Goal: Transaction & Acquisition: Purchase product/service

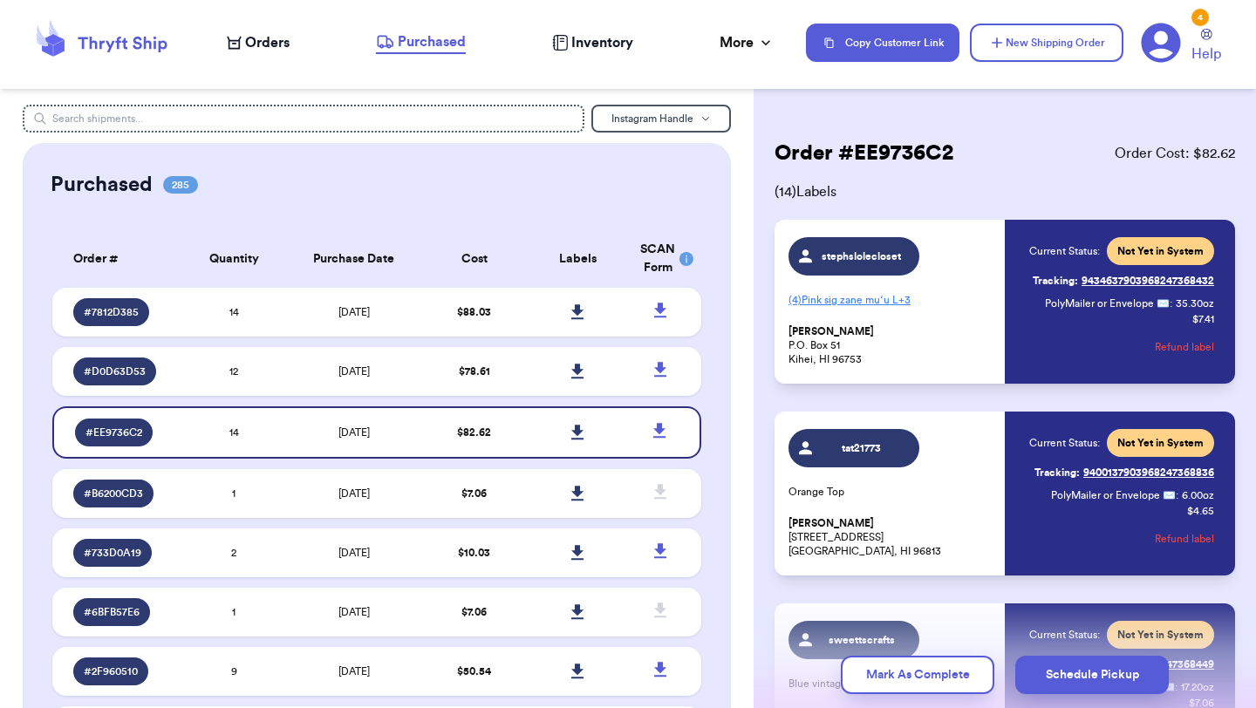
scroll to position [591, 0]
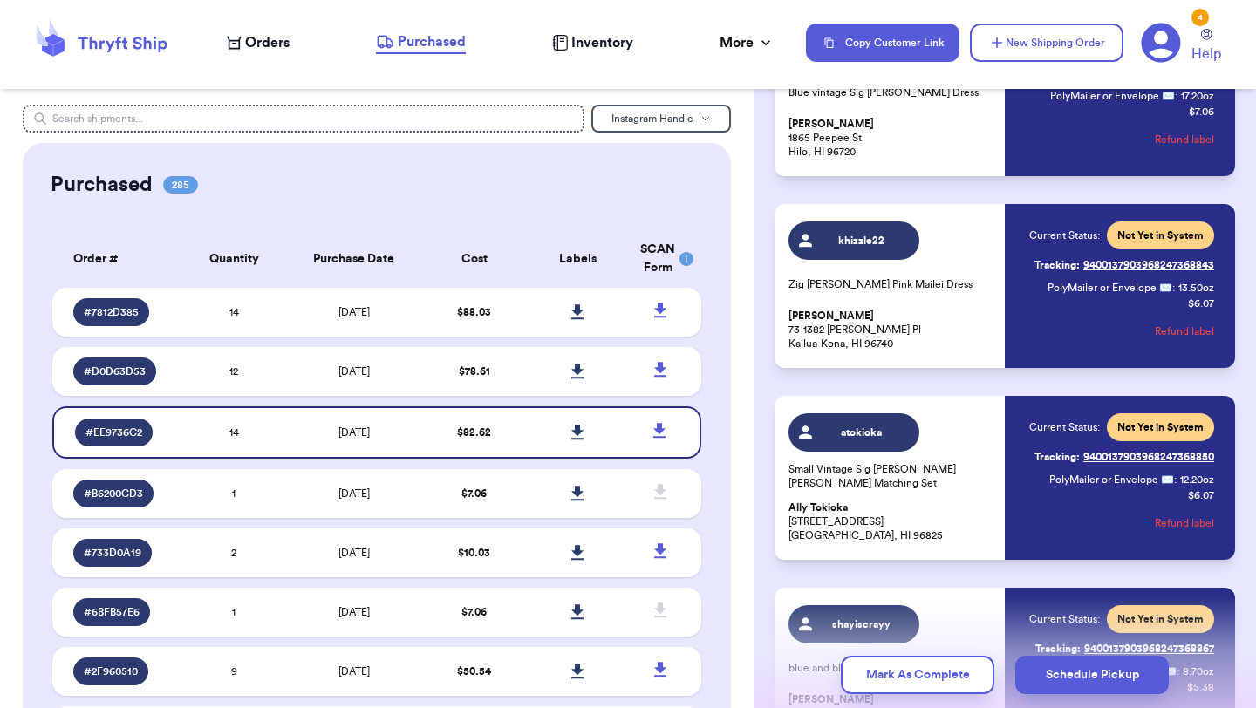
click at [253, 42] on span "Orders" at bounding box center [267, 42] width 44 height 21
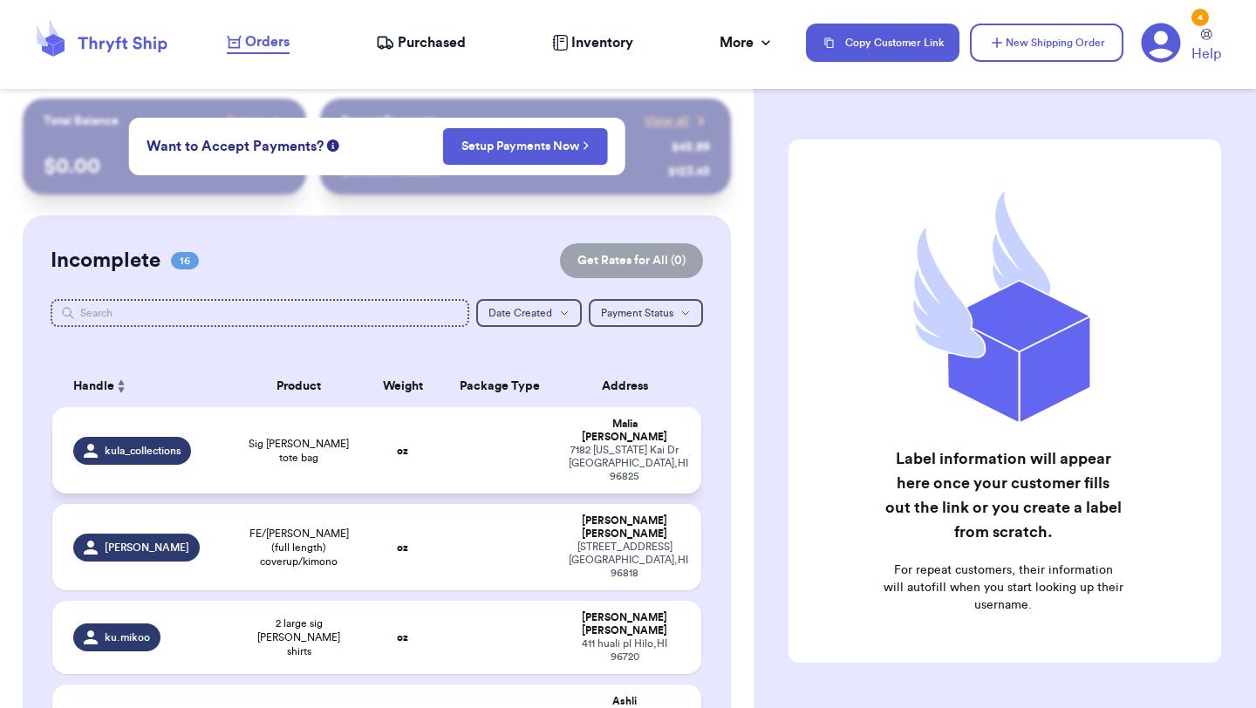
scroll to position [7, 0]
click at [379, 449] on td "oz" at bounding box center [403, 449] width 78 height 86
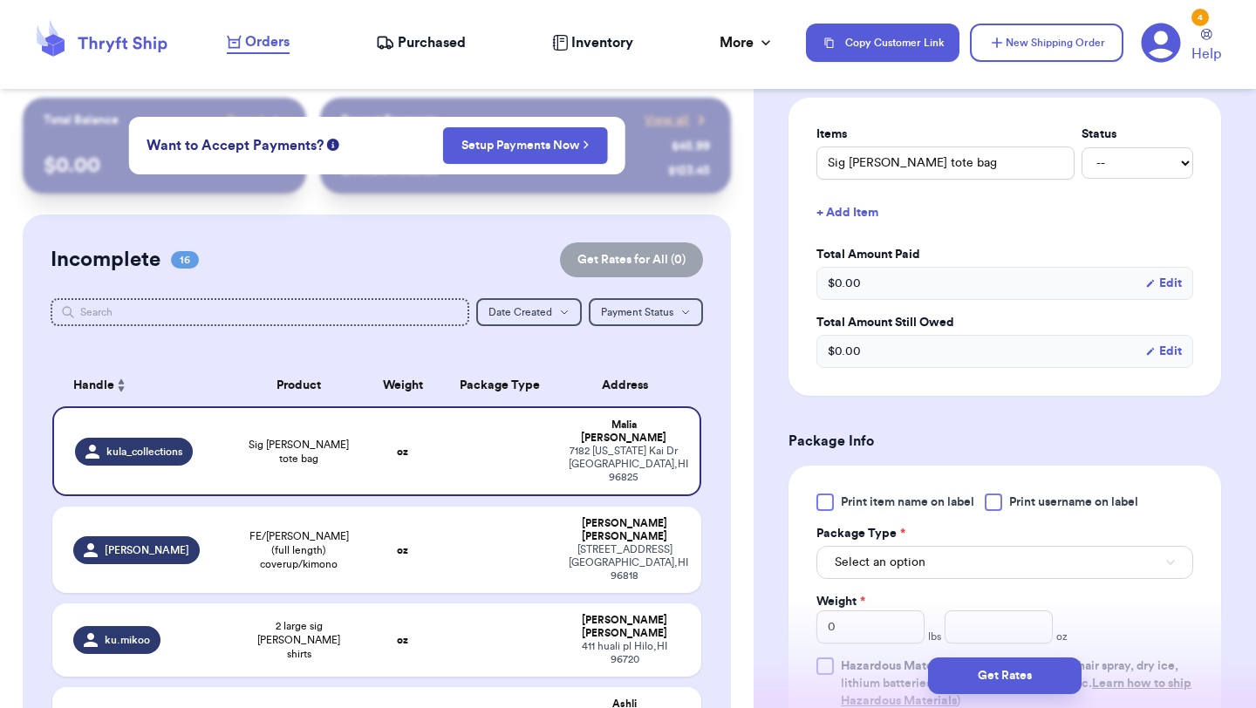
scroll to position [432, 0]
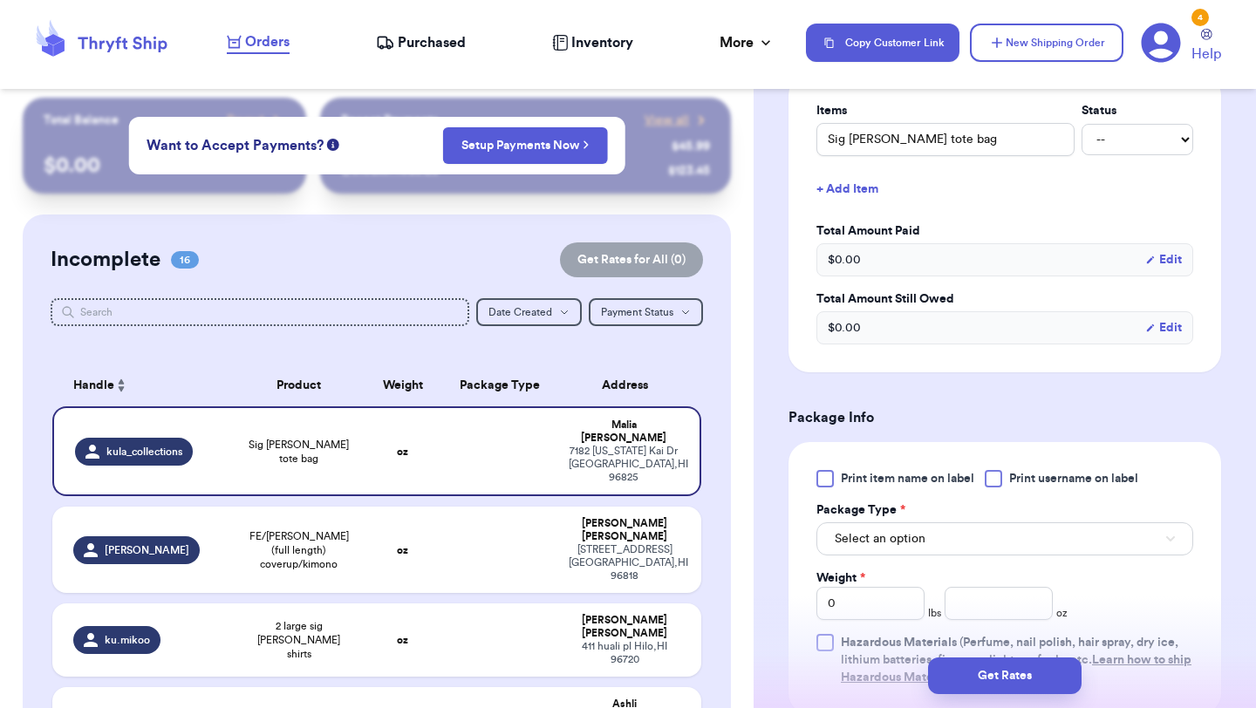
click at [828, 478] on div at bounding box center [824, 478] width 17 height 17
click at [0, 0] on input "Print item name on label" at bounding box center [0, 0] width 0 height 0
click at [877, 537] on span "Select an option" at bounding box center [879, 538] width 91 height 17
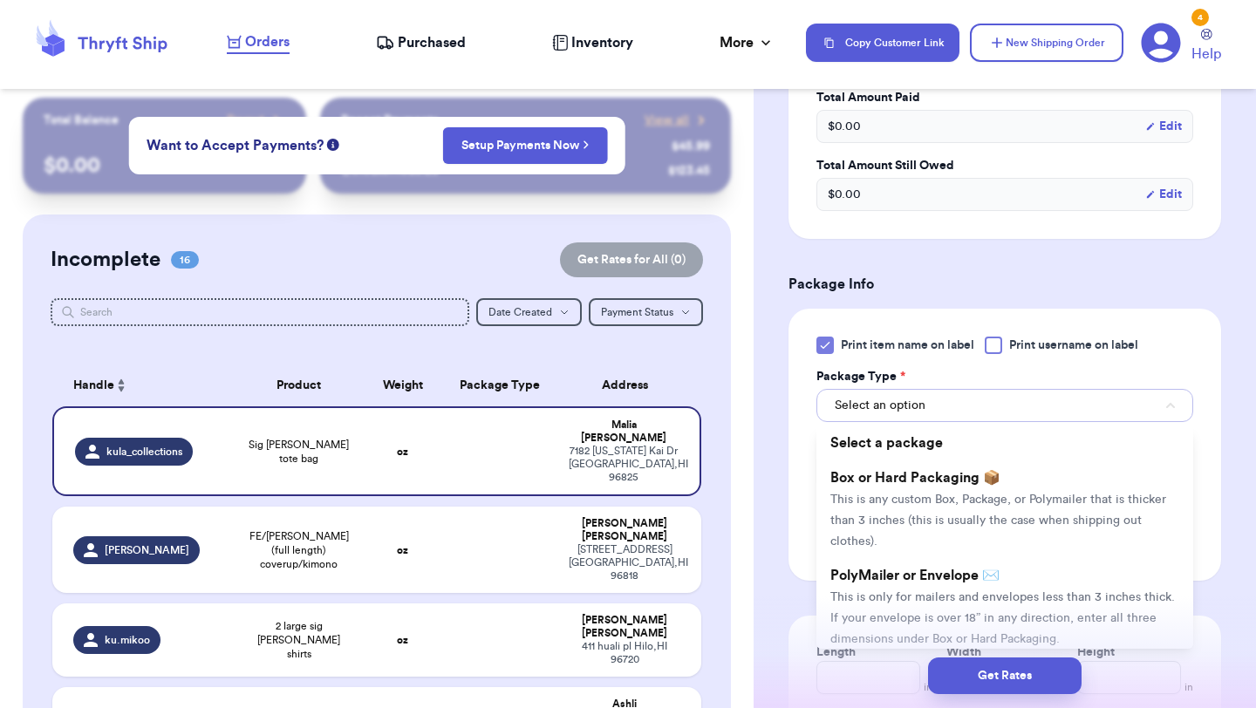
scroll to position [574, 0]
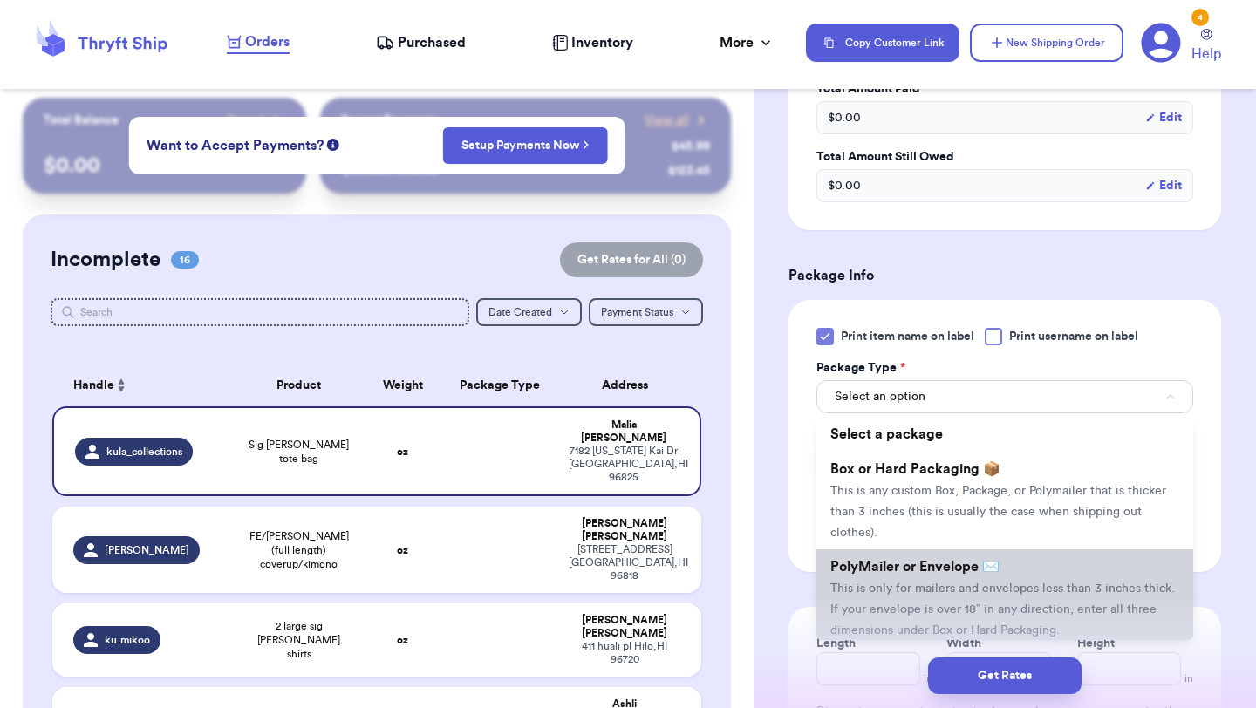
click at [875, 563] on span "PolyMailer or Envelope ✉️" at bounding box center [914, 567] width 169 height 14
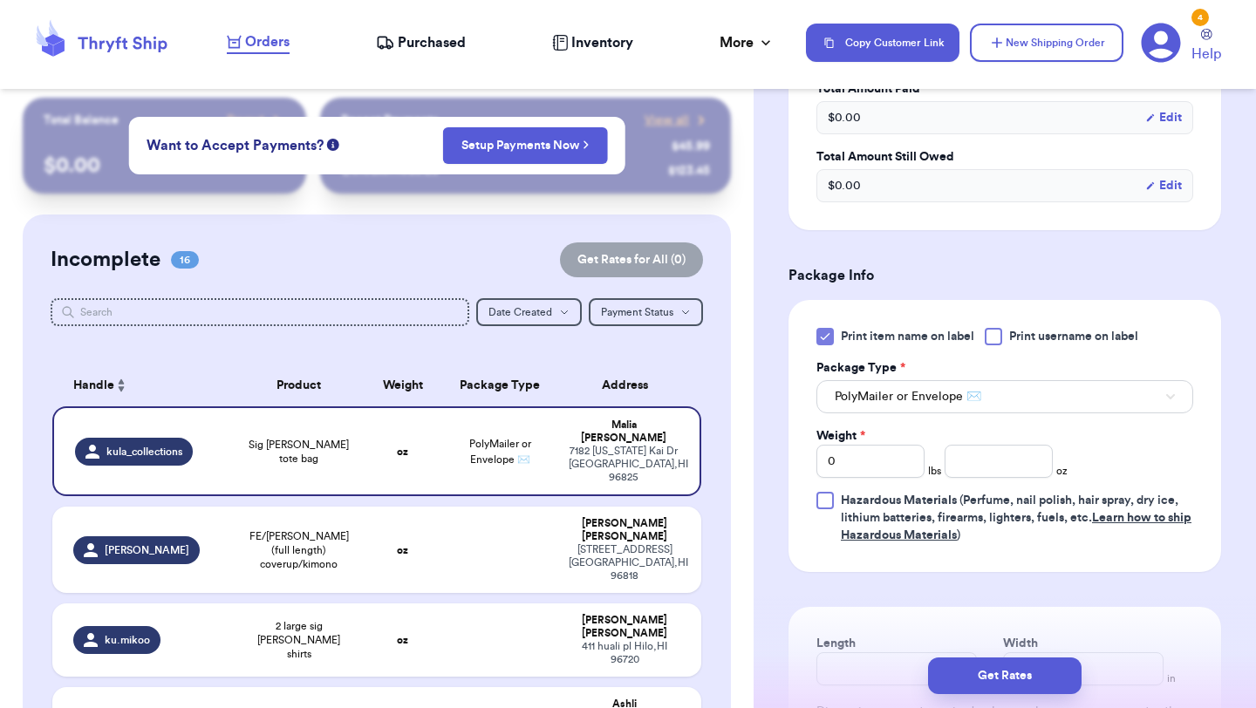
click at [985, 444] on div "Weight * 0 lbs oz" at bounding box center [941, 452] width 251 height 51
click at [984, 464] on input "number" at bounding box center [998, 461] width 108 height 33
type input "4"
click at [988, 674] on button "Get Rates" at bounding box center [1004, 675] width 153 height 37
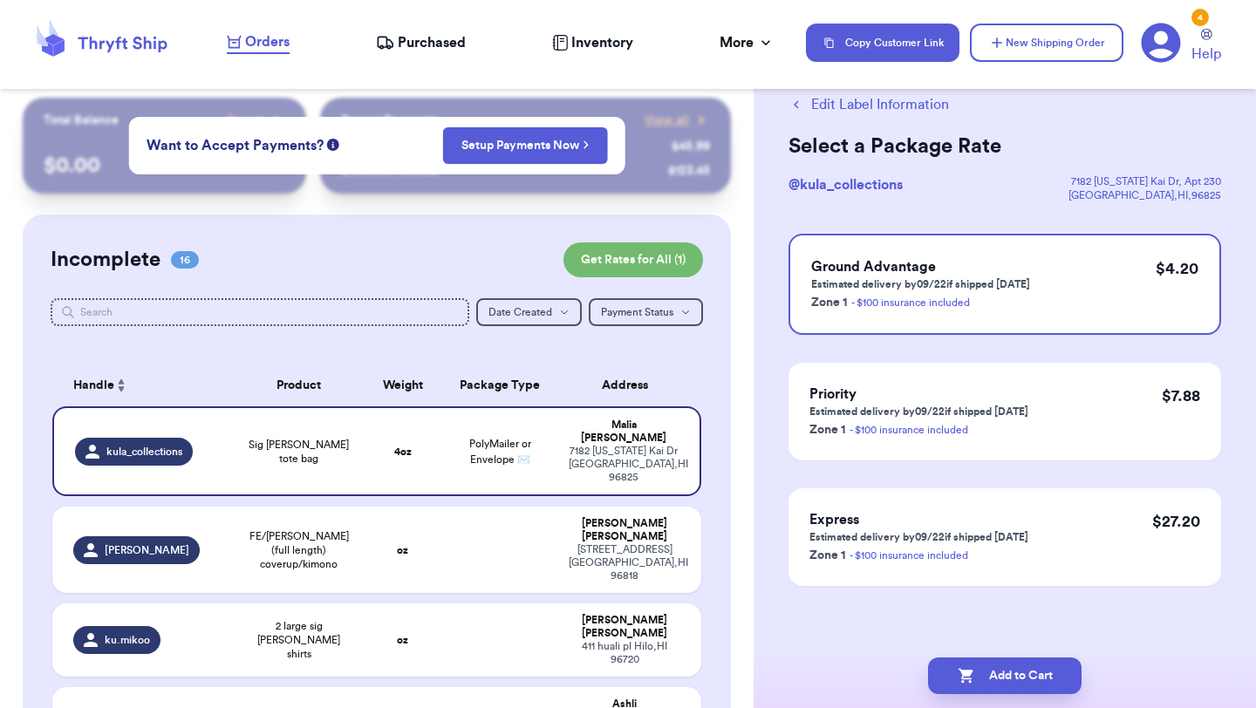
scroll to position [0, 0]
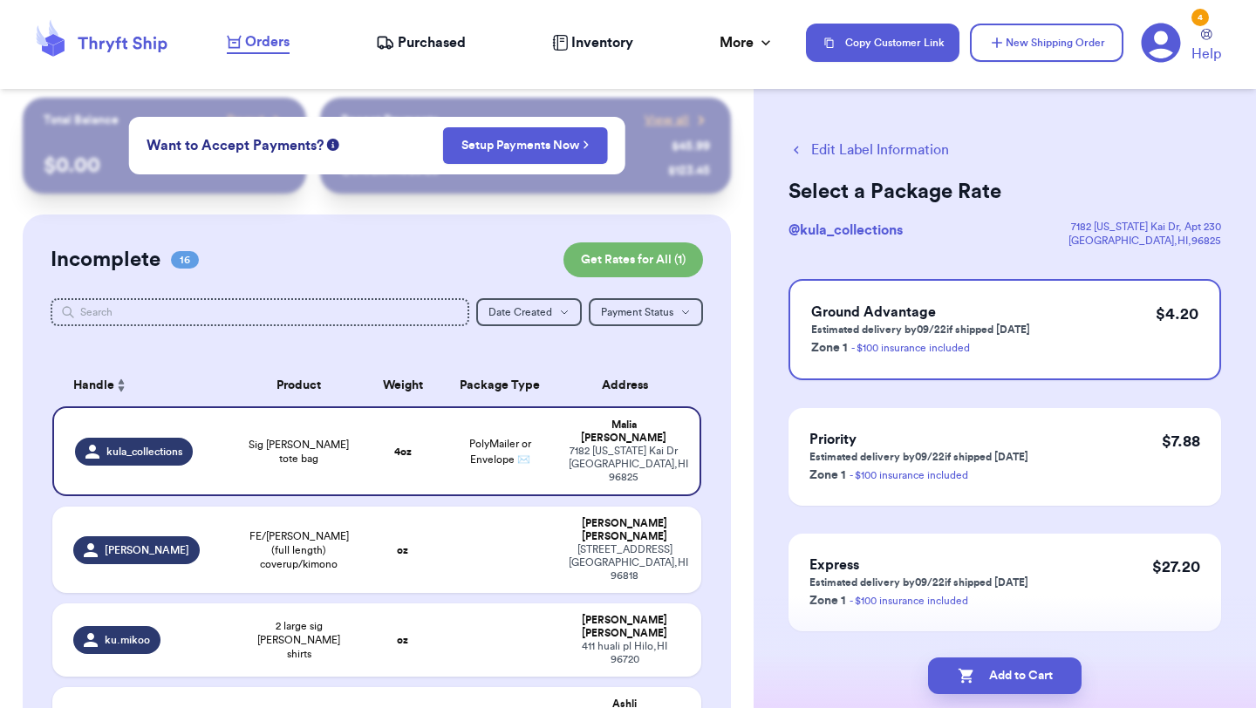
click at [988, 674] on button "Add to Cart" at bounding box center [1004, 675] width 153 height 37
checkbox input "true"
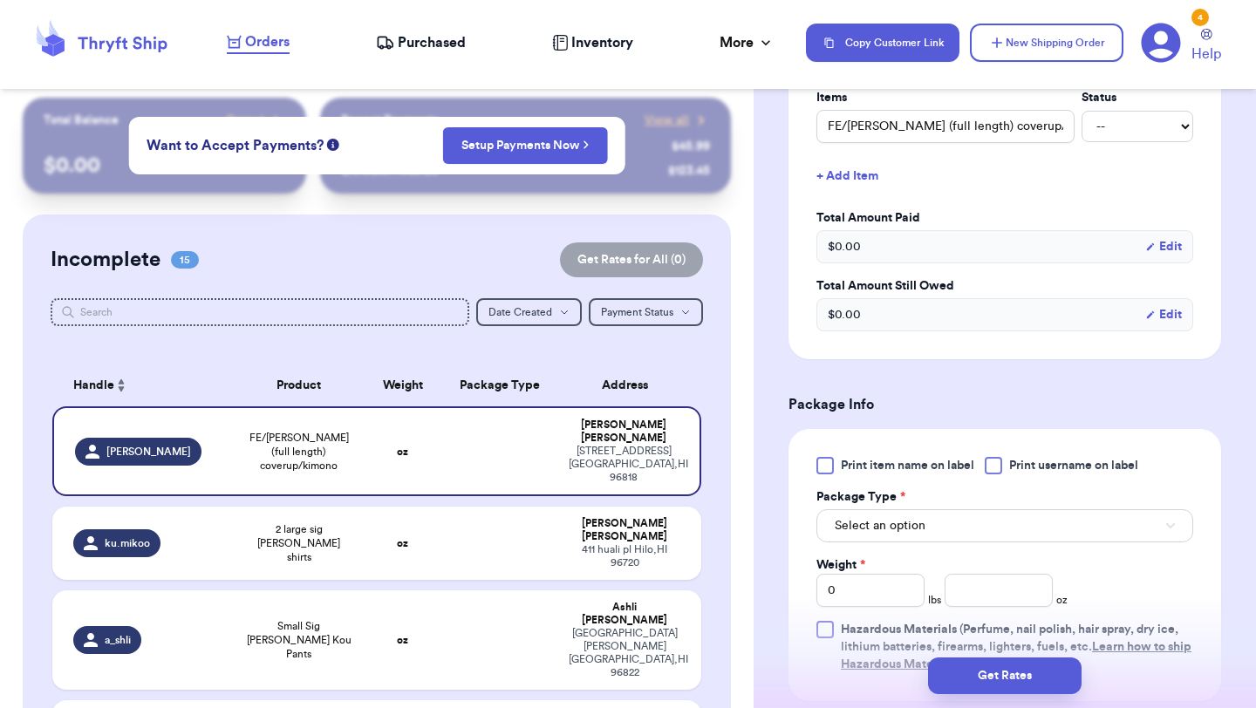
scroll to position [509, 0]
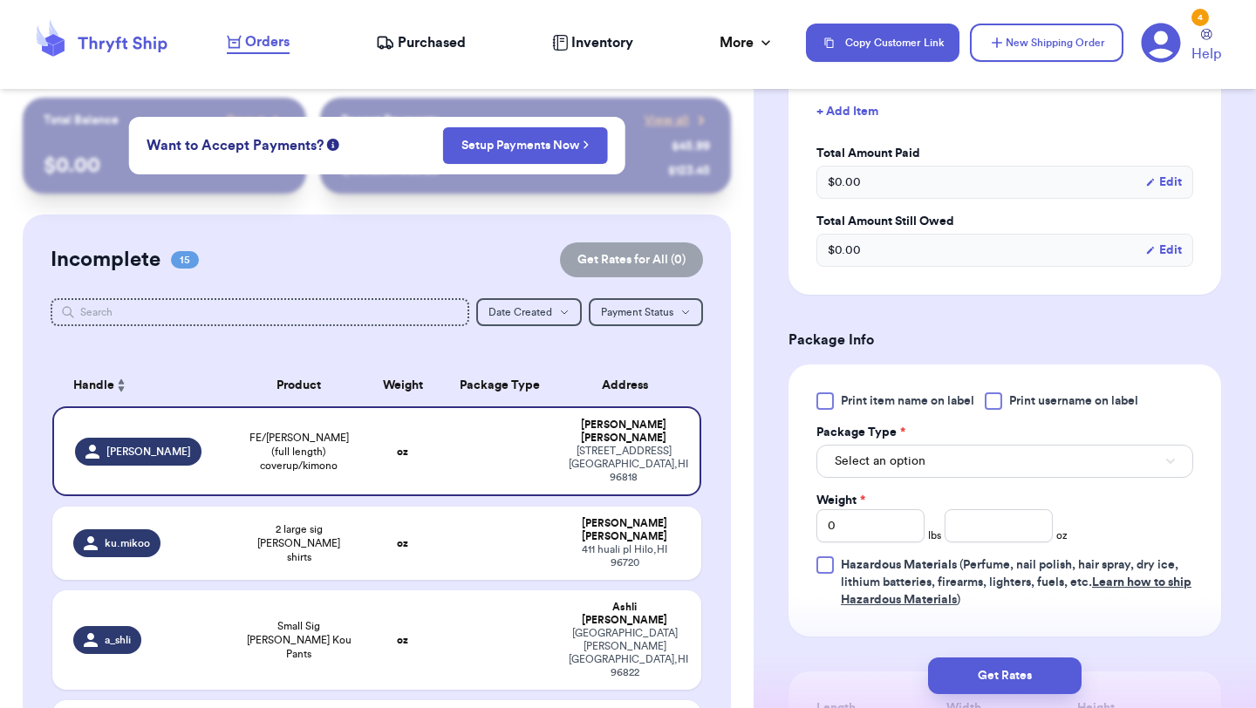
click at [824, 412] on div "Print item name on label Print username on label Package Type * Select an optio…" at bounding box center [1004, 500] width 377 height 216
click at [824, 405] on div at bounding box center [824, 400] width 17 height 17
click at [0, 0] on input "Print item name on label" at bounding box center [0, 0] width 0 height 0
click at [860, 461] on span "Select an option" at bounding box center [879, 461] width 91 height 17
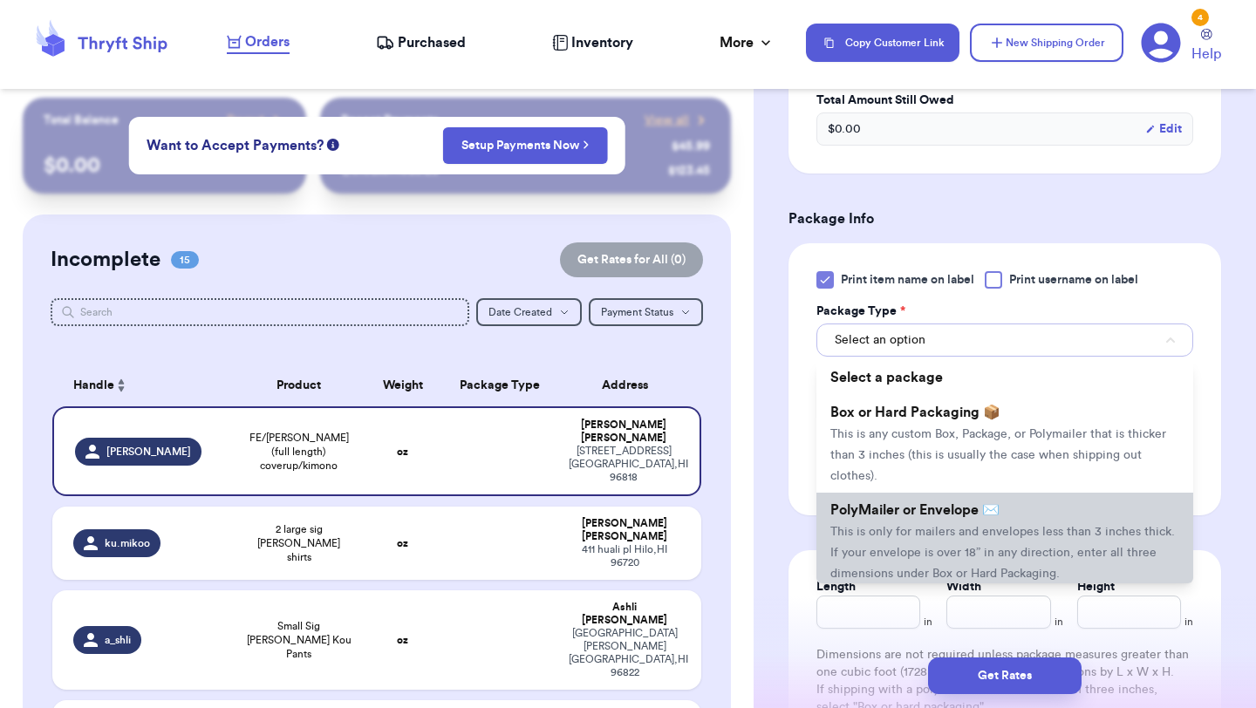
scroll to position [639, 0]
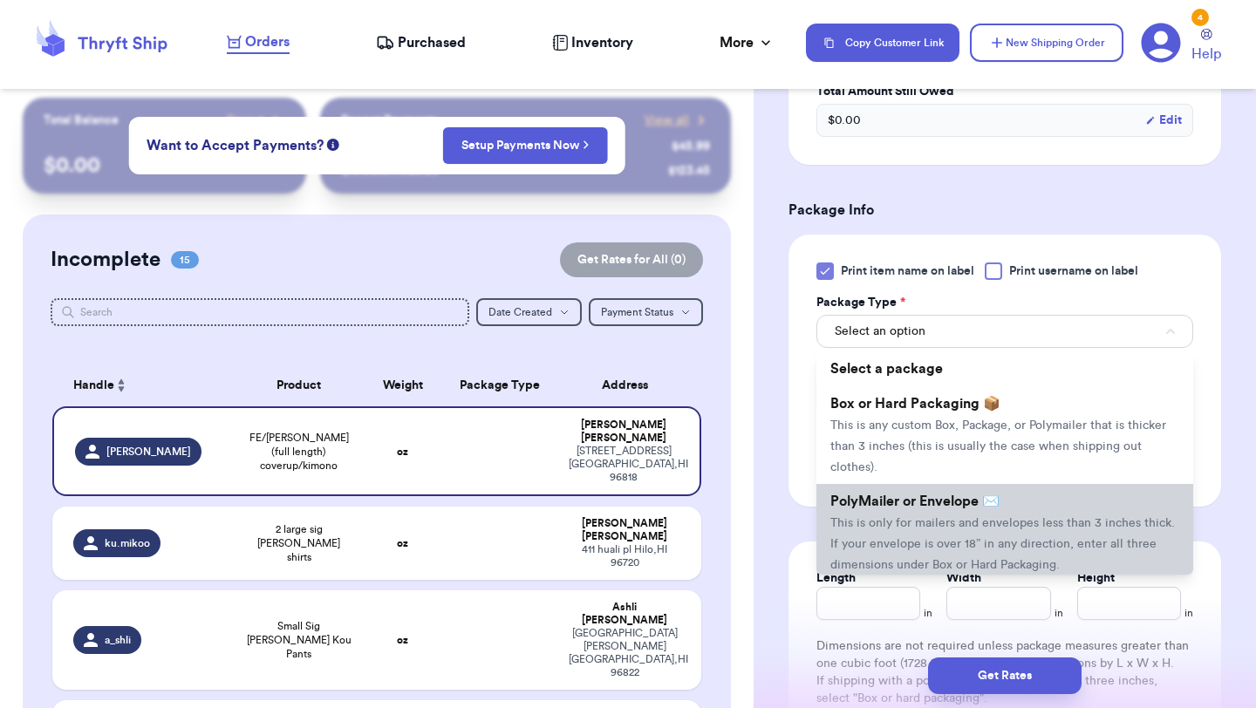
click at [874, 504] on span "PolyMailer or Envelope ✉️" at bounding box center [914, 501] width 169 height 14
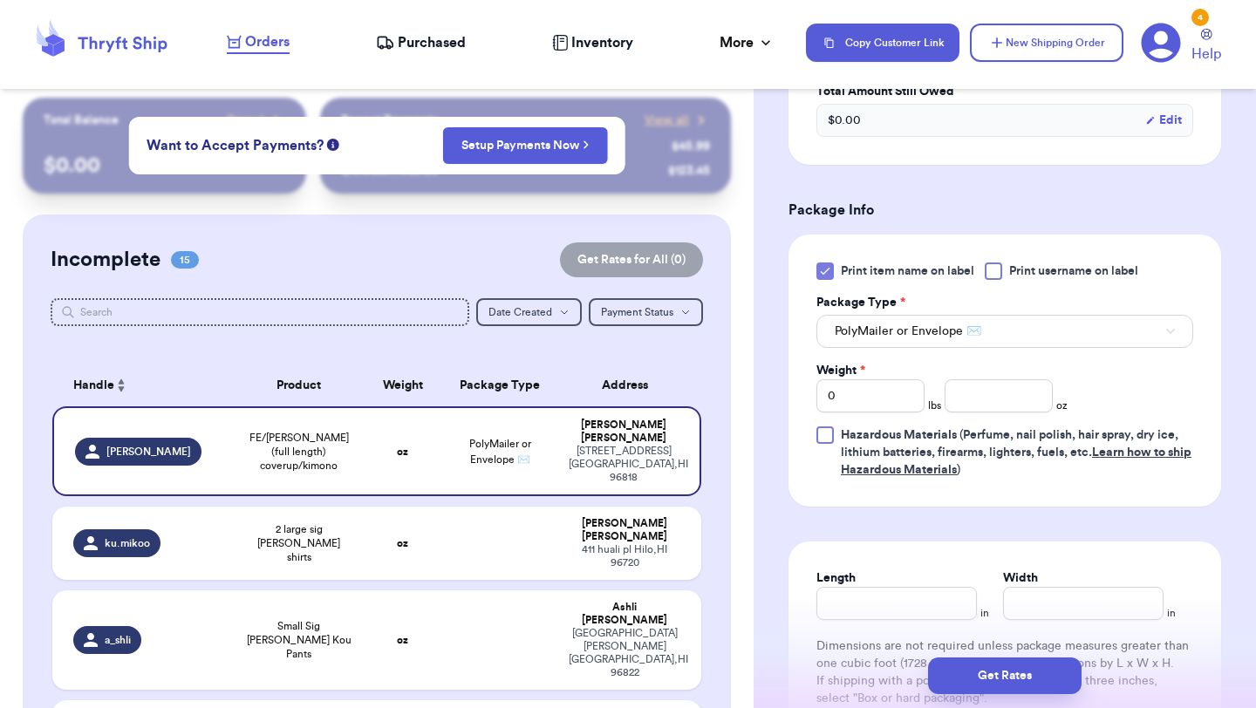
click at [998, 417] on div "Print item name on label Print username on label Package Type * PolyMailer or E…" at bounding box center [1004, 370] width 377 height 216
click at [995, 412] on input "number" at bounding box center [998, 395] width 108 height 33
type input "14.2"
click at [993, 672] on button "Get Rates" at bounding box center [1004, 675] width 153 height 37
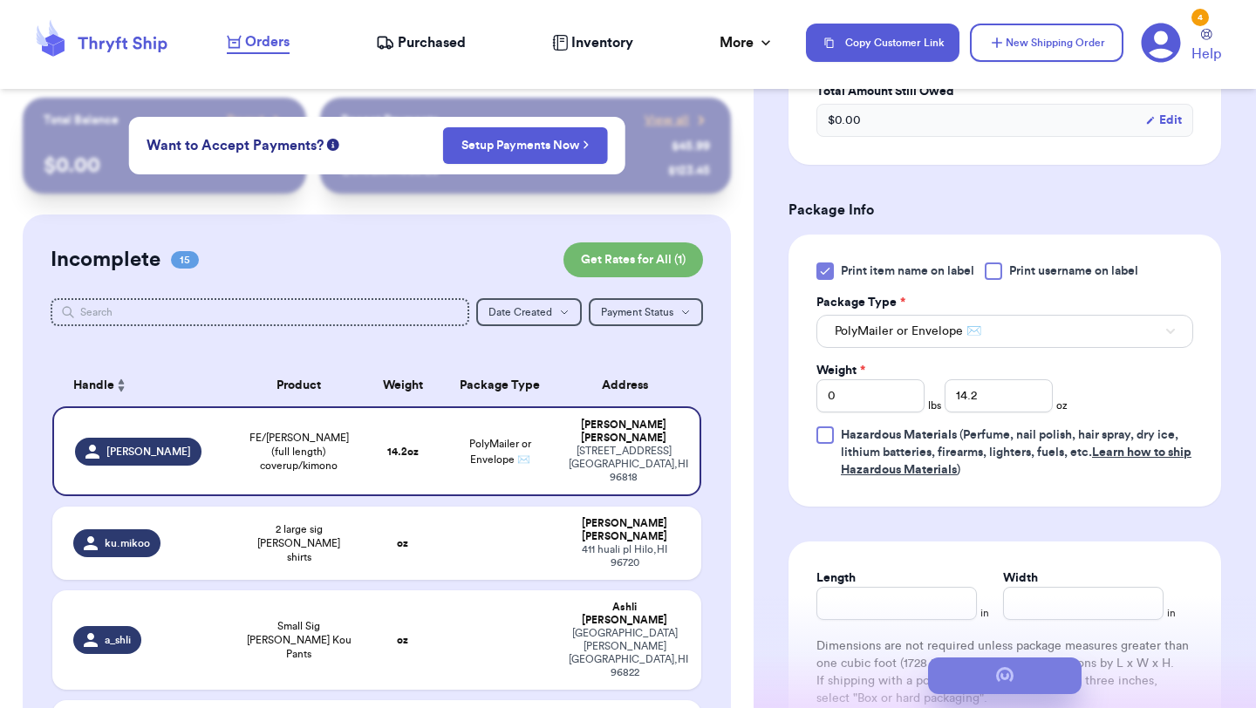
scroll to position [0, 0]
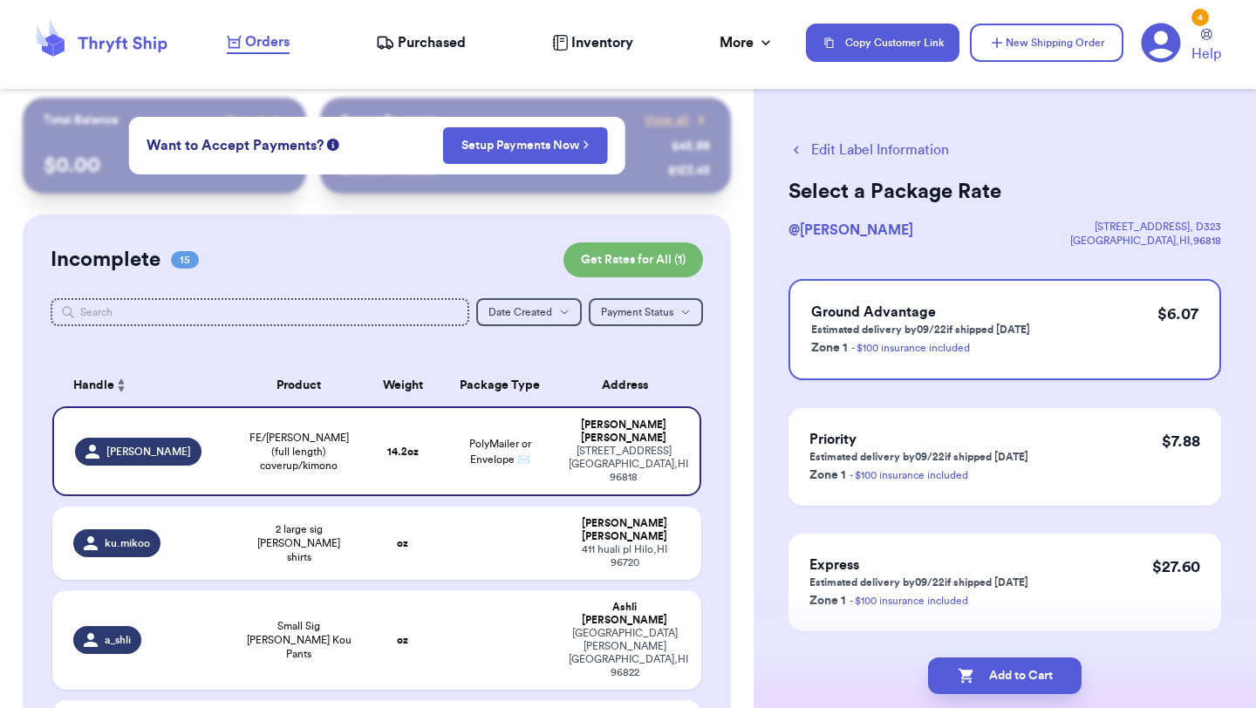
click at [993, 672] on button "Add to Cart" at bounding box center [1004, 675] width 153 height 37
checkbox input "true"
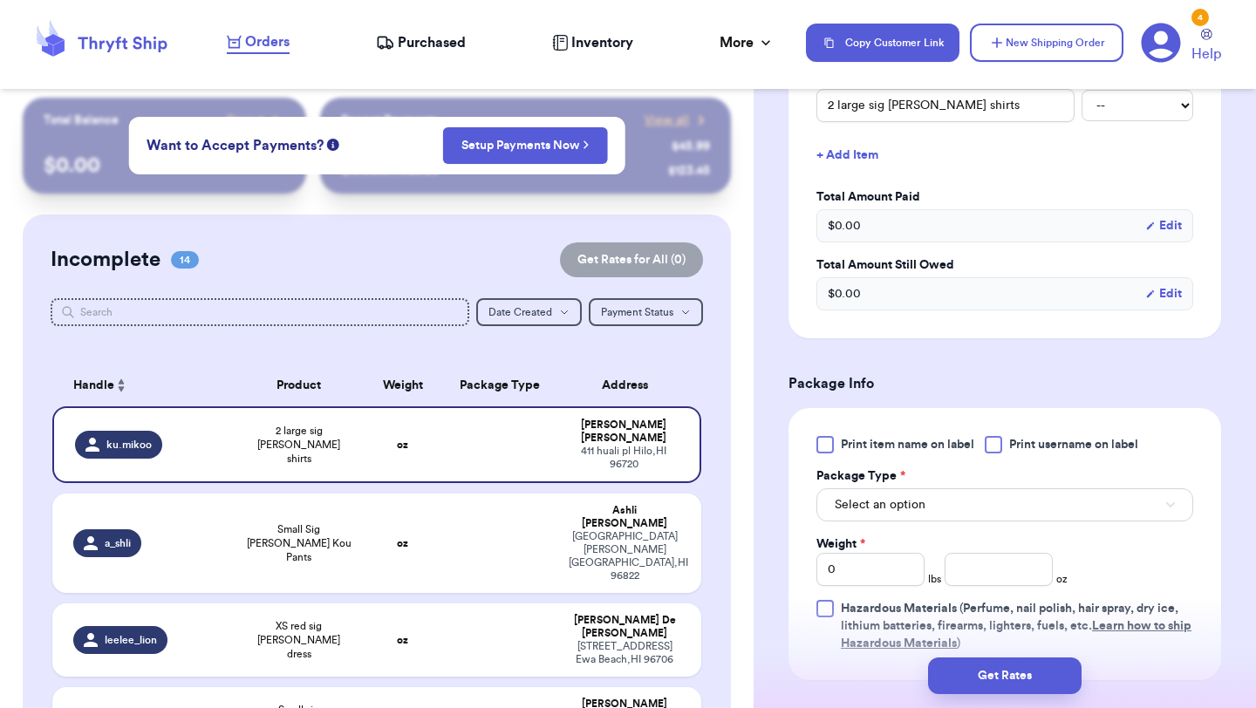
scroll to position [477, 0]
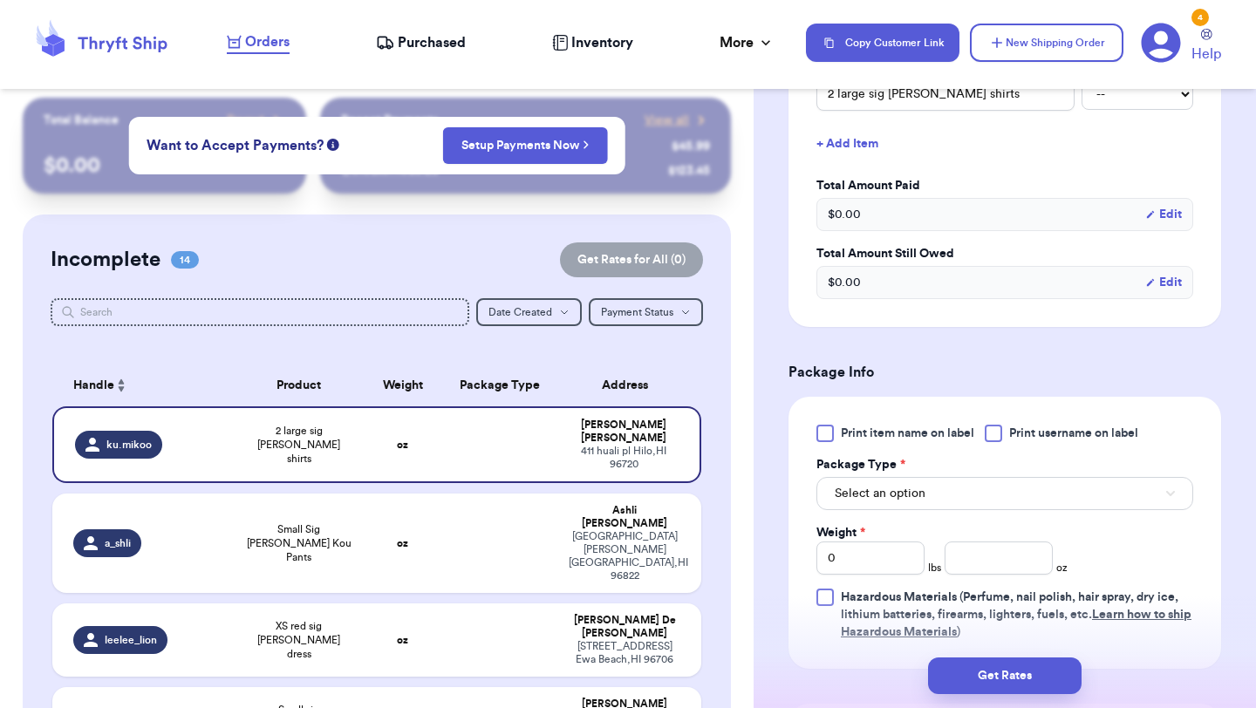
click at [835, 426] on label "Print item name on label" at bounding box center [895, 433] width 158 height 17
click at [0, 0] on input "Print item name on label" at bounding box center [0, 0] width 0 height 0
click at [848, 494] on span "Select an option" at bounding box center [879, 493] width 91 height 17
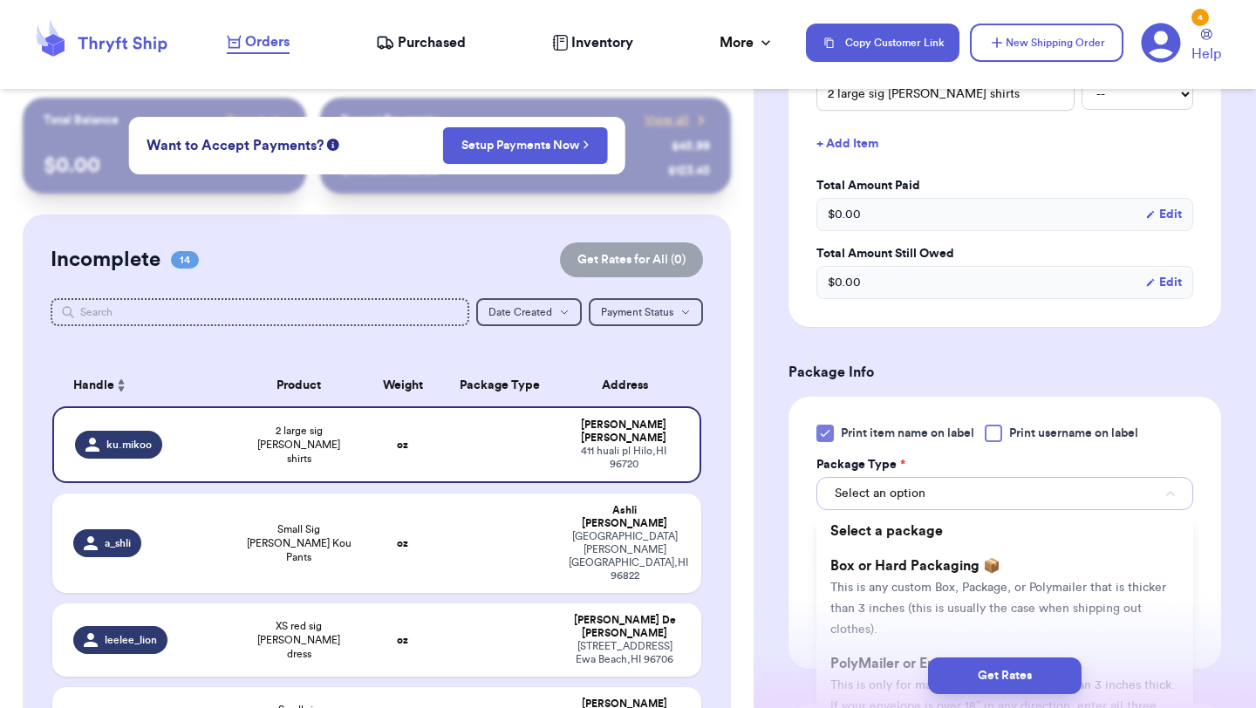
scroll to position [742, 0]
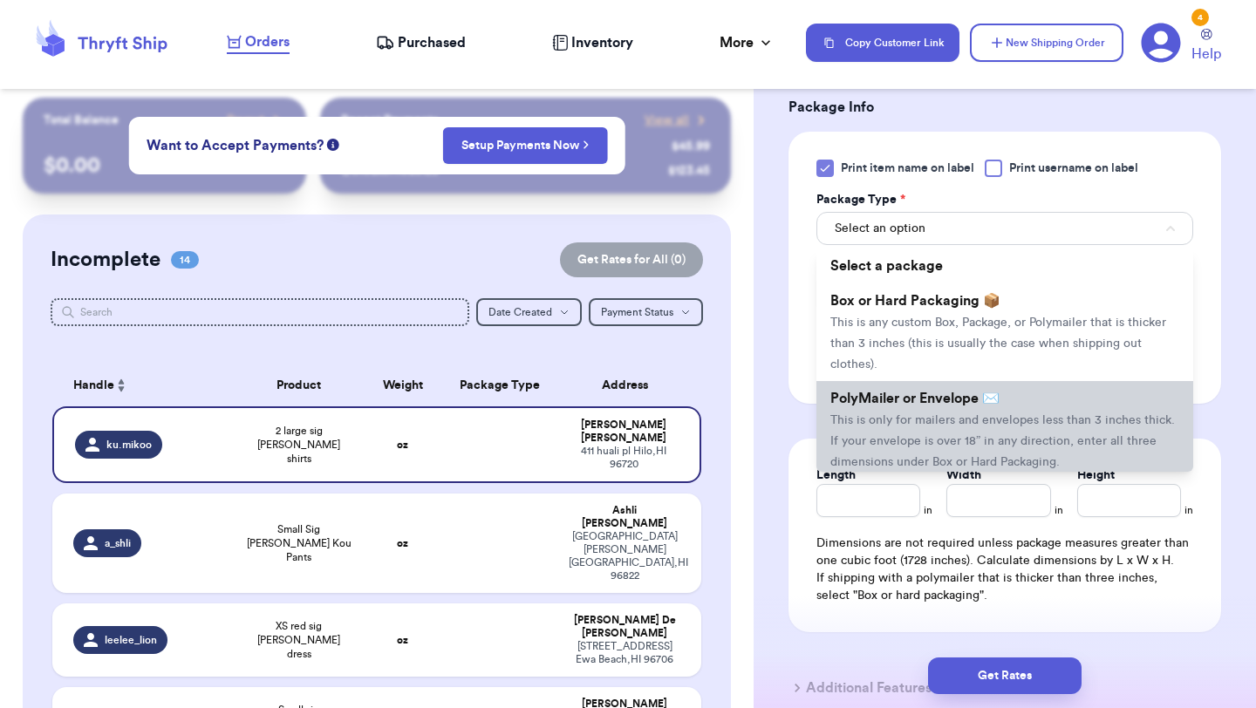
click at [890, 434] on span "This is only for mailers and envelopes less than 3 inches thick. If your envelo…" at bounding box center [1002, 441] width 344 height 54
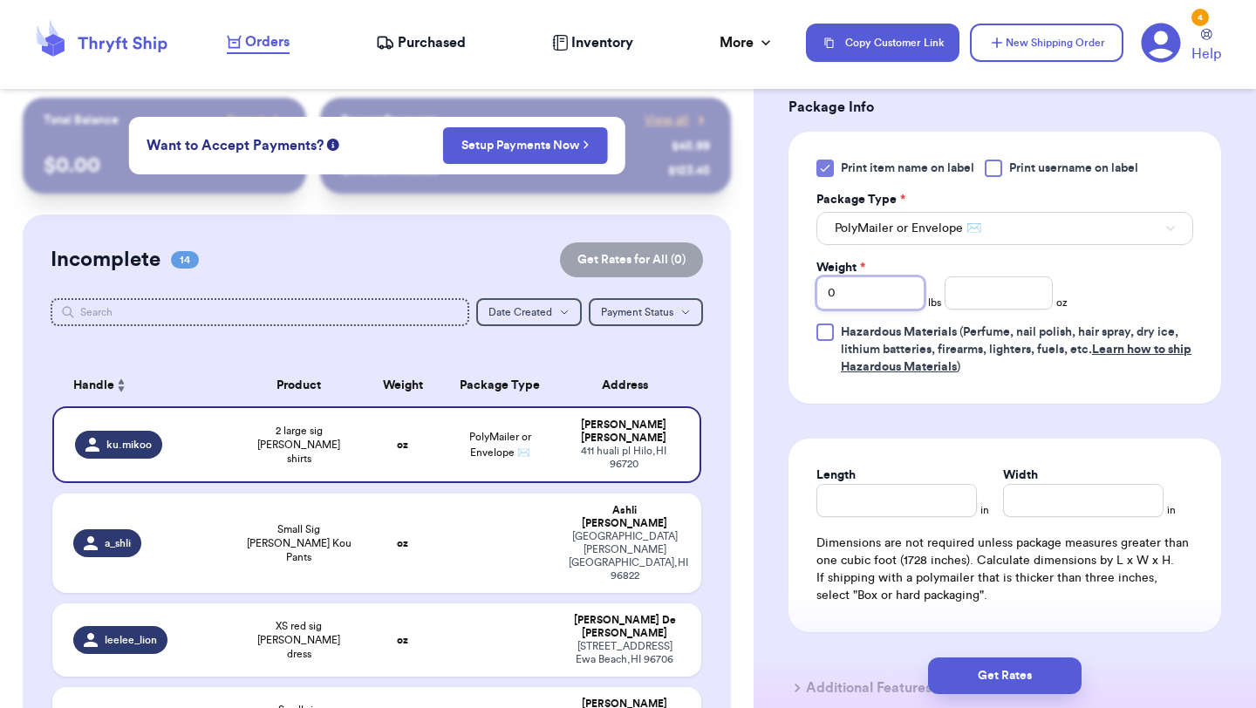
click at [855, 290] on input "0" at bounding box center [870, 292] width 108 height 33
type input "01"
click at [1029, 292] on input "number" at bounding box center [998, 292] width 108 height 33
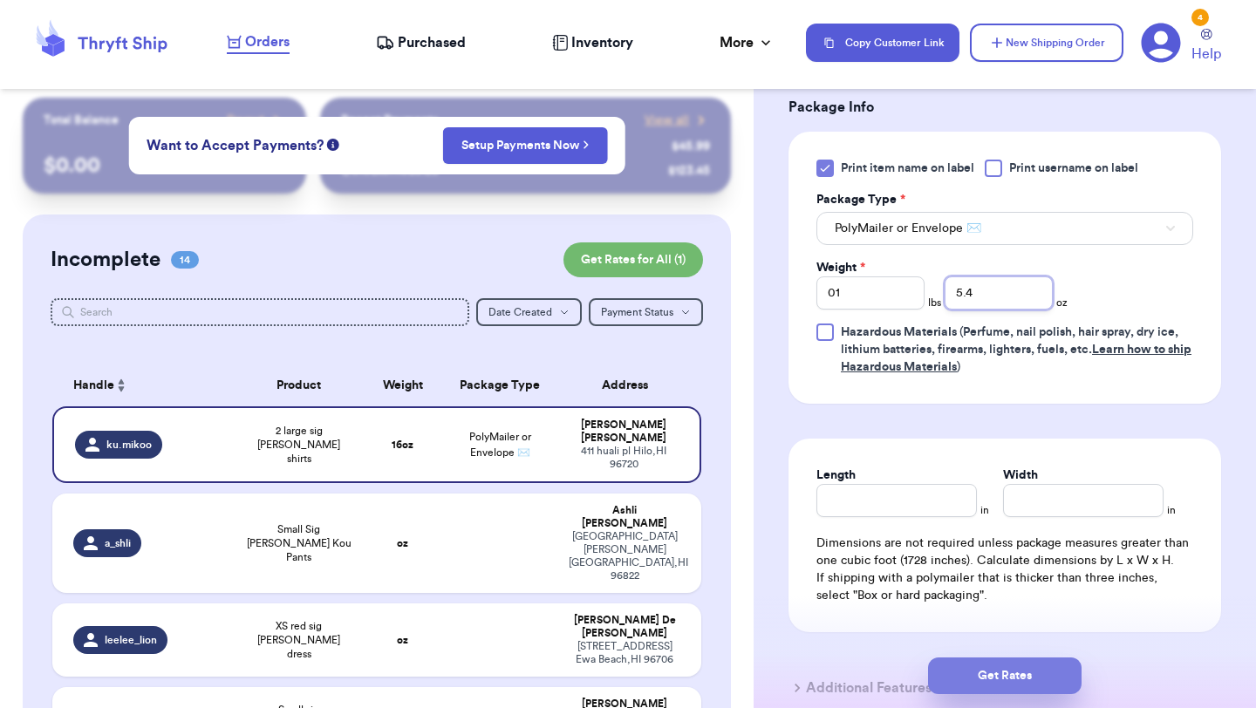
type input "5.4"
click at [991, 670] on button "Get Rates" at bounding box center [1004, 675] width 153 height 37
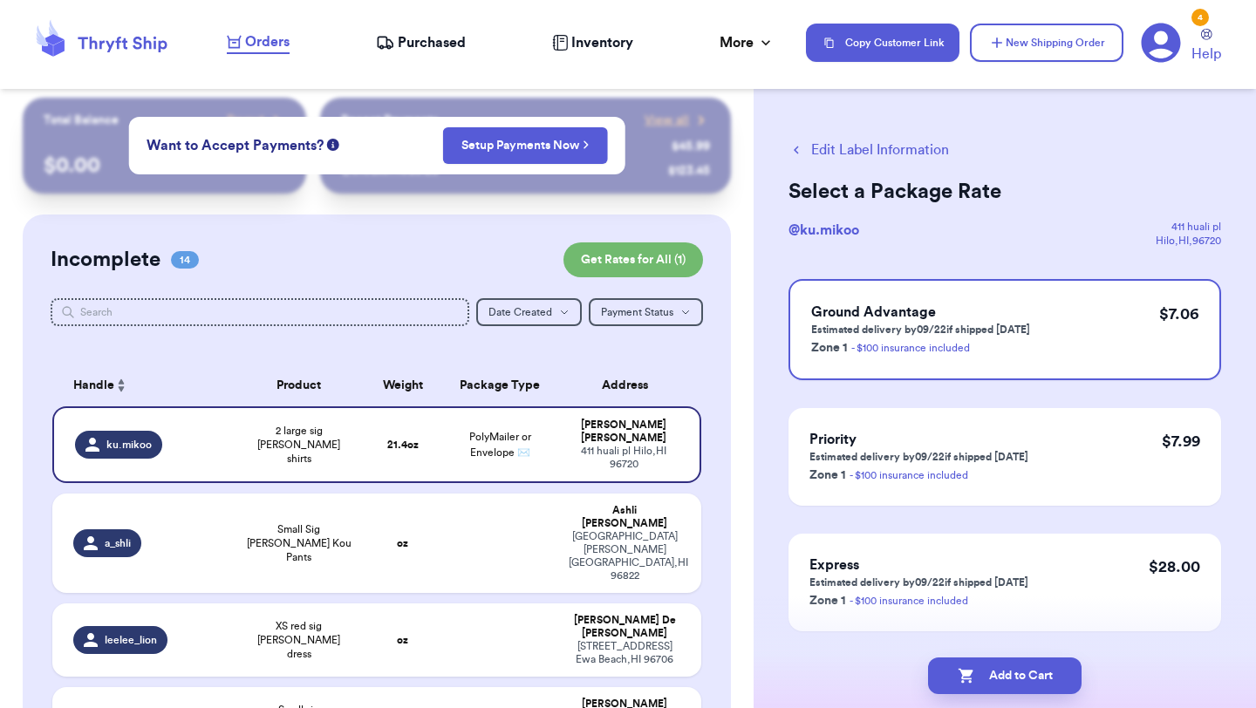
click at [991, 670] on button "Add to Cart" at bounding box center [1004, 675] width 153 height 37
checkbox input "true"
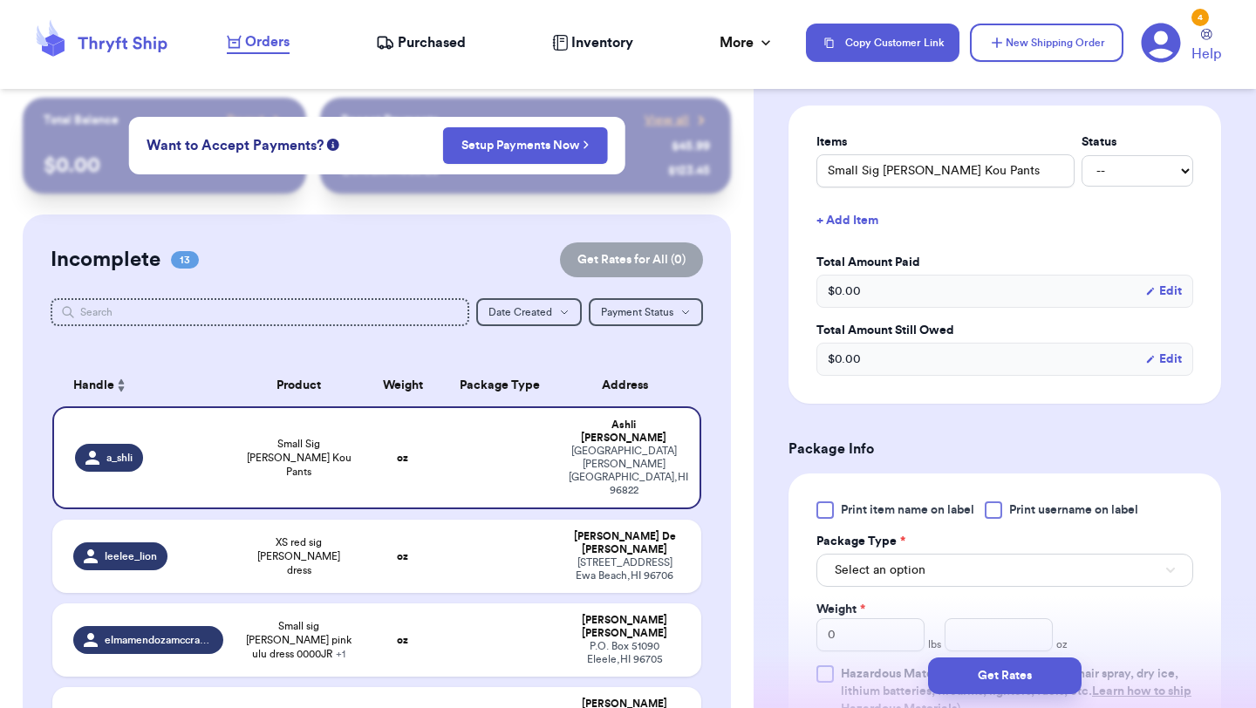
click at [828, 508] on div at bounding box center [824, 509] width 17 height 17
click at [0, 0] on input "Print item name on label" at bounding box center [0, 0] width 0 height 0
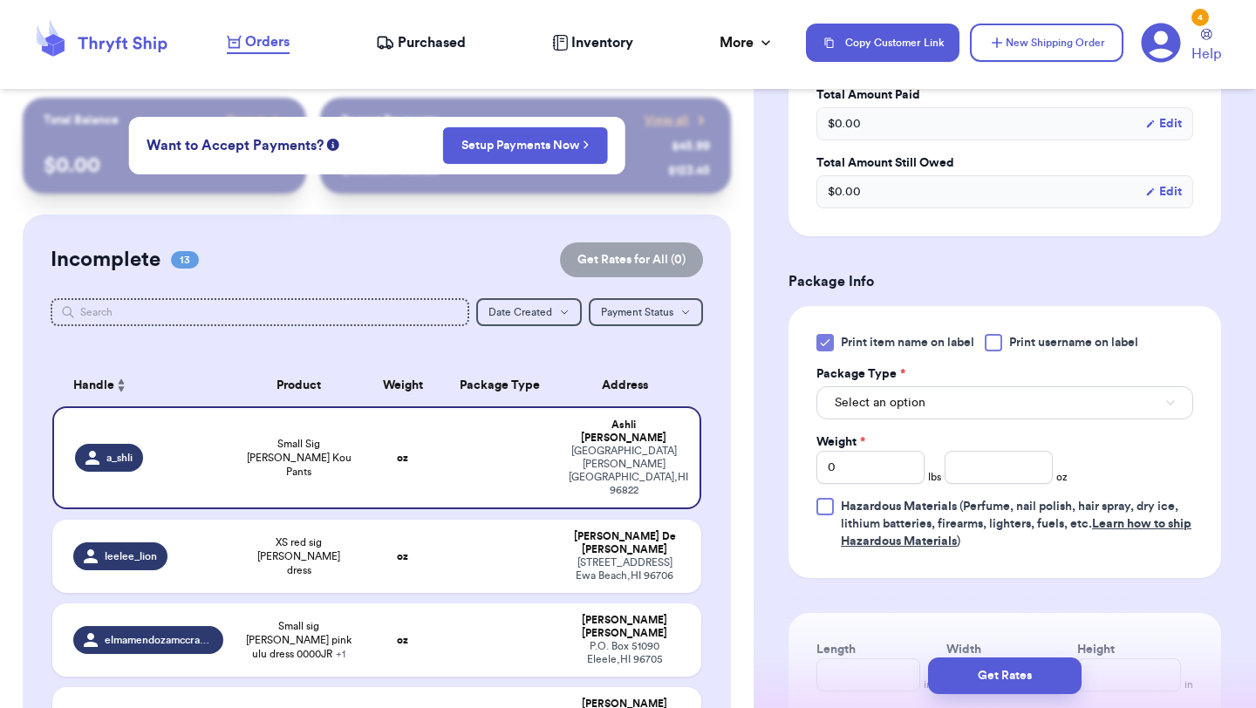
scroll to position [677, 0]
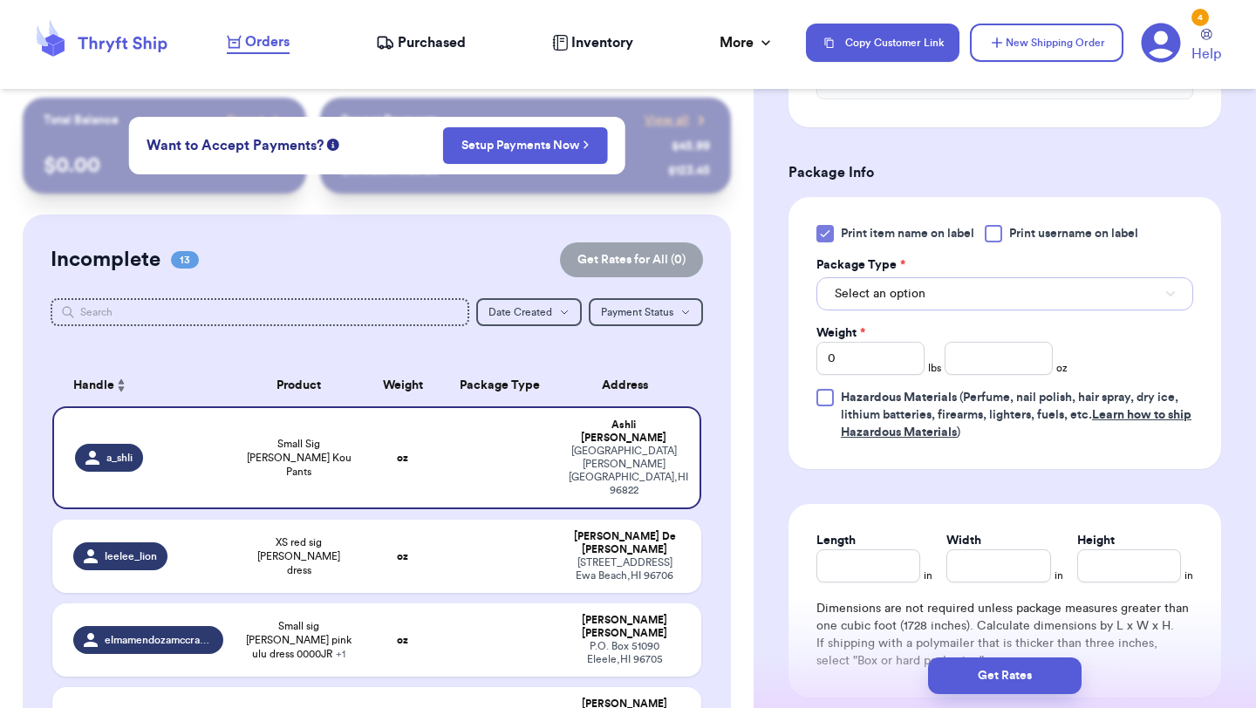
click at [957, 295] on button "Select an option" at bounding box center [1004, 293] width 377 height 33
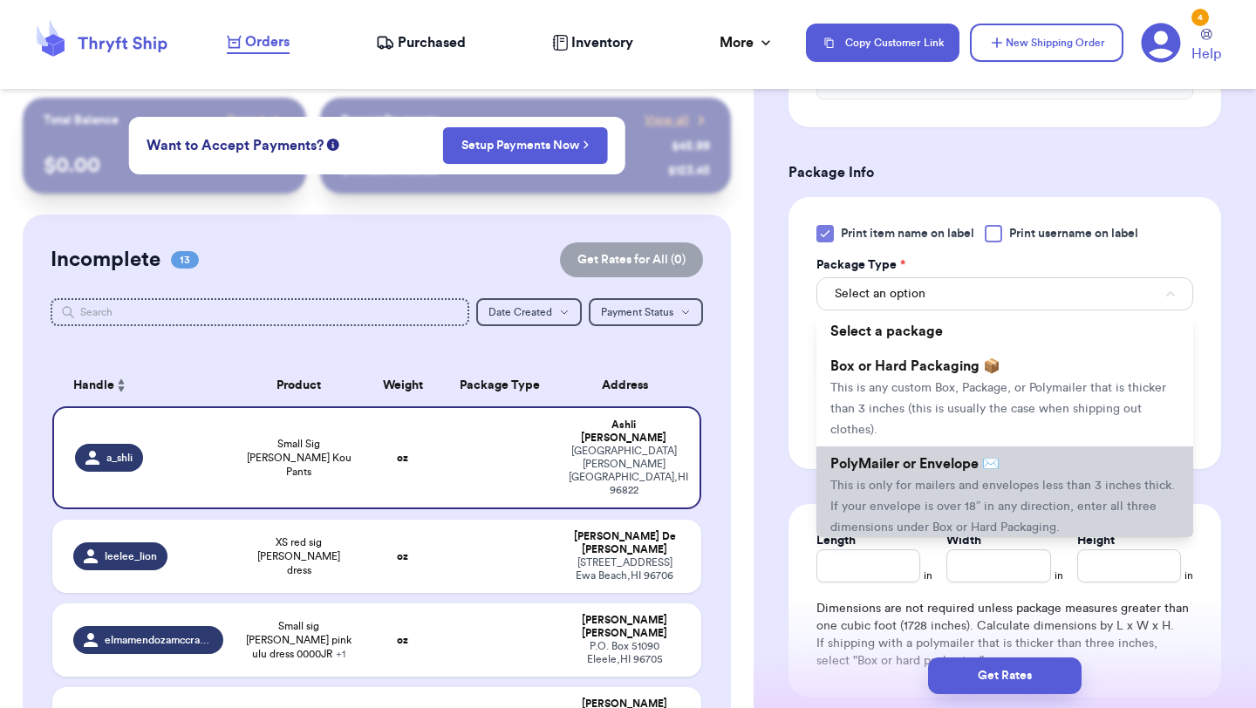
click at [884, 467] on span "PolyMailer or Envelope ✉️" at bounding box center [914, 464] width 169 height 14
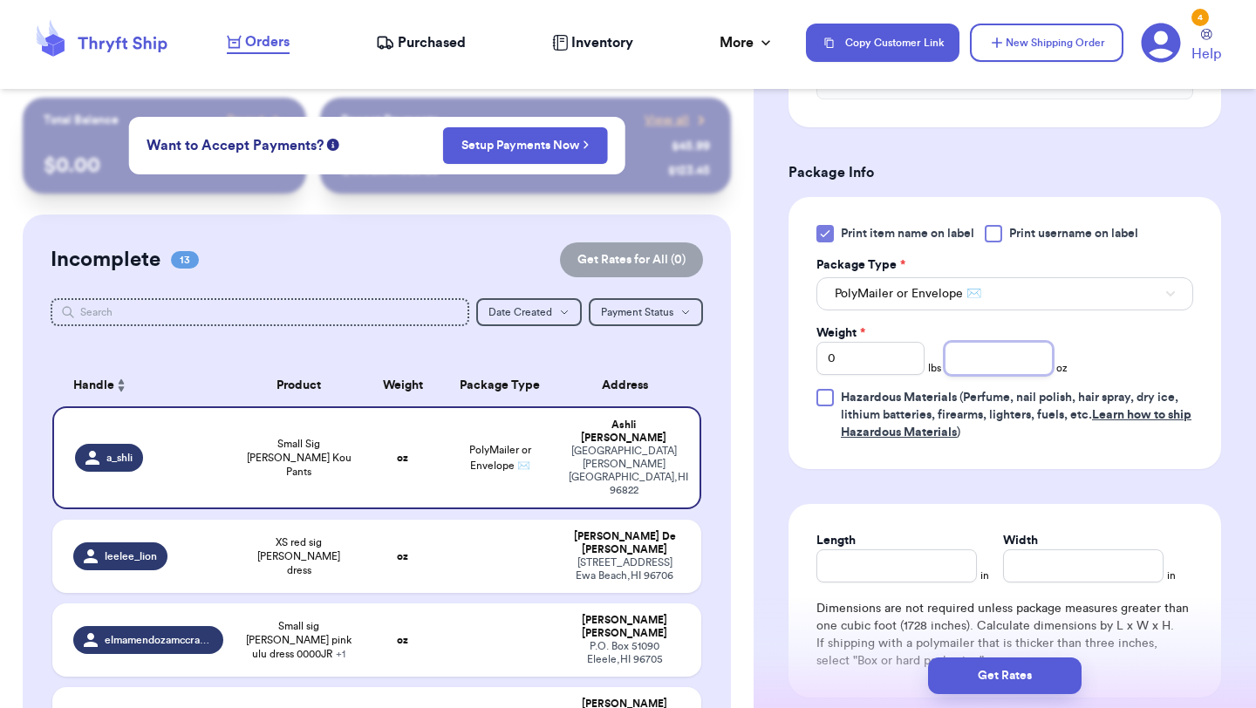
click at [964, 364] on input "number" at bounding box center [998, 358] width 108 height 33
type input "7.9"
click at [980, 664] on button "Get Rates" at bounding box center [1004, 675] width 153 height 37
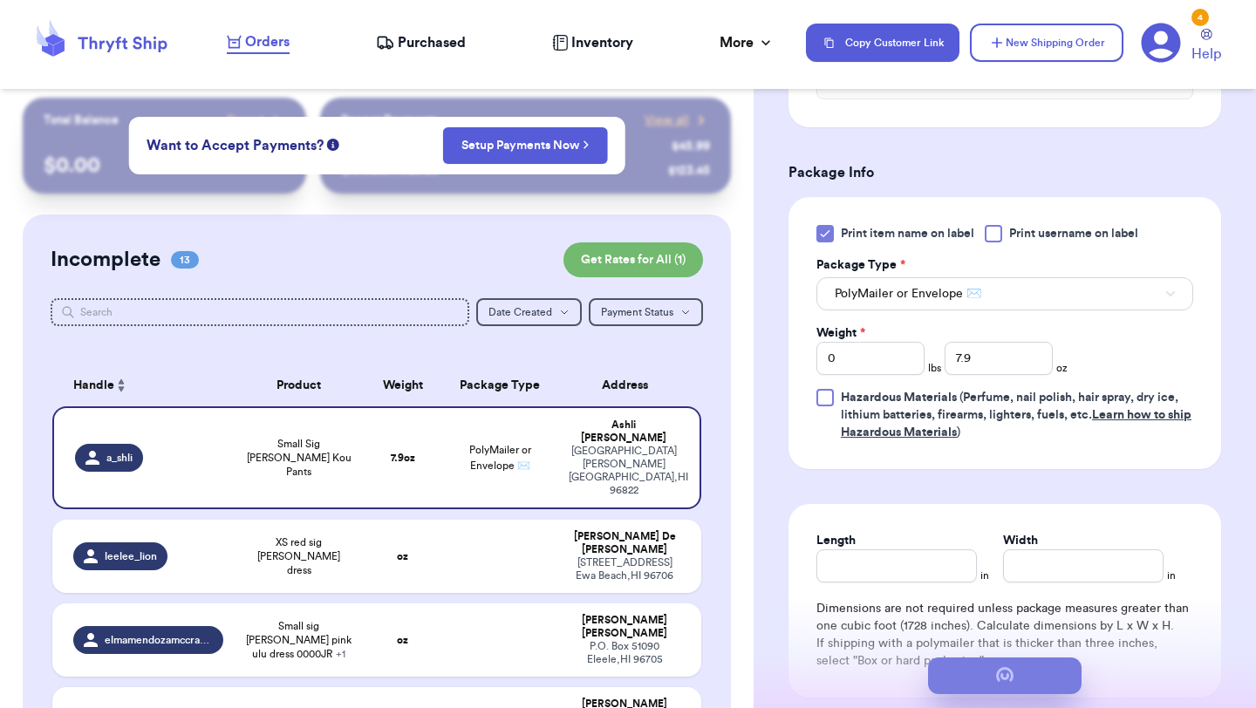
scroll to position [0, 0]
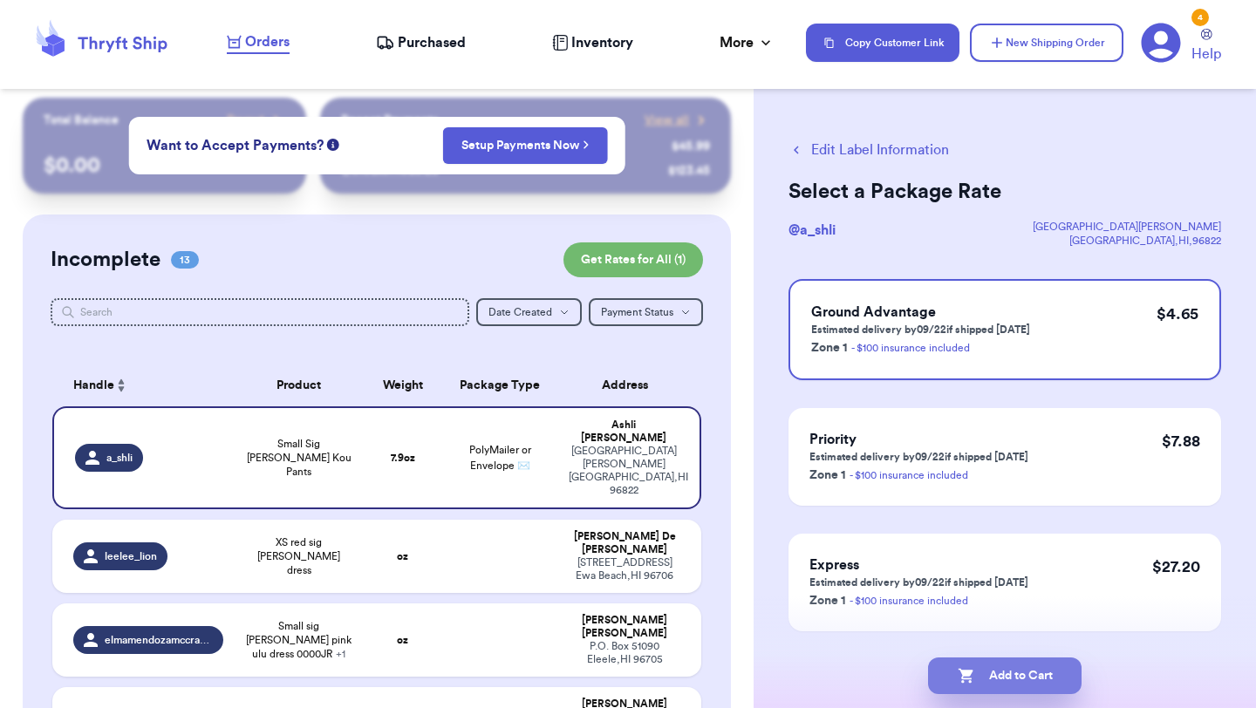
click at [1059, 685] on button "Add to Cart" at bounding box center [1004, 675] width 153 height 37
checkbox input "true"
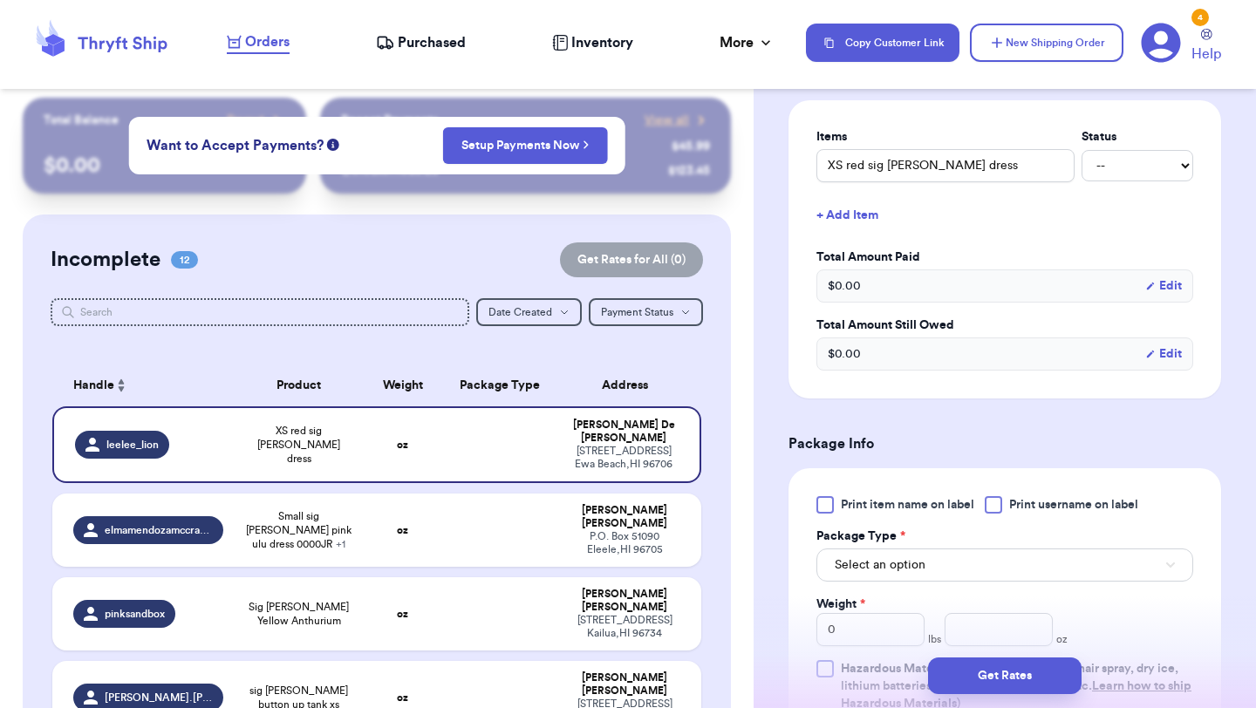
scroll to position [441, 0]
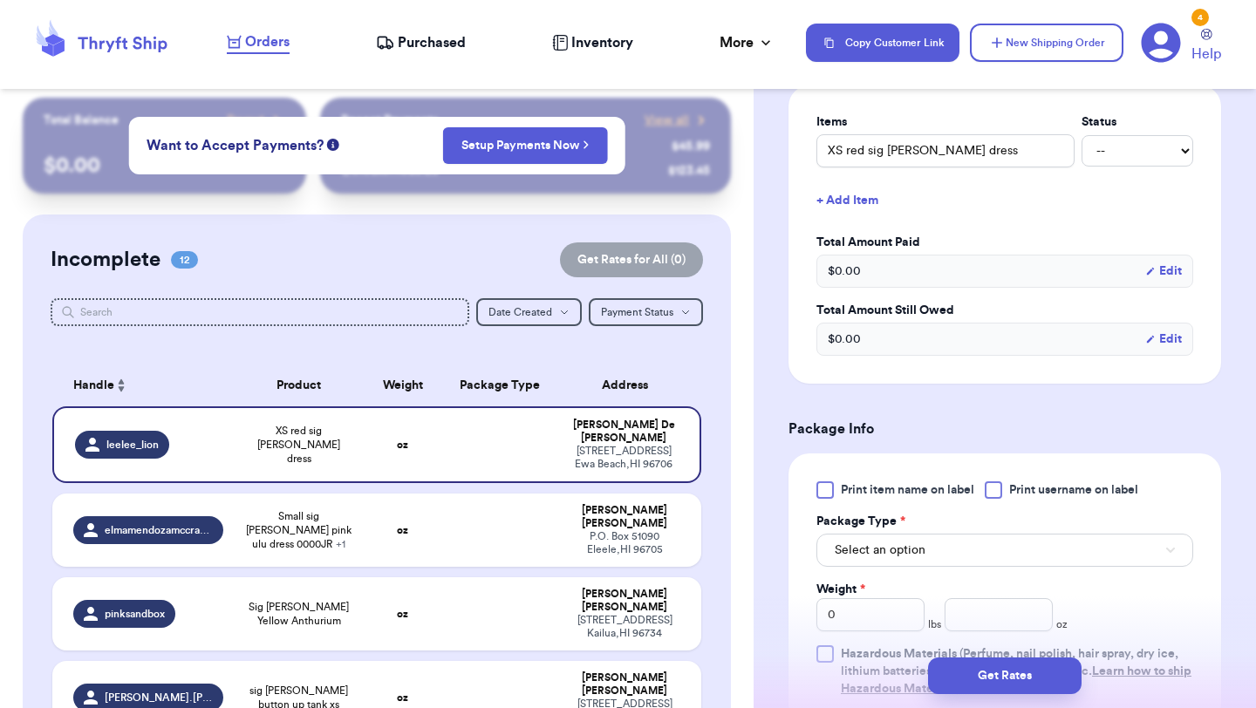
click at [873, 487] on span "Print item name on label" at bounding box center [907, 489] width 133 height 17
click at [0, 0] on input "Print item name on label" at bounding box center [0, 0] width 0 height 0
click at [869, 544] on span "Select an option" at bounding box center [879, 550] width 91 height 17
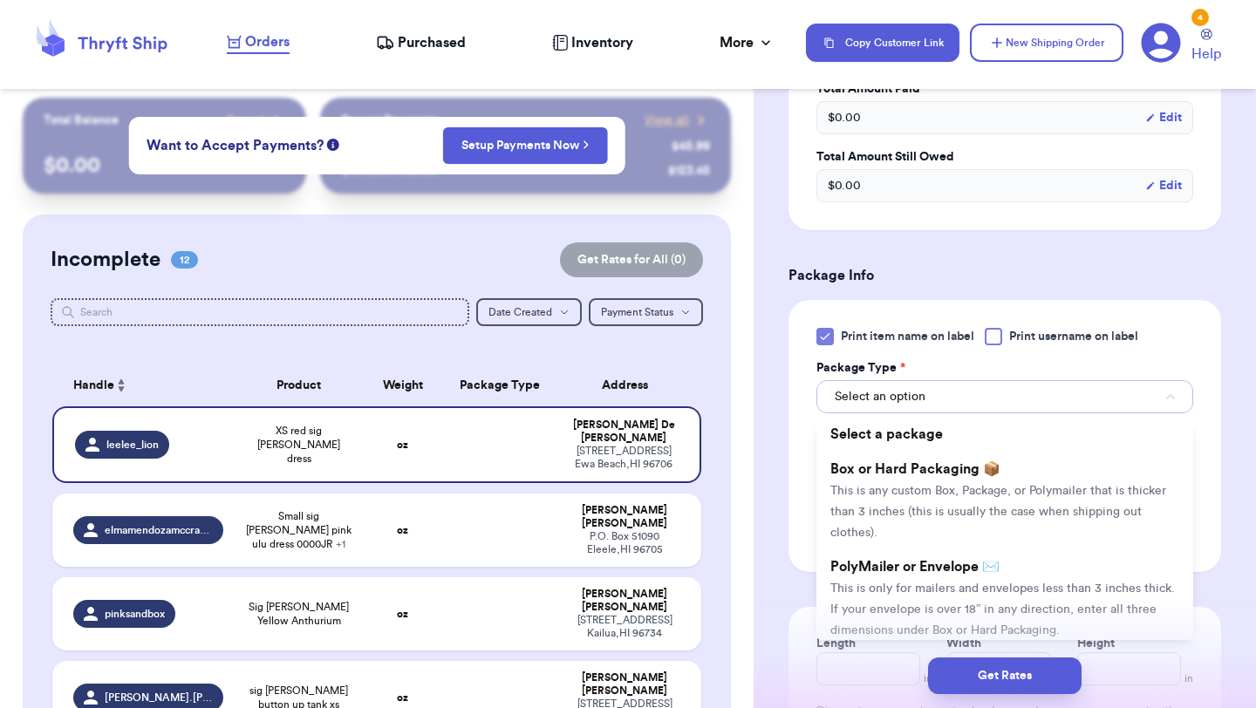
scroll to position [667, 0]
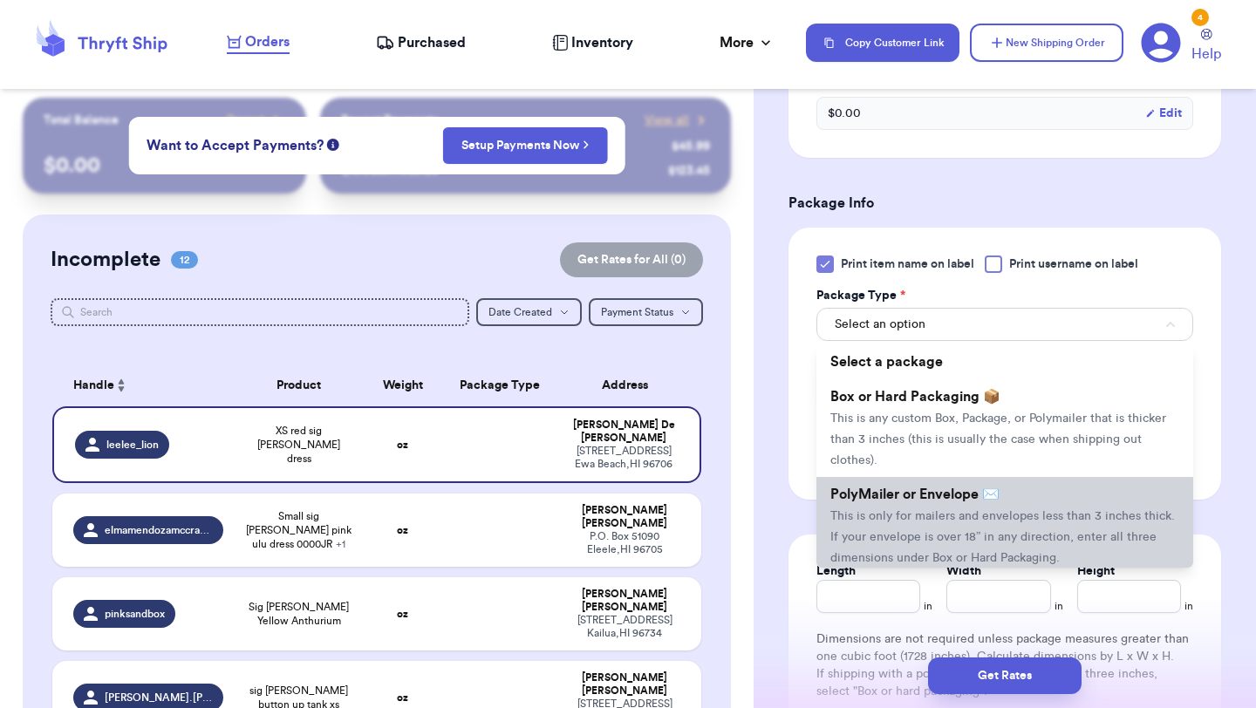
click at [913, 526] on li "PolyMailer or Envelope ✉️ This is only for mailers and envelopes less than 3 in…" at bounding box center [1004, 526] width 377 height 98
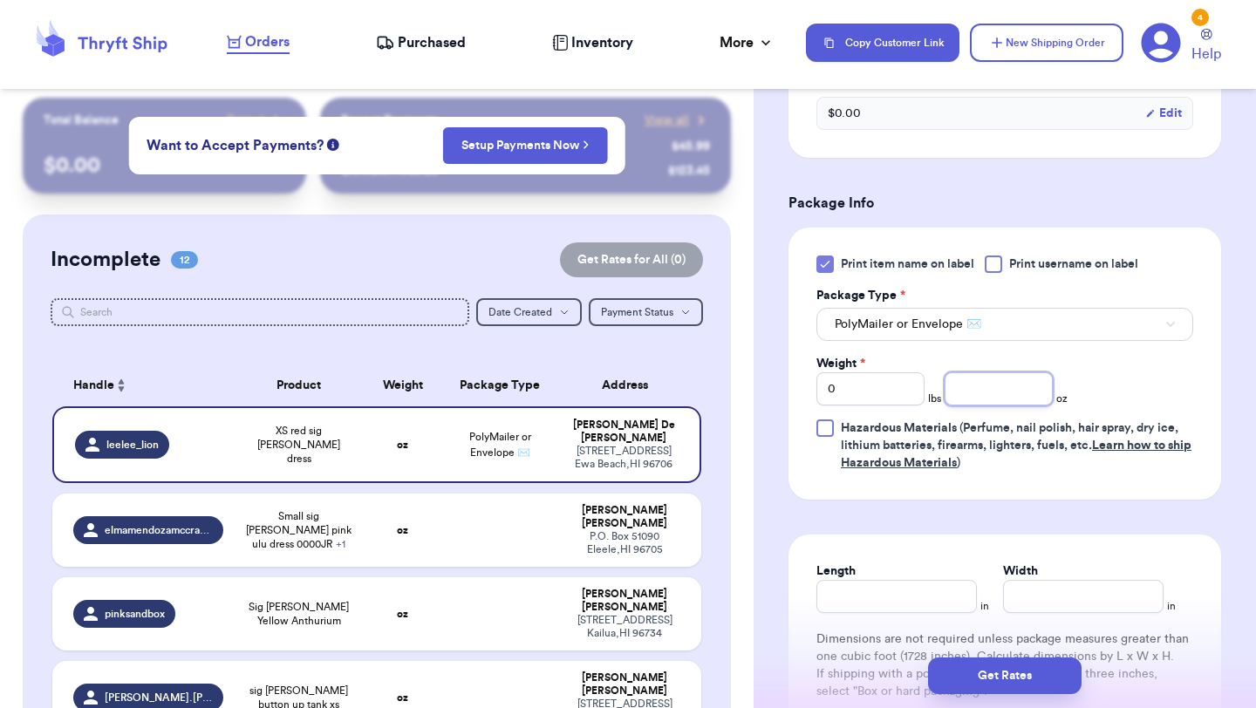
click at [987, 392] on input "number" at bounding box center [998, 388] width 108 height 33
type input "7.2"
click at [995, 675] on button "Get Rates" at bounding box center [1004, 675] width 153 height 37
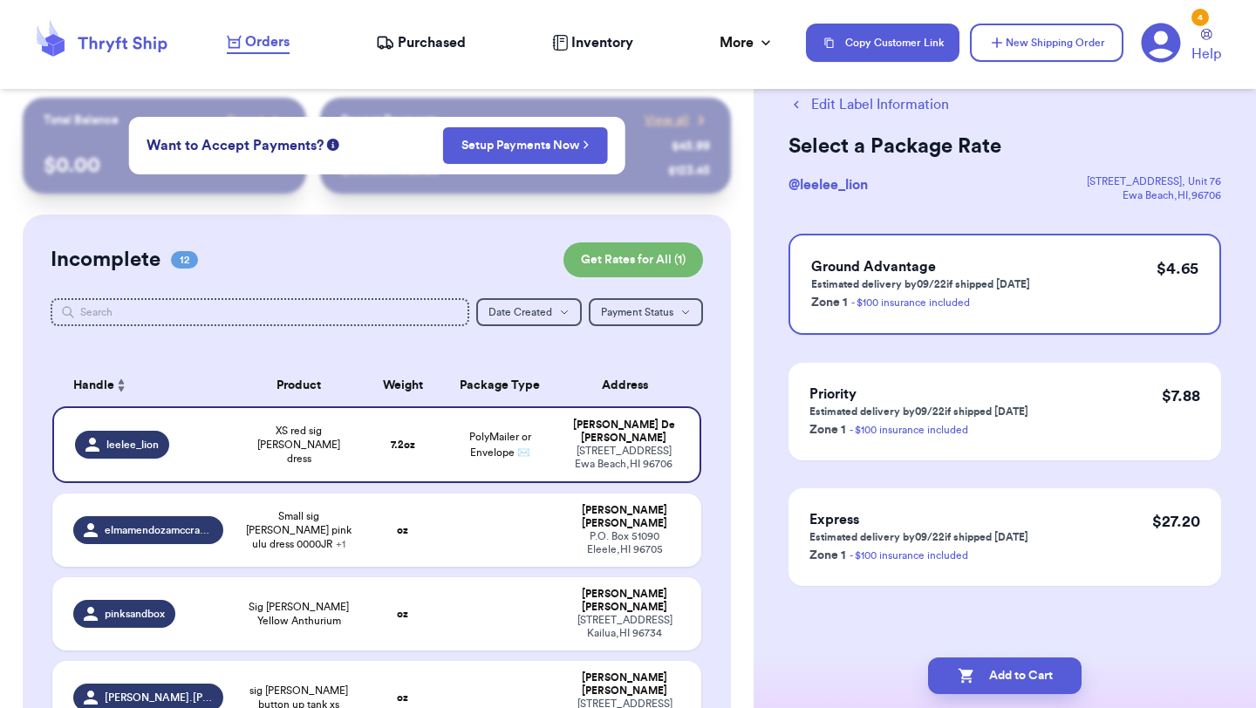
scroll to position [0, 0]
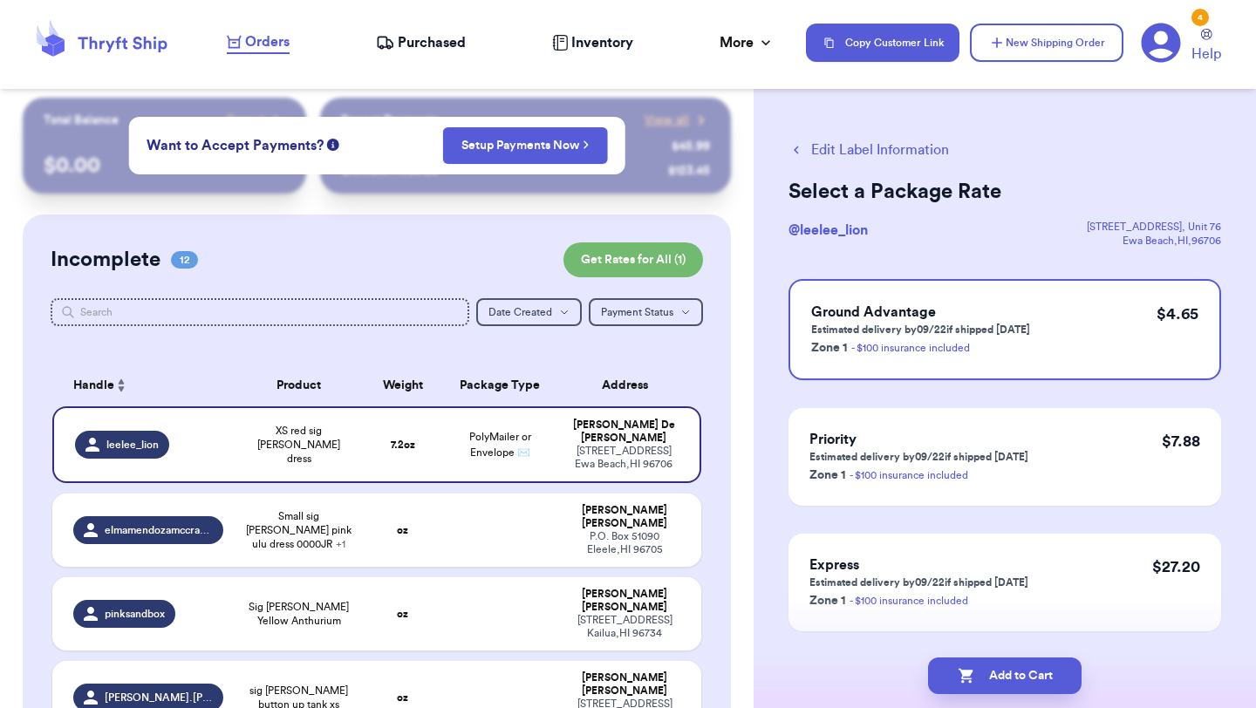
click at [995, 675] on button "Add to Cart" at bounding box center [1004, 675] width 153 height 37
checkbox input "true"
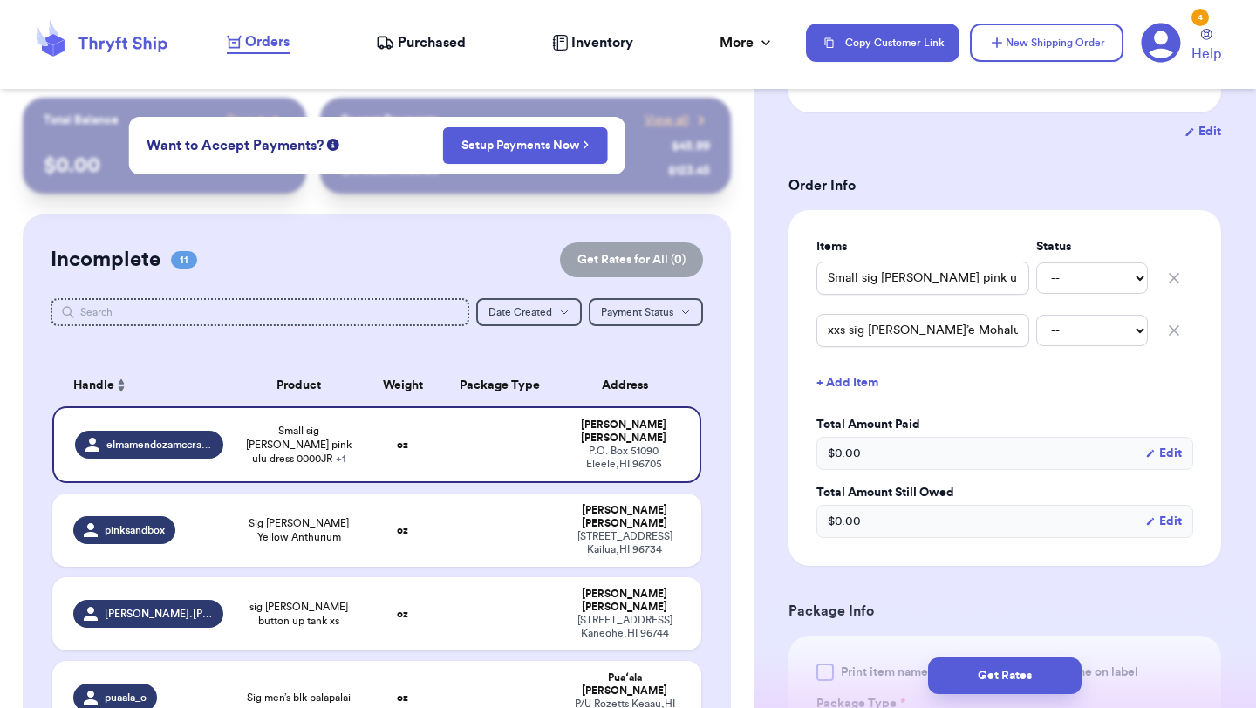
scroll to position [359, 0]
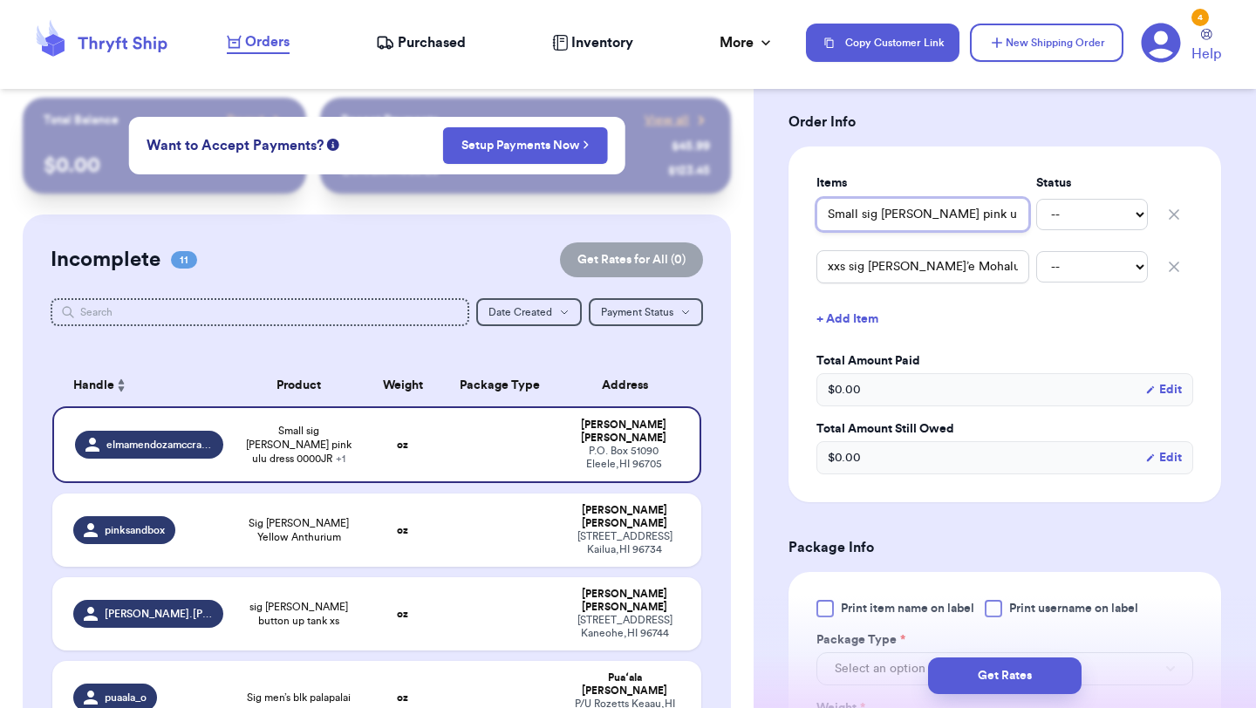
click at [827, 214] on input "Small sig [PERSON_NAME] pink ulu dress 0000JR" at bounding box center [922, 214] width 213 height 33
type input "(Small sig [PERSON_NAME] pink ulu dress 0000JR"
type input "(2Small sig [PERSON_NAME] pink ulu dress 0000JR"
type input "(2)Small sig [PERSON_NAME] pink ulu dress 0000JR"
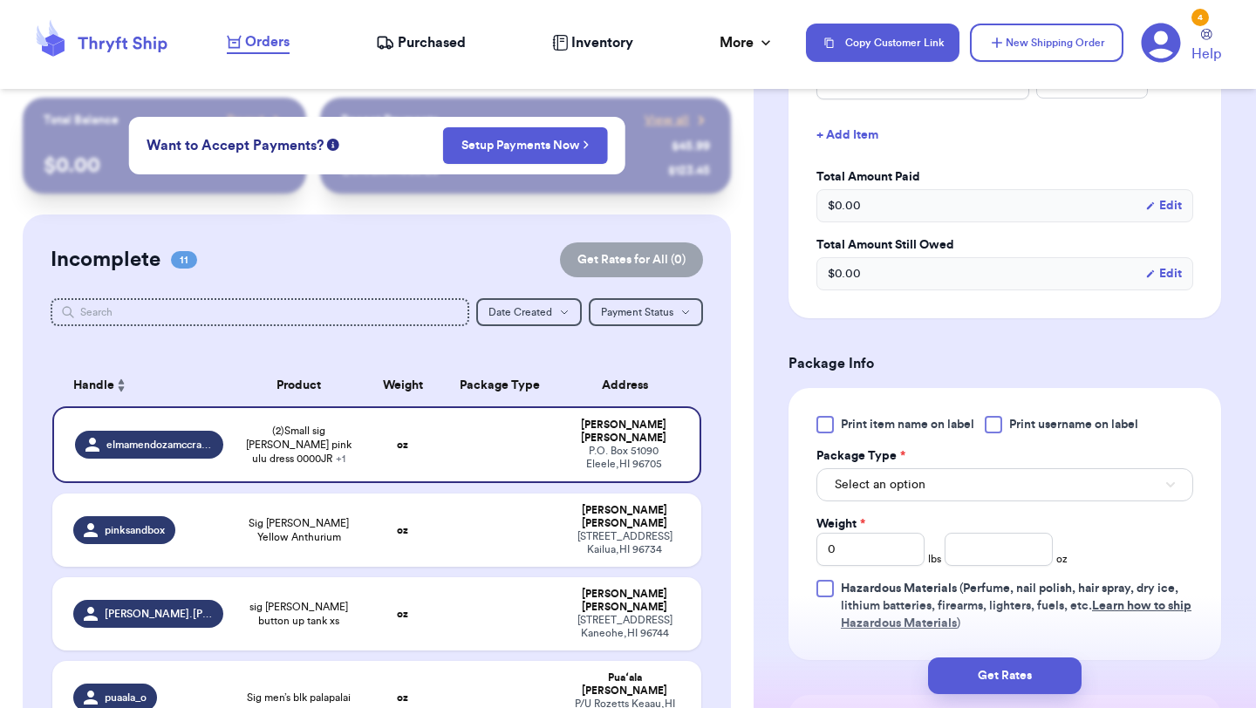
scroll to position [586, 0]
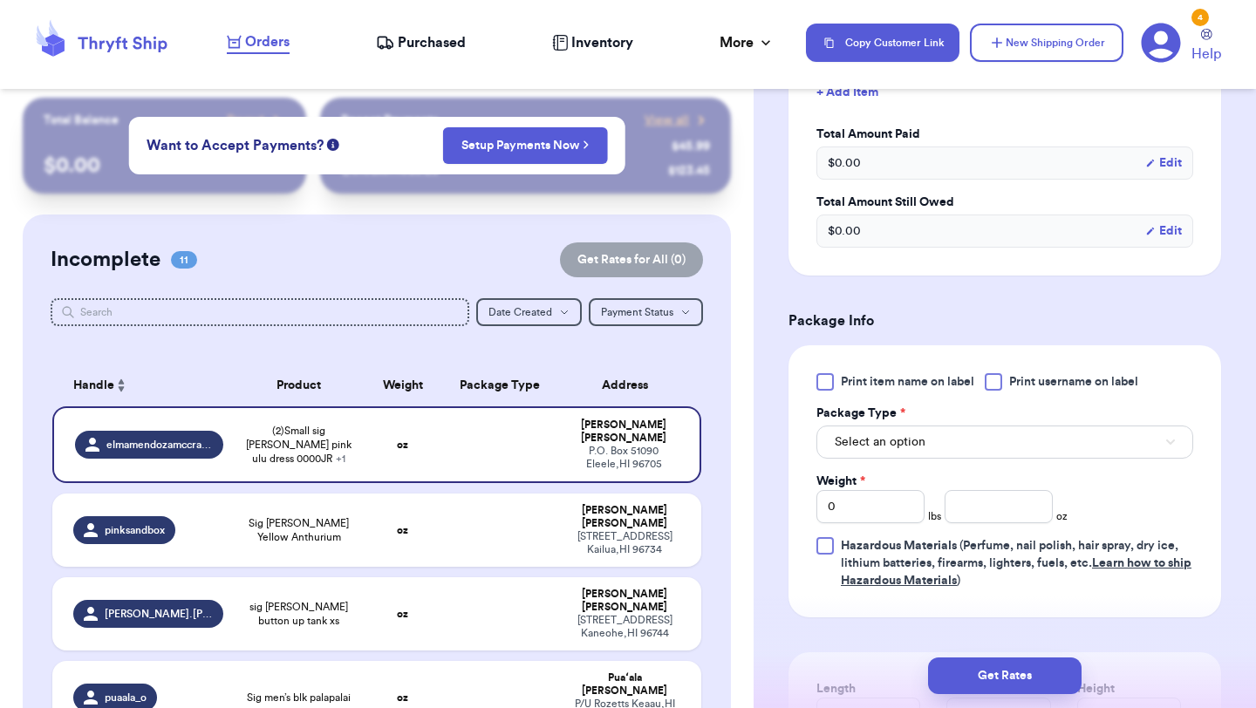
type input "(2)Small sig [PERSON_NAME] pink ulu dress 0000JR"
click at [870, 386] on span "Print item name on label" at bounding box center [907, 381] width 133 height 17
click at [0, 0] on input "Print item name on label" at bounding box center [0, 0] width 0 height 0
click at [870, 442] on span "Select an option" at bounding box center [879, 441] width 91 height 17
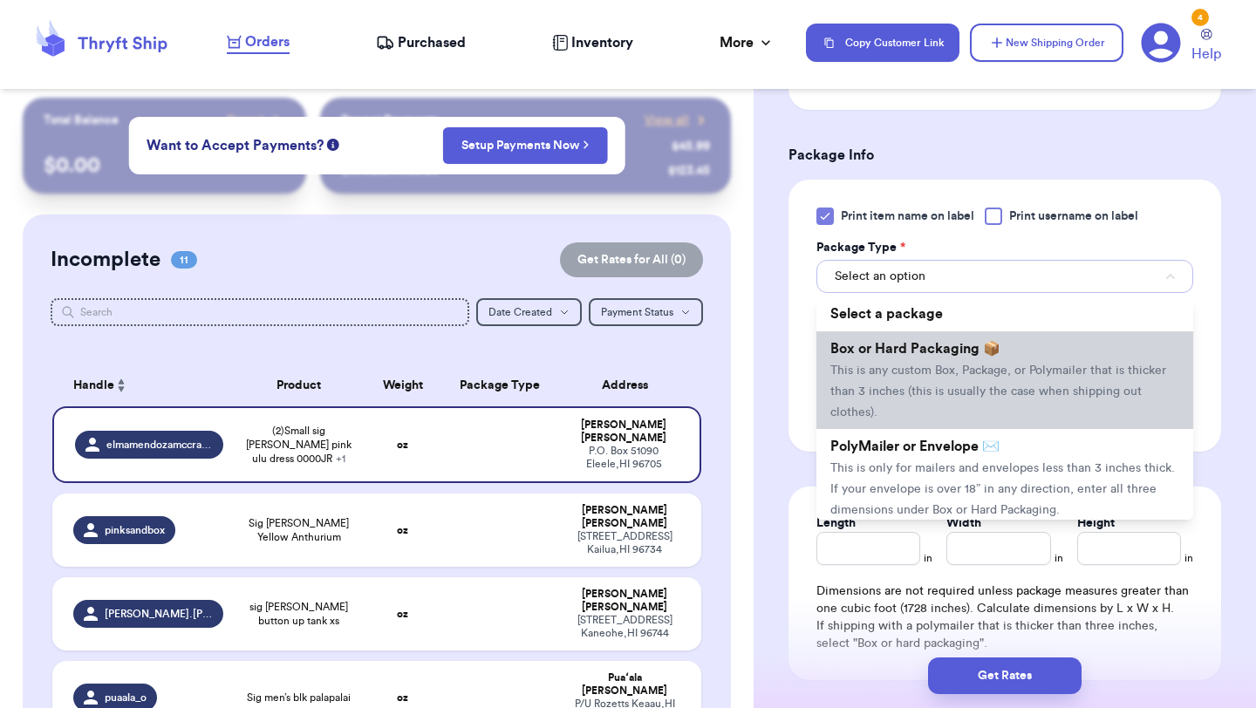
scroll to position [764, 0]
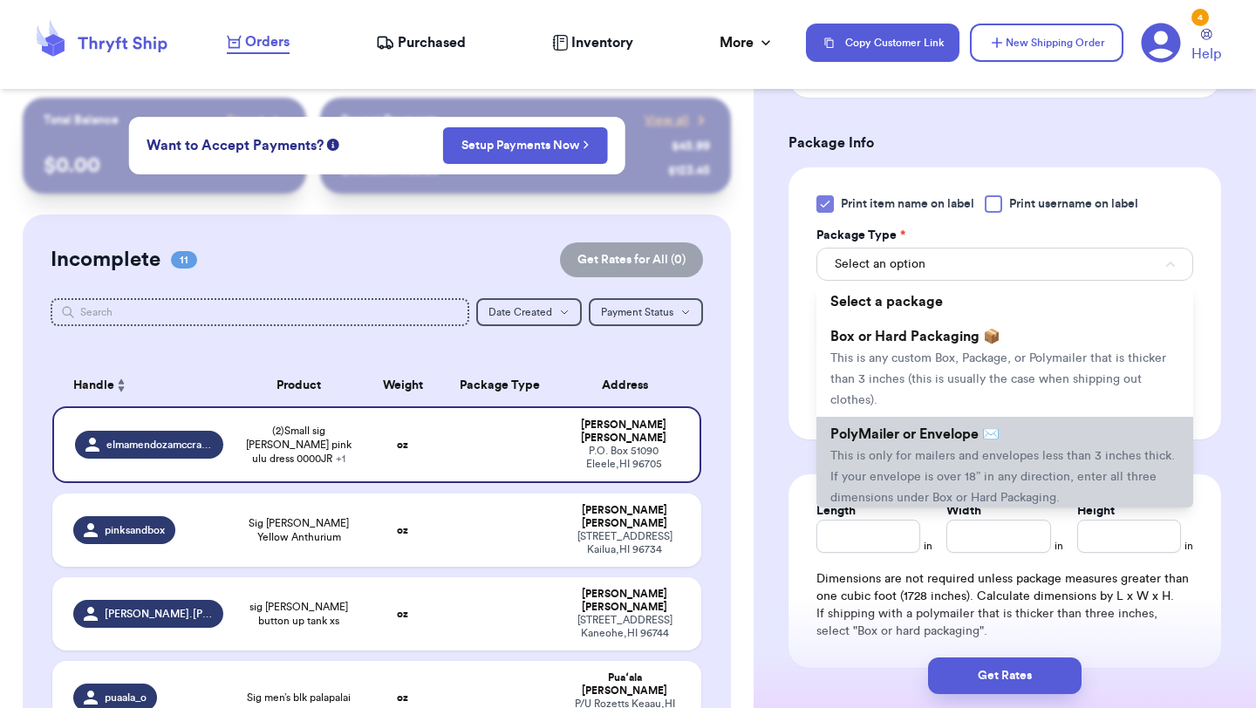
click at [888, 438] on span "PolyMailer or Envelope ✉️" at bounding box center [914, 434] width 169 height 14
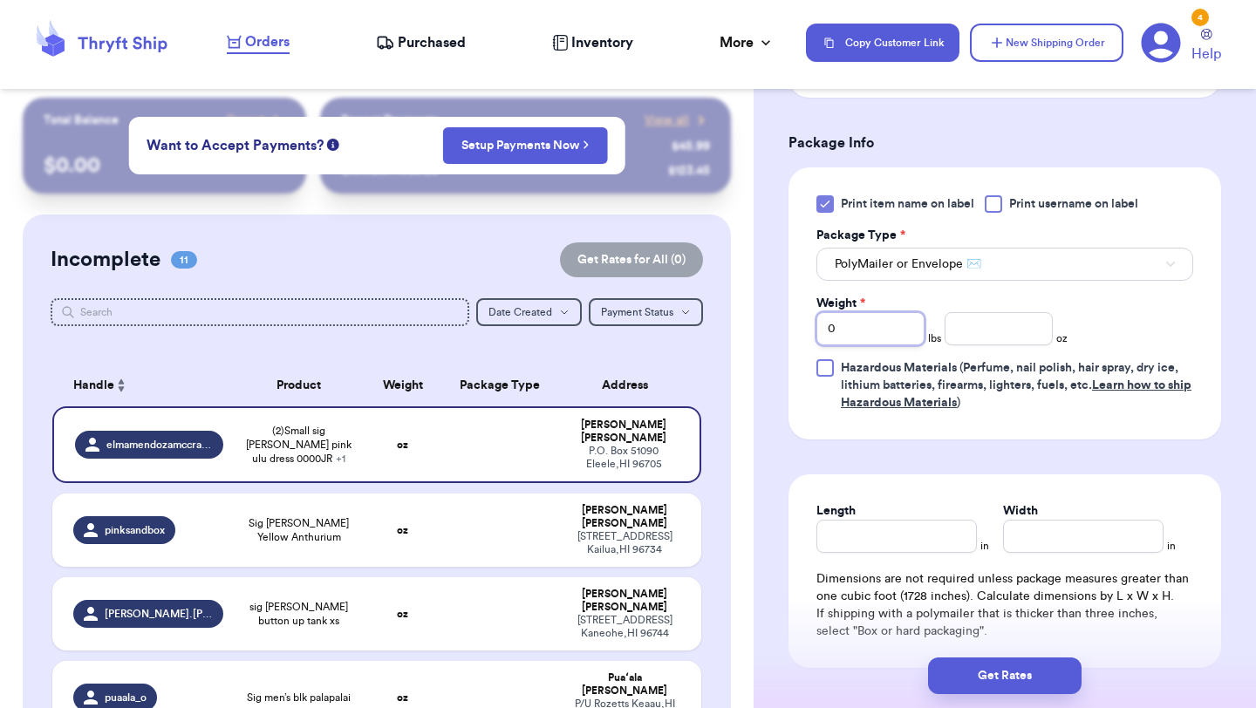
click at [884, 344] on input "0" at bounding box center [870, 328] width 108 height 33
type input "01"
click at [979, 662] on button "Get Rates" at bounding box center [1004, 675] width 153 height 37
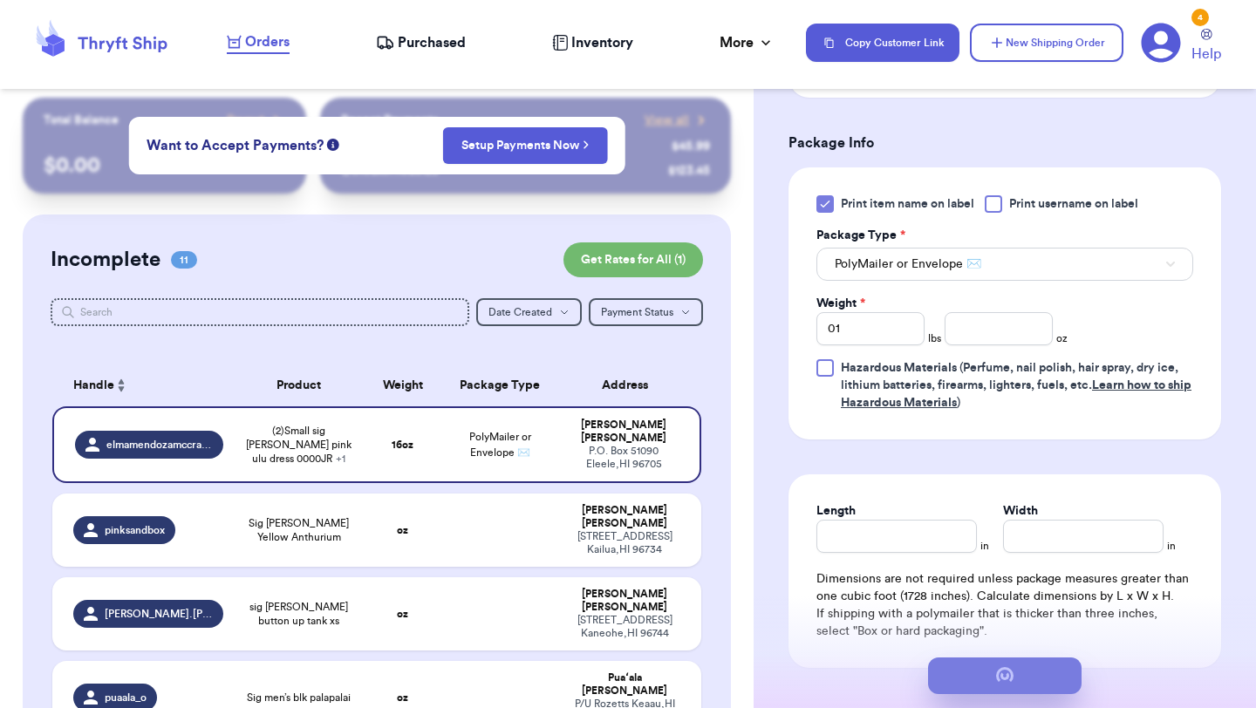
scroll to position [0, 0]
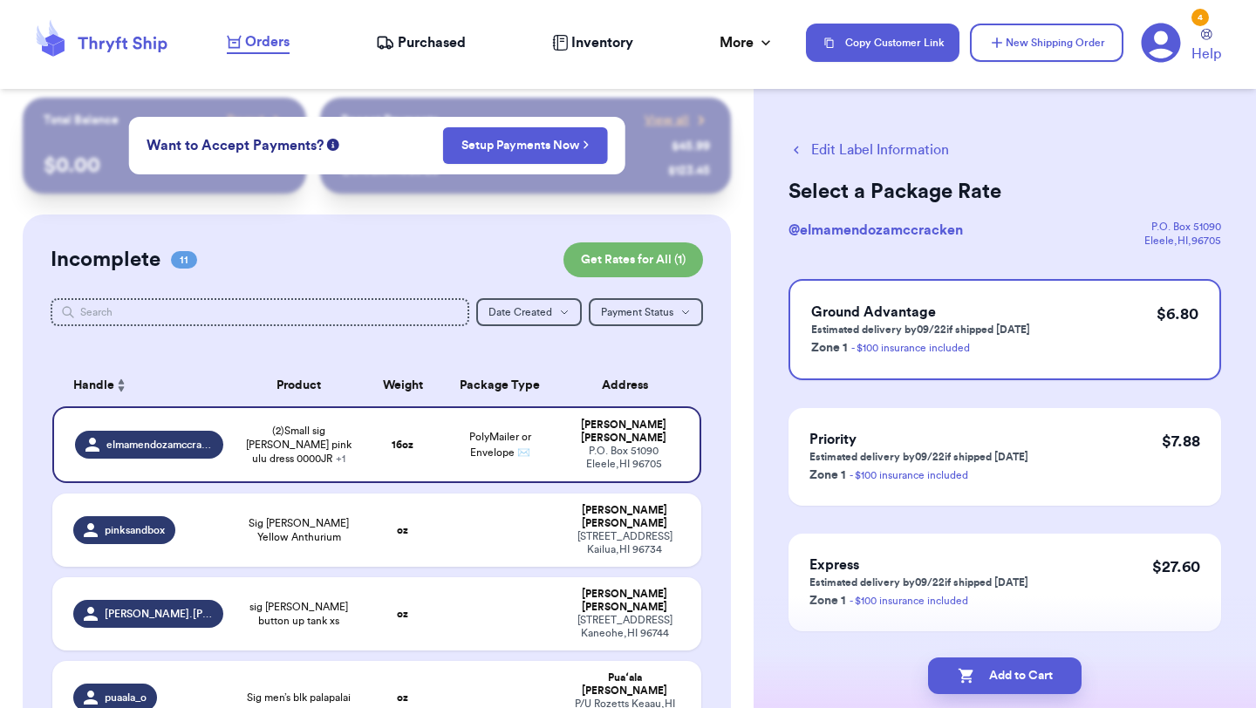
click at [979, 662] on button "Add to Cart" at bounding box center [1004, 675] width 153 height 37
checkbox input "true"
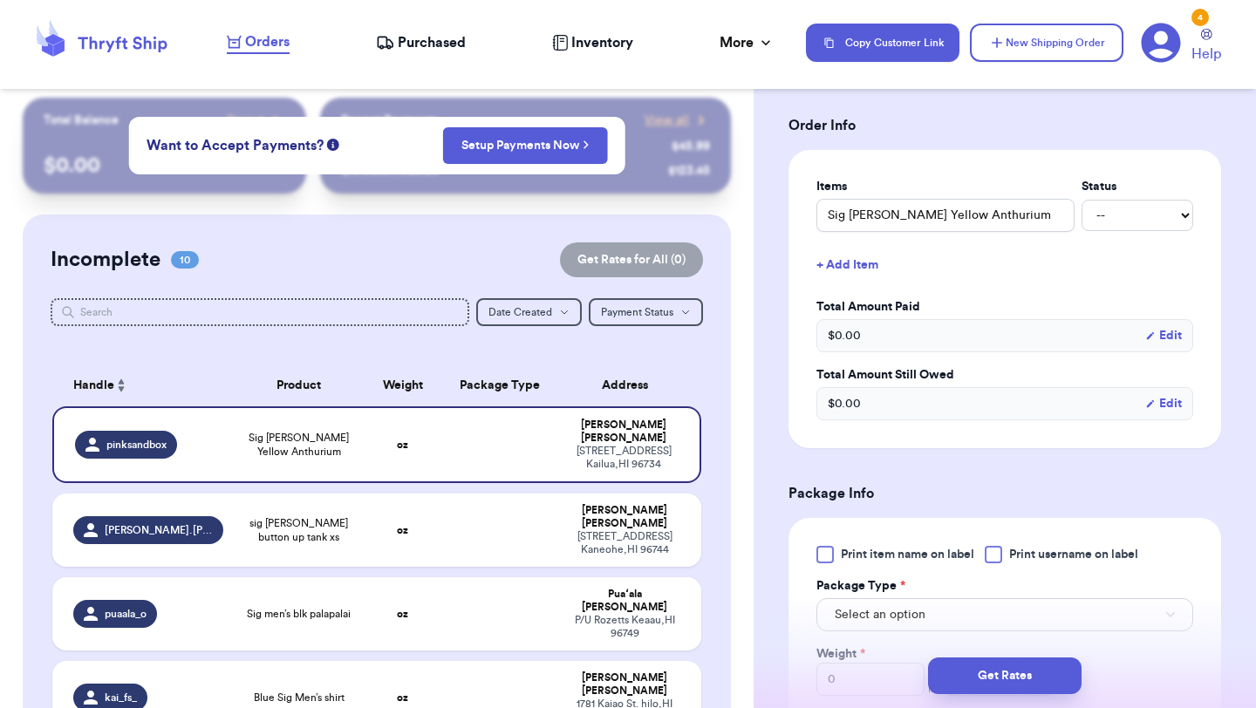
scroll to position [425, 0]
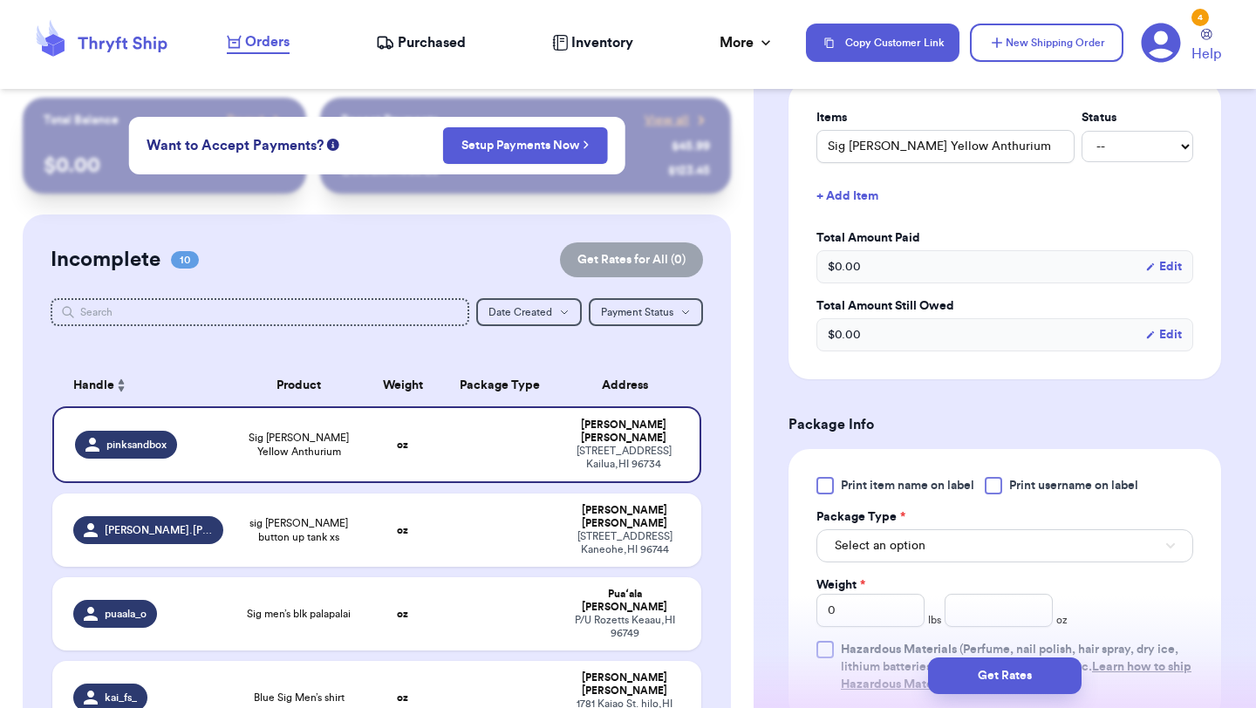
click at [822, 497] on div "Print item name on label Print username on label Package Type * Select an optio…" at bounding box center [1004, 585] width 377 height 216
click at [824, 483] on div at bounding box center [824, 485] width 17 height 17
click at [0, 0] on input "Print item name on label" at bounding box center [0, 0] width 0 height 0
click at [843, 548] on span "Select an option" at bounding box center [879, 545] width 91 height 17
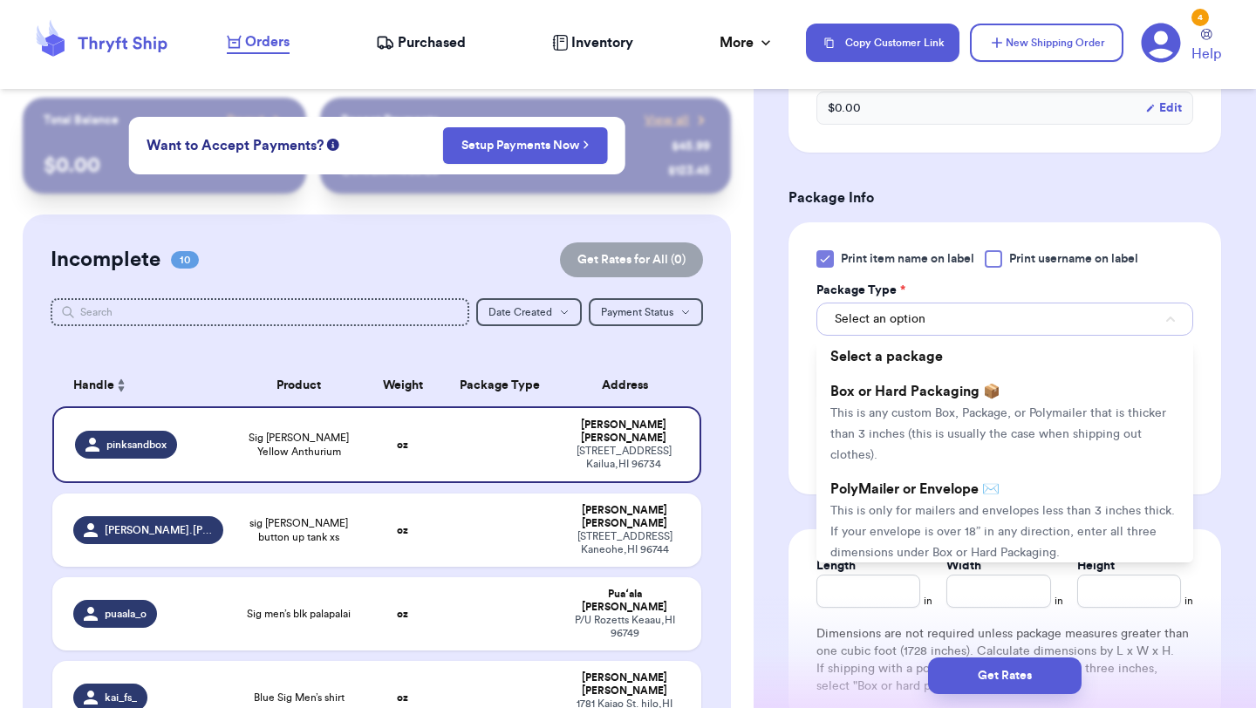
scroll to position [720, 0]
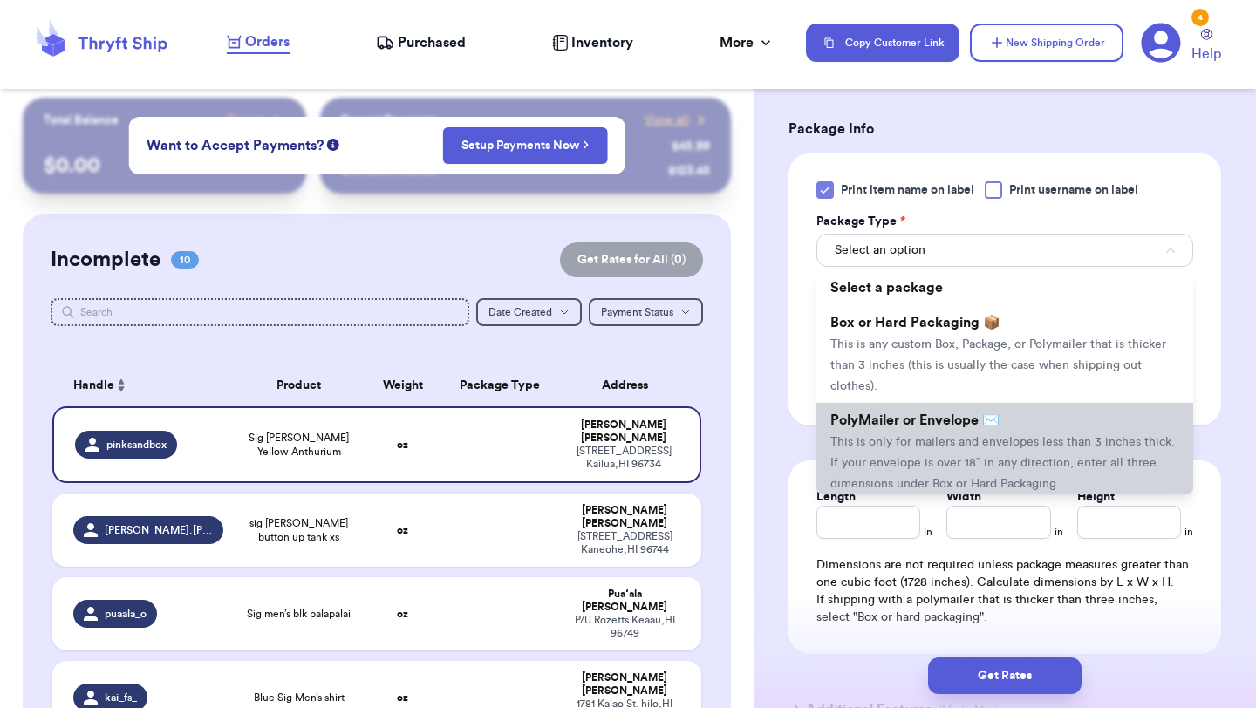
click at [902, 452] on li "PolyMailer or Envelope ✉️ This is only for mailers and envelopes less than 3 in…" at bounding box center [1004, 452] width 377 height 98
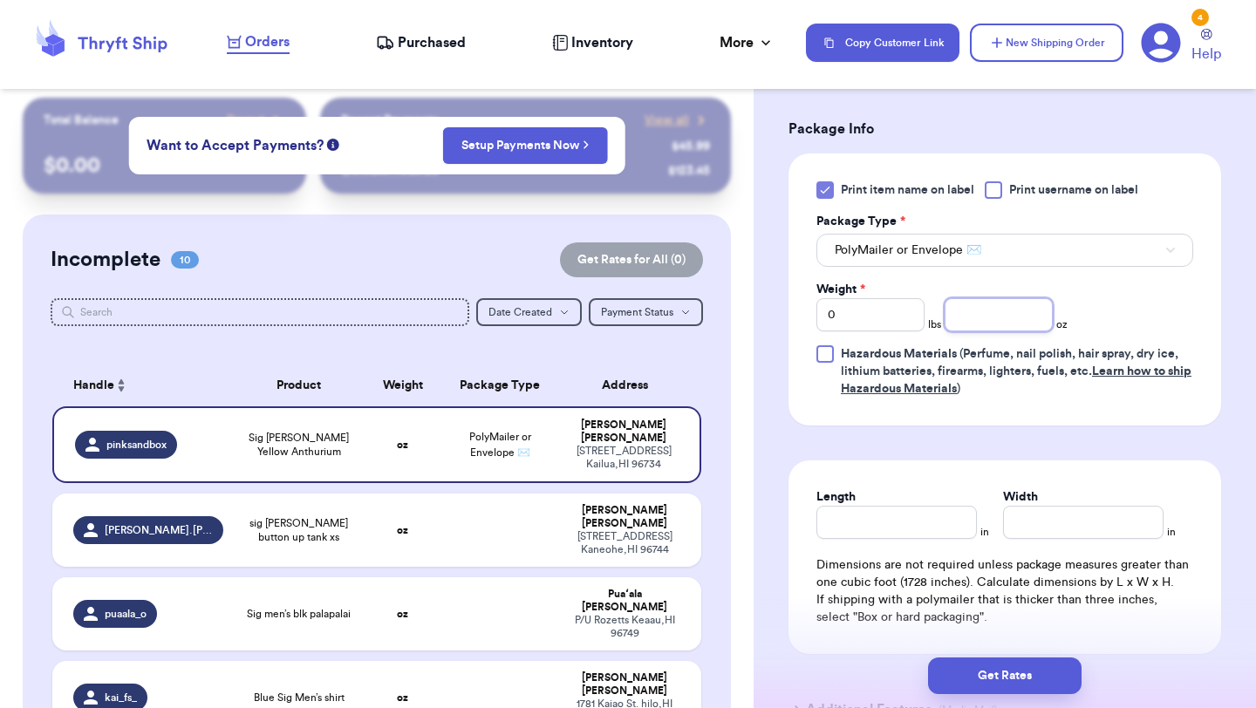
click at [996, 315] on input "number" at bounding box center [998, 314] width 108 height 33
type input "5"
click at [1010, 671] on button "Get Rates" at bounding box center [1004, 675] width 153 height 37
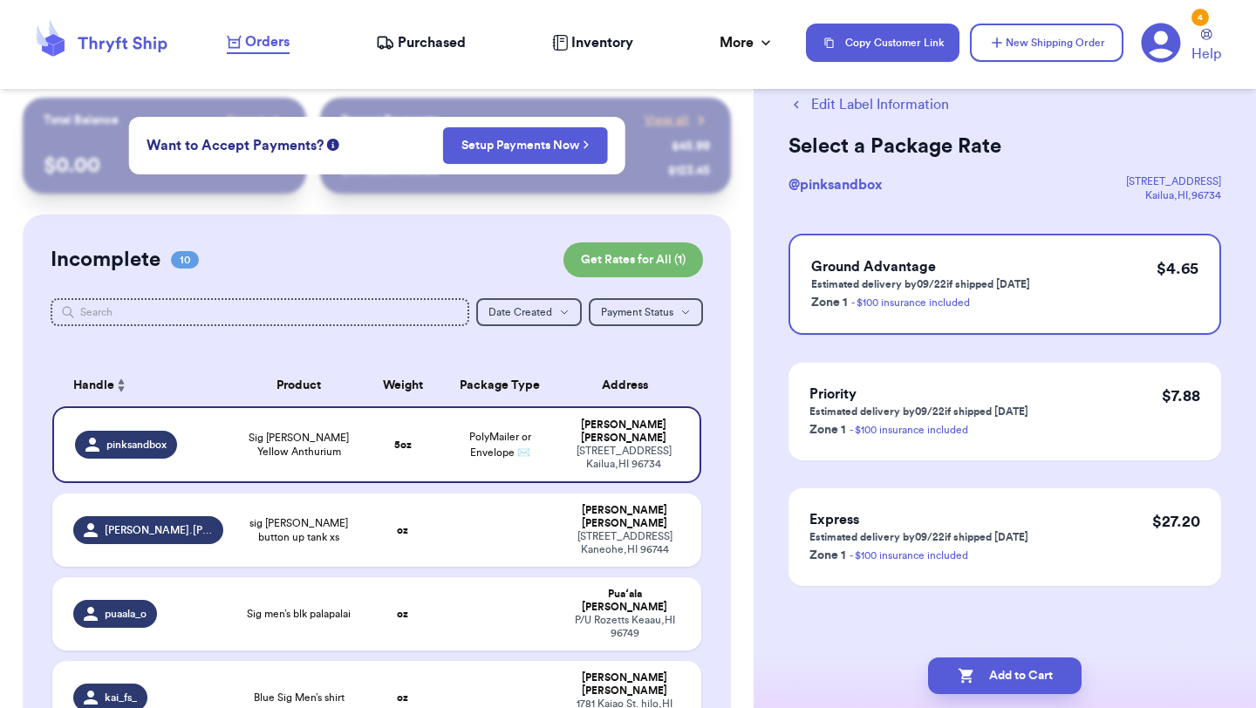
scroll to position [0, 0]
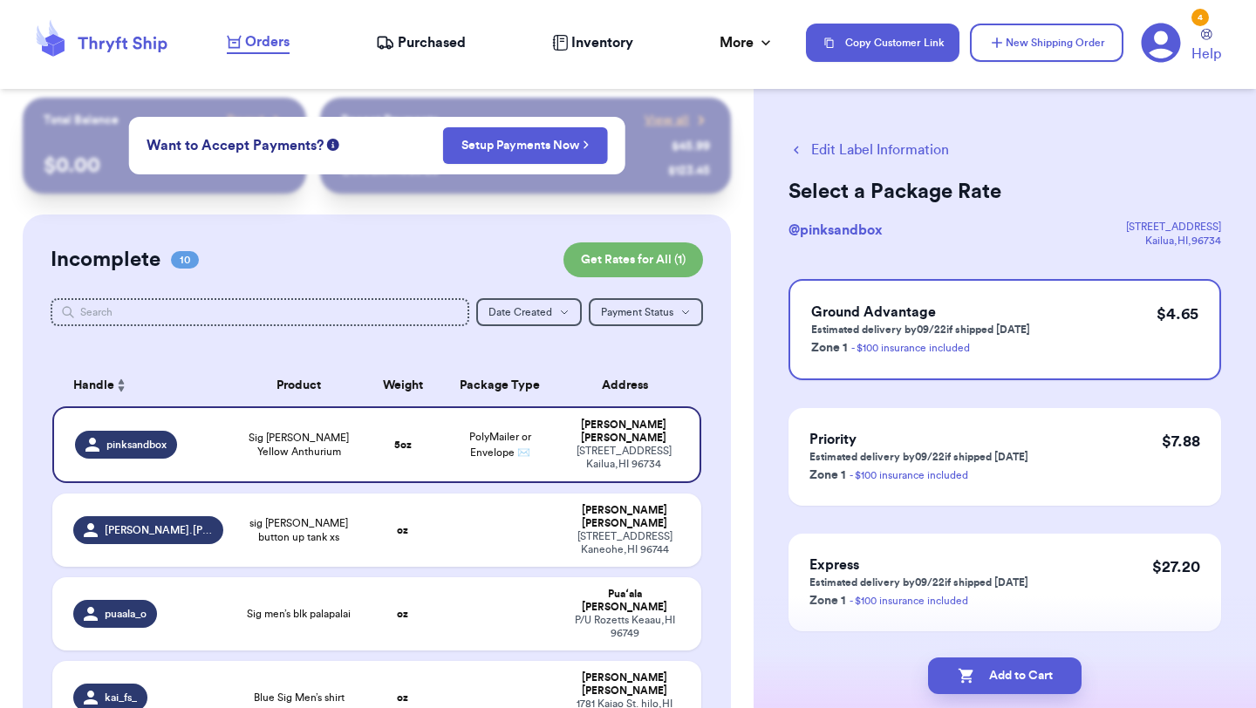
click at [1010, 671] on button "Add to Cart" at bounding box center [1004, 675] width 153 height 37
checkbox input "true"
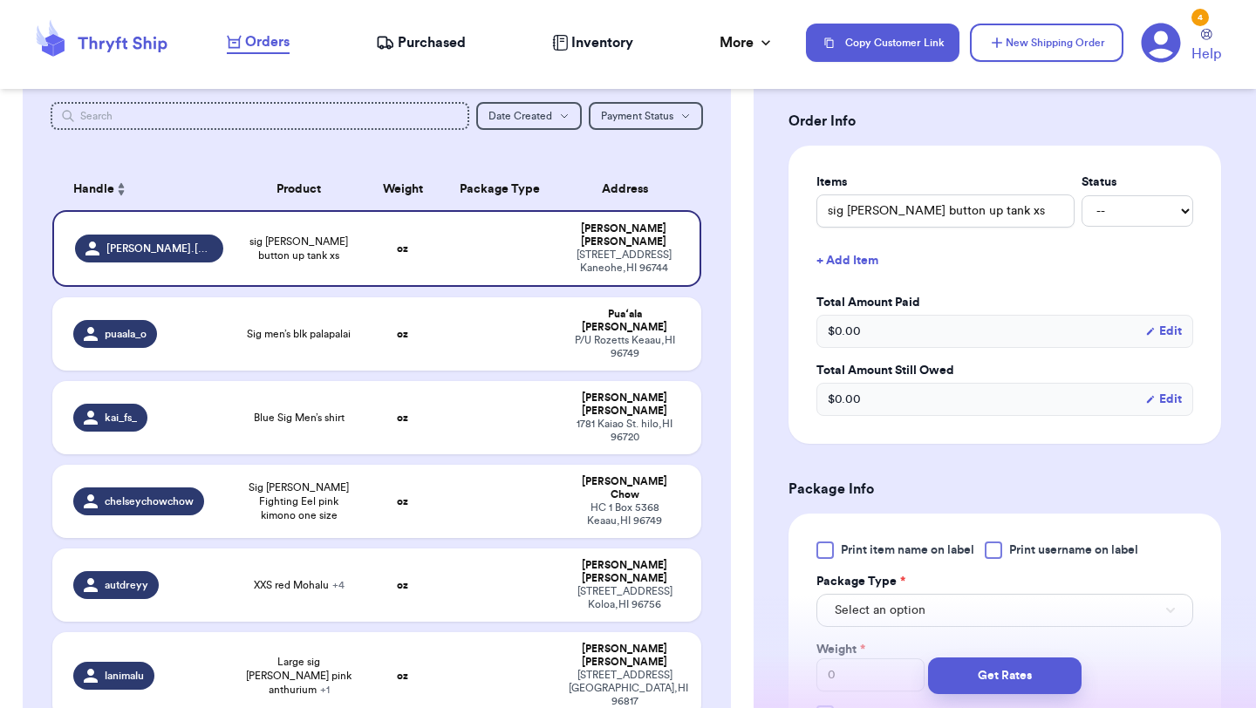
scroll to position [414, 0]
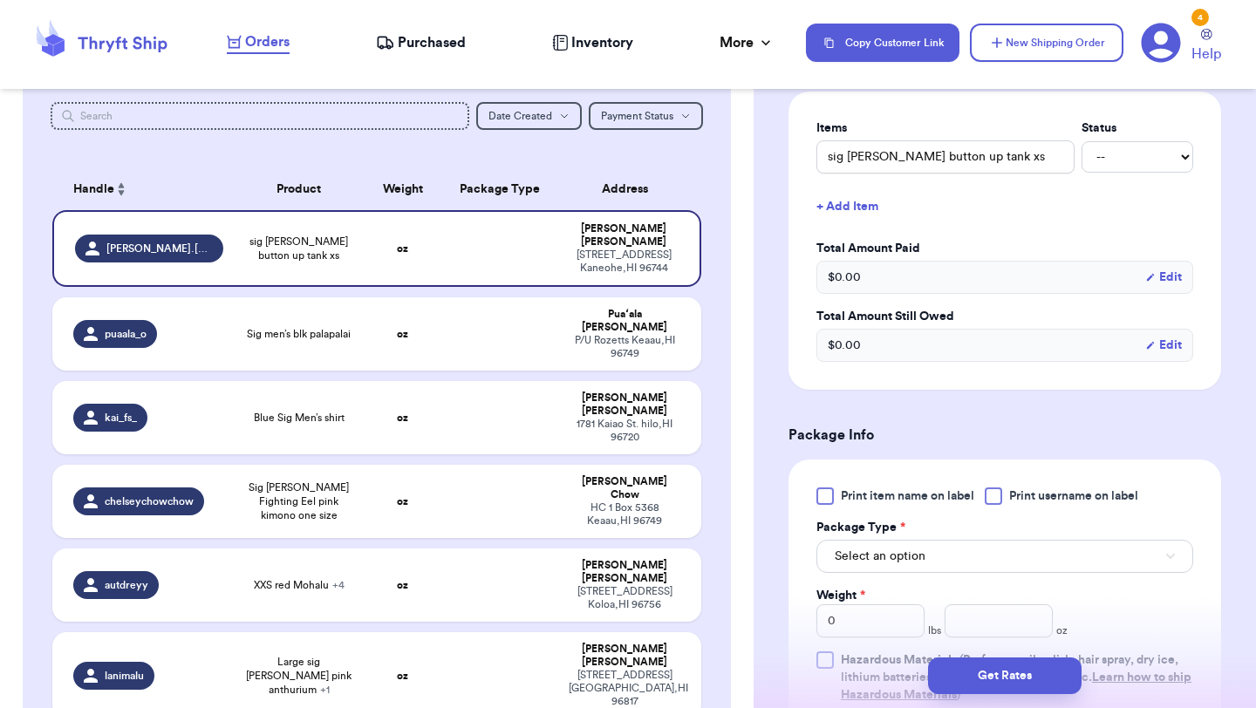
click at [869, 497] on span "Print item name on label" at bounding box center [907, 495] width 133 height 17
click at [0, 0] on input "Print item name on label" at bounding box center [0, 0] width 0 height 0
click at [869, 577] on div "Print item name on label Print username on label Package Type * Select an optio…" at bounding box center [1004, 595] width 377 height 216
click at [869, 553] on span "Select an option" at bounding box center [879, 556] width 91 height 17
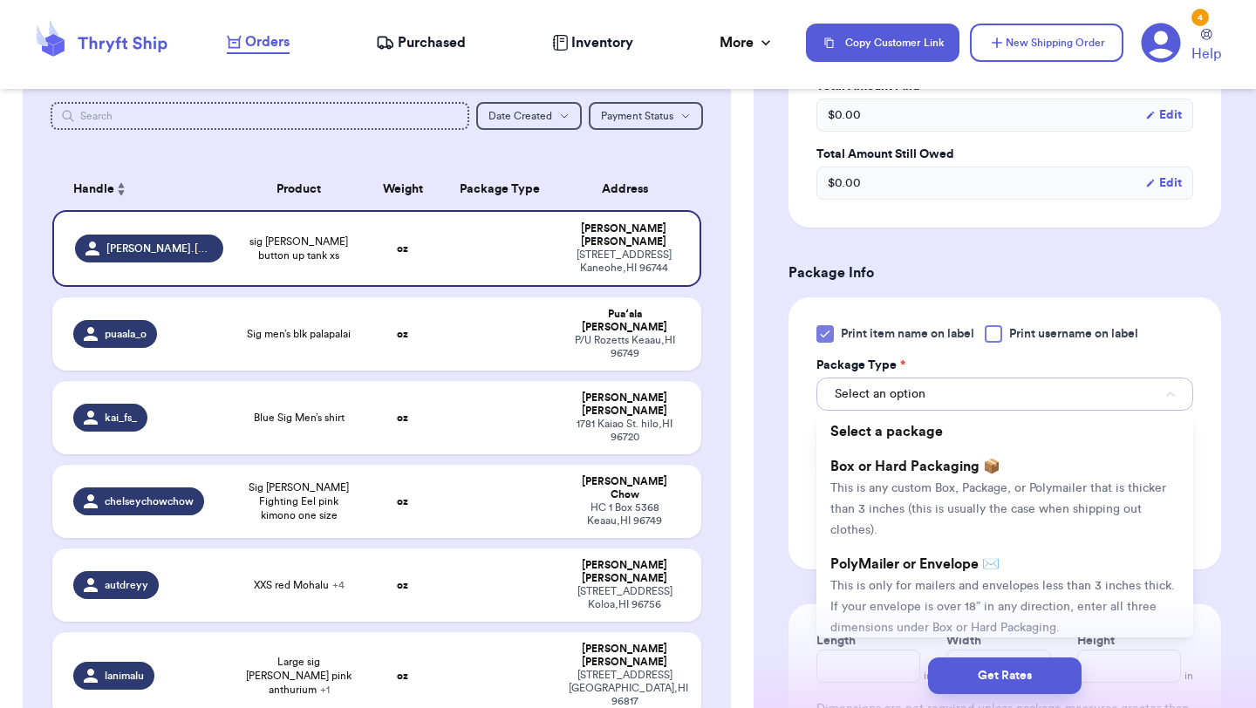
scroll to position [746, 0]
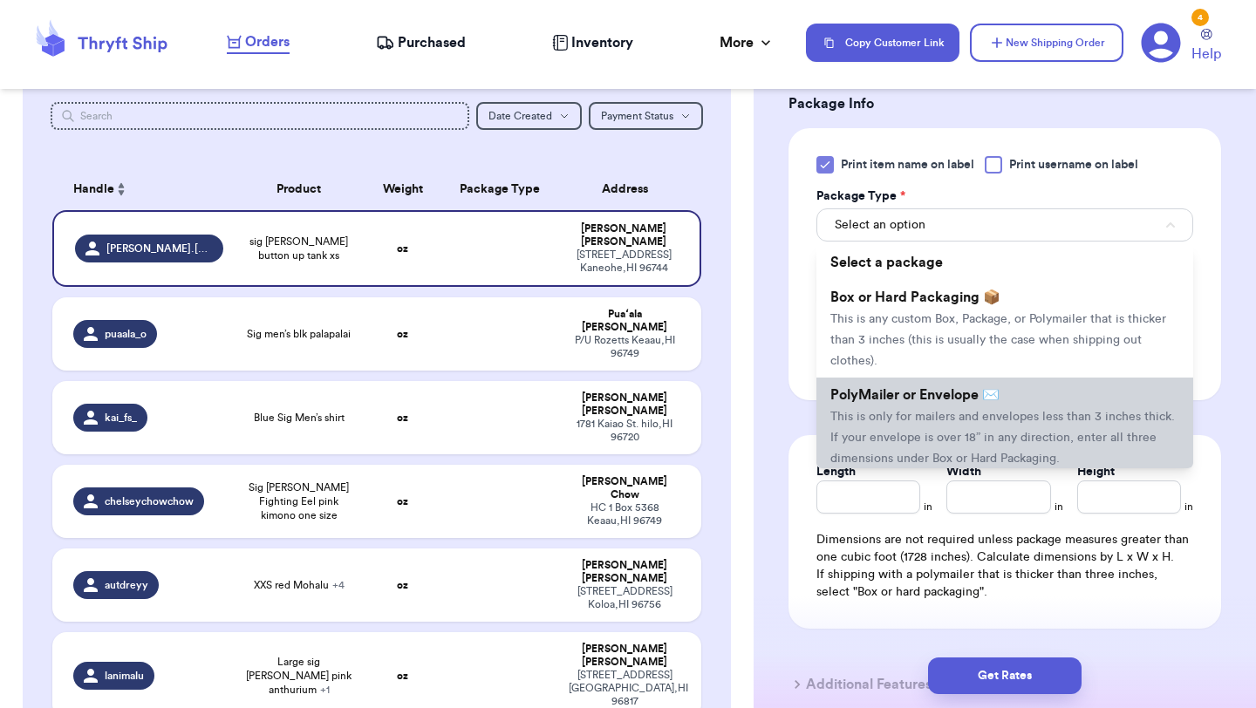
click at [932, 400] on span "PolyMailer or Envelope ✉️" at bounding box center [914, 395] width 169 height 14
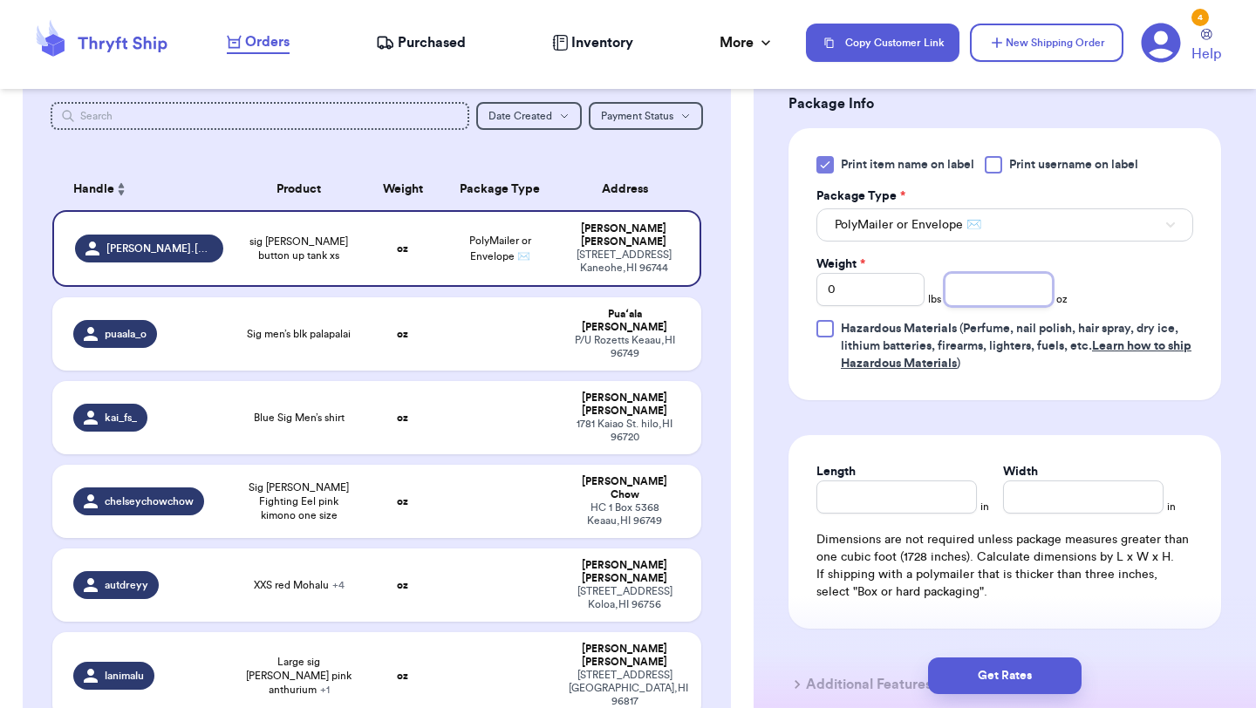
click at [960, 285] on input "number" at bounding box center [998, 289] width 108 height 33
type input "5"
click at [988, 678] on button "Get Rates" at bounding box center [1004, 675] width 153 height 37
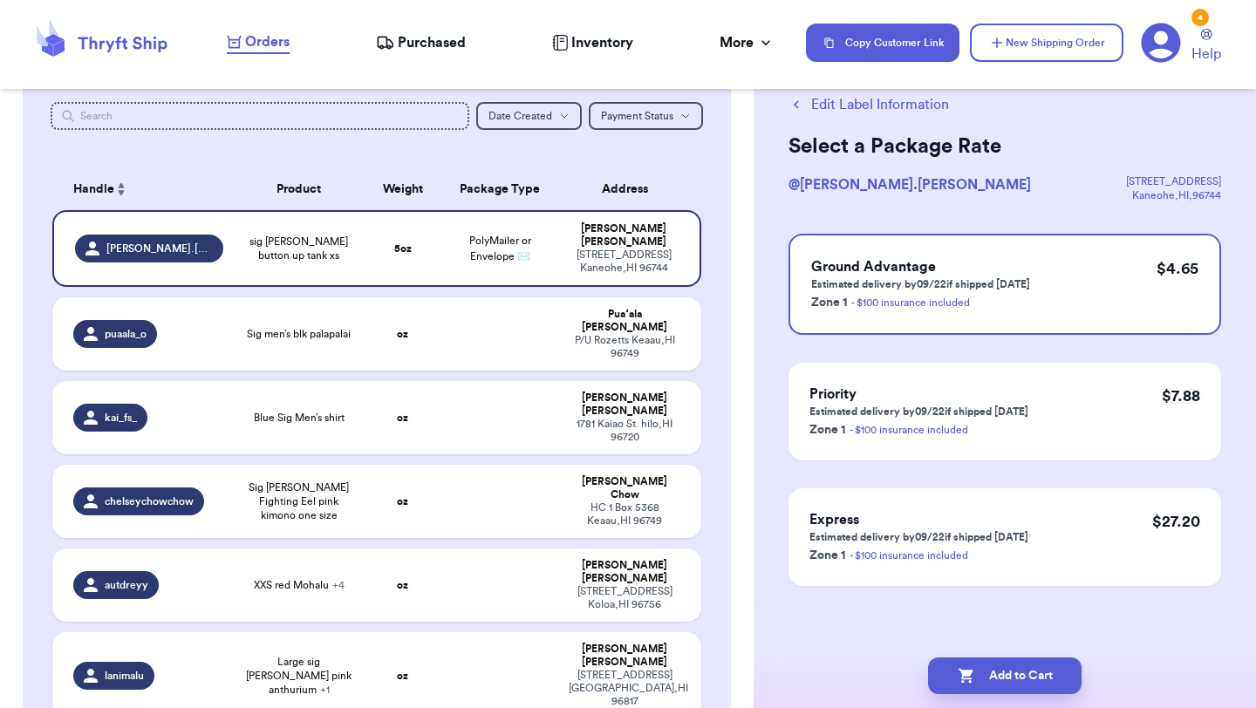
scroll to position [0, 0]
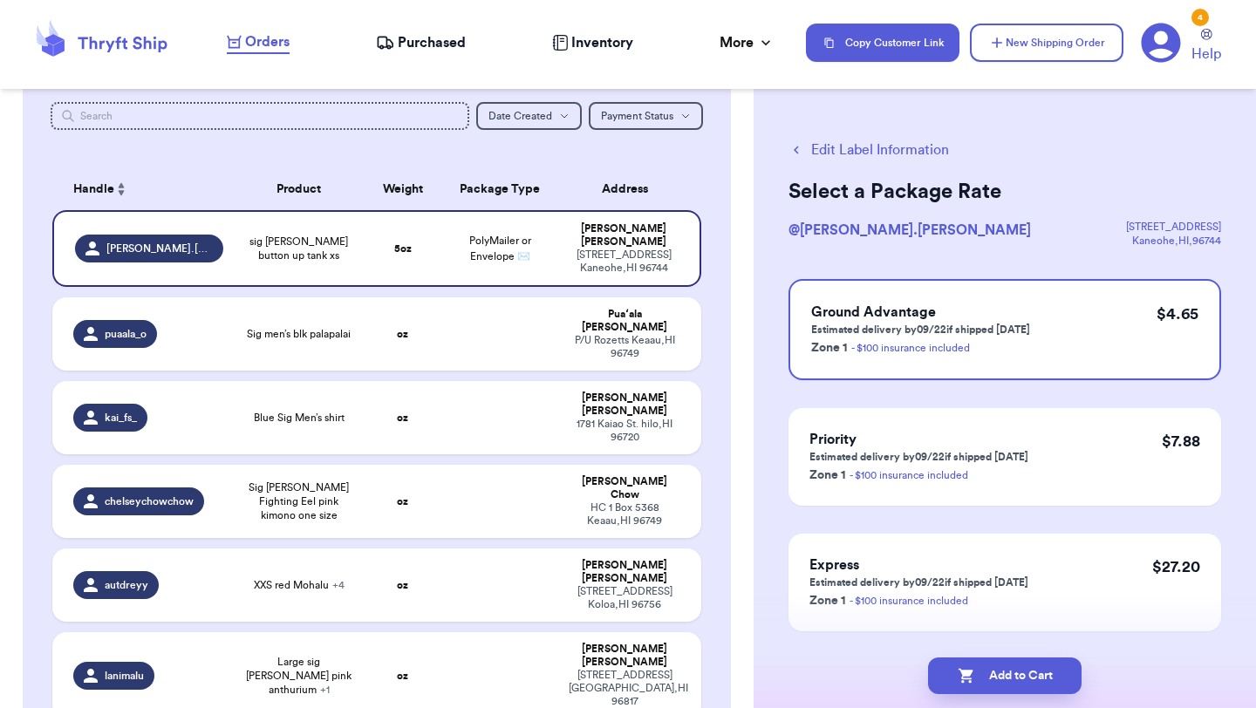
click at [988, 678] on button "Add to Cart" at bounding box center [1004, 675] width 153 height 37
checkbox input "true"
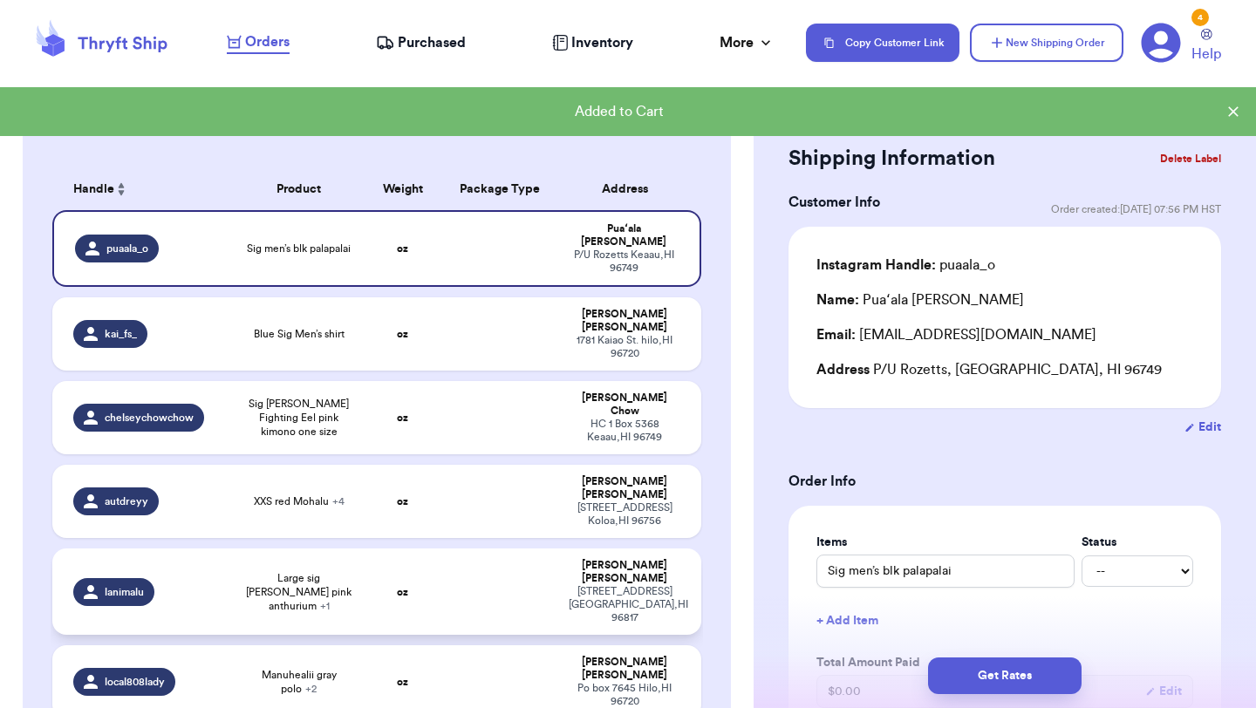
click at [290, 548] on td "Large sig [PERSON_NAME] pink anthurium + 1" at bounding box center [299, 591] width 130 height 86
type input "Large sig [PERSON_NAME] pink anthurium"
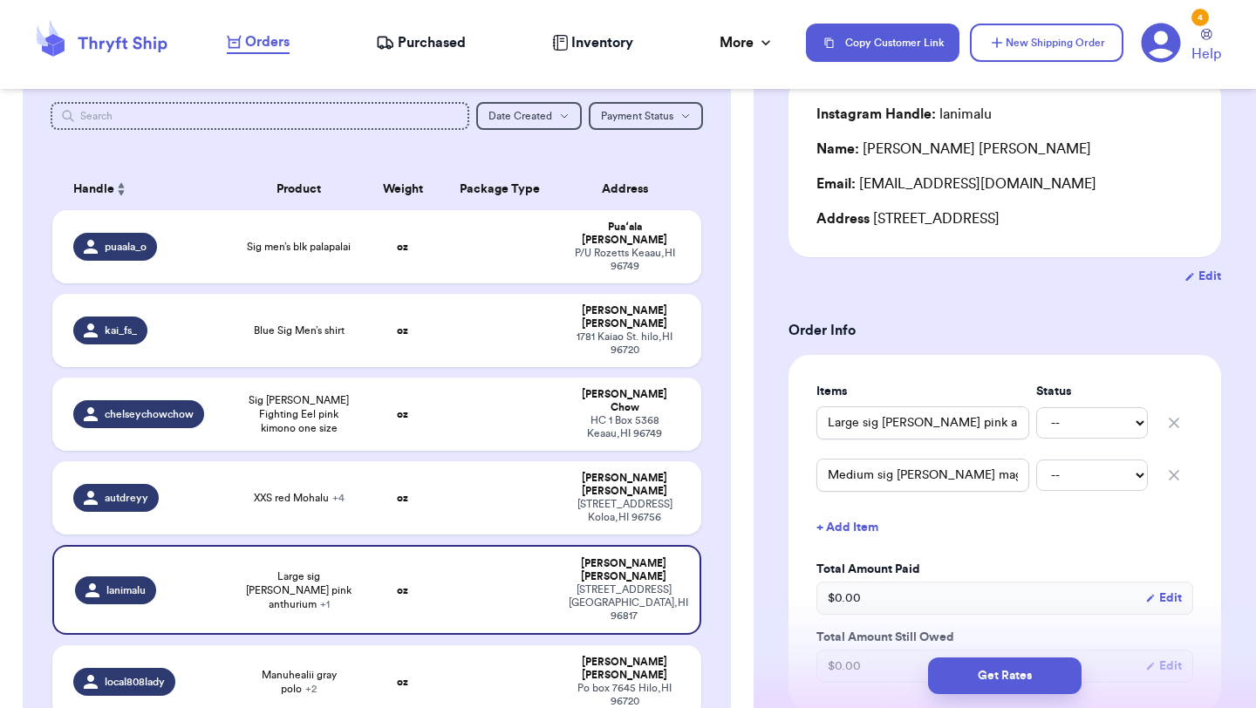
scroll to position [191, 0]
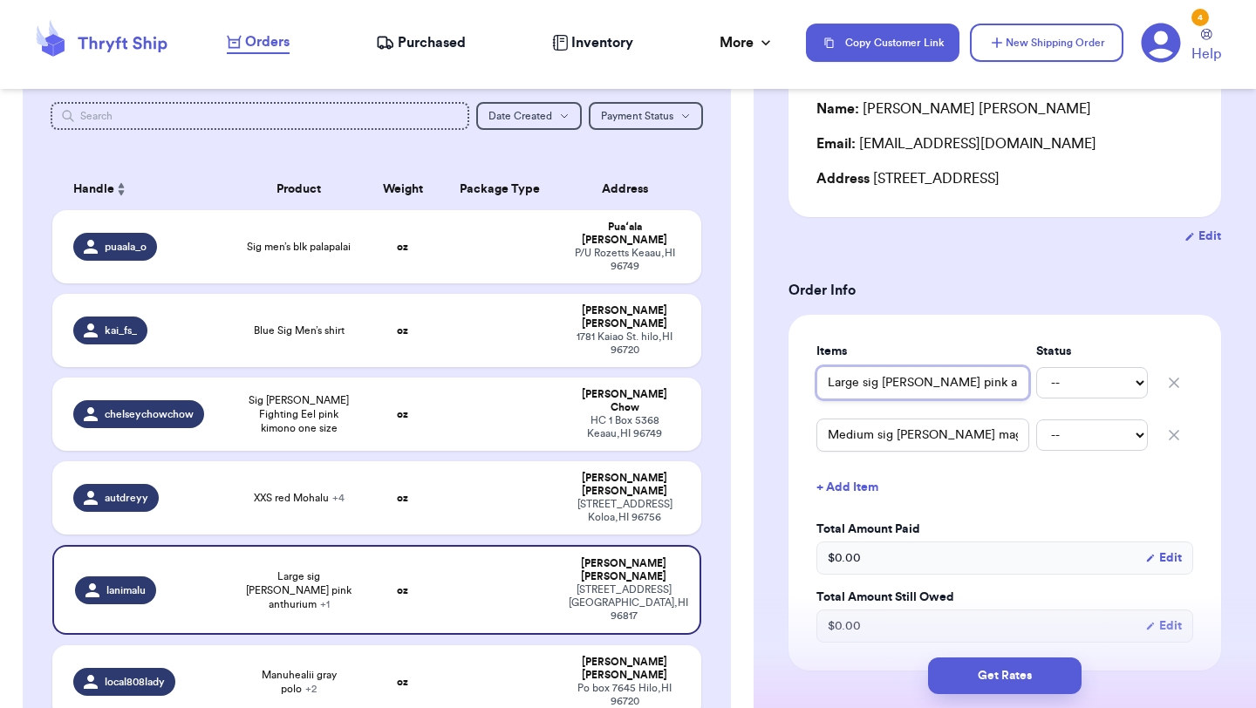
click at [830, 383] on input "Large sig [PERSON_NAME] pink anthurium" at bounding box center [922, 382] width 213 height 33
type input "(Large sig [PERSON_NAME] pink anthurium"
type input "(1Large sig [PERSON_NAME] pink anthurium"
type input "(14Large sig [PERSON_NAME] pink anthurium"
type input "(1Large sig [PERSON_NAME] pink anthurium"
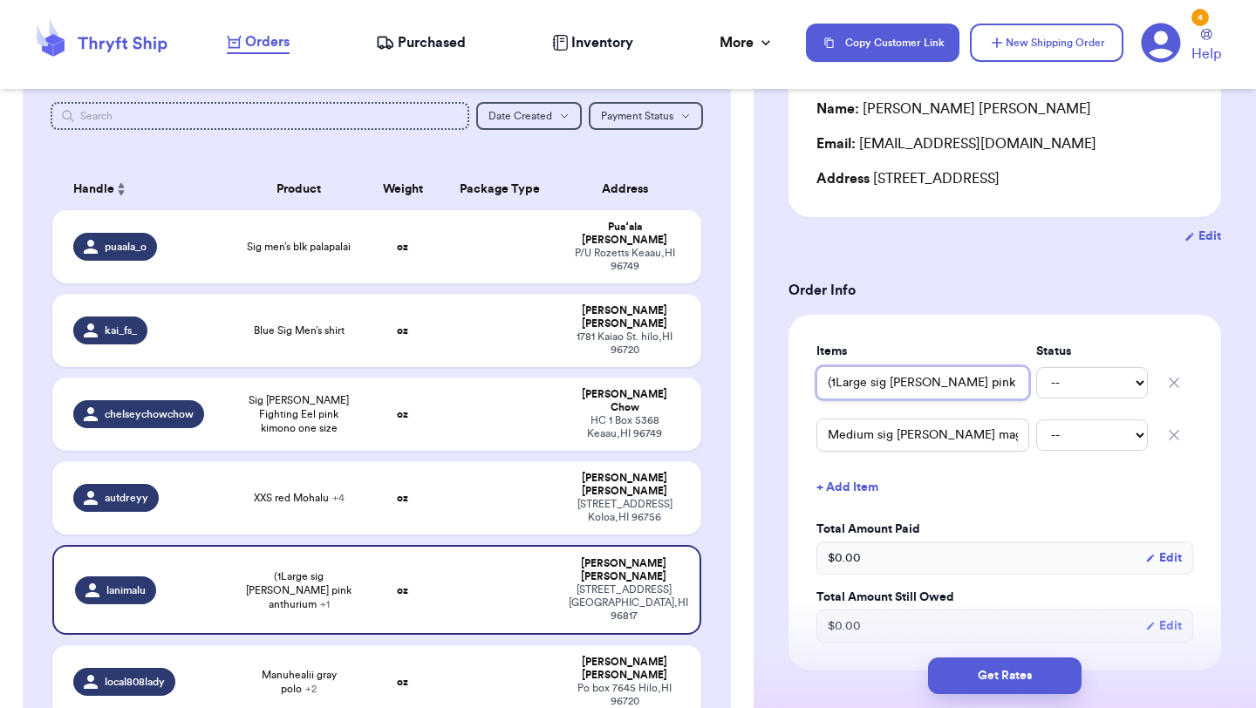
type input "(Large sig [PERSON_NAME] pink anthurium"
type input "(4Large sig [PERSON_NAME] pink anthurium"
type input "(Large sig [PERSON_NAME] pink anthurium"
type input "(3Large sig [PERSON_NAME] pink anthurium"
type input "(3)Large sig [PERSON_NAME] pink anthurium"
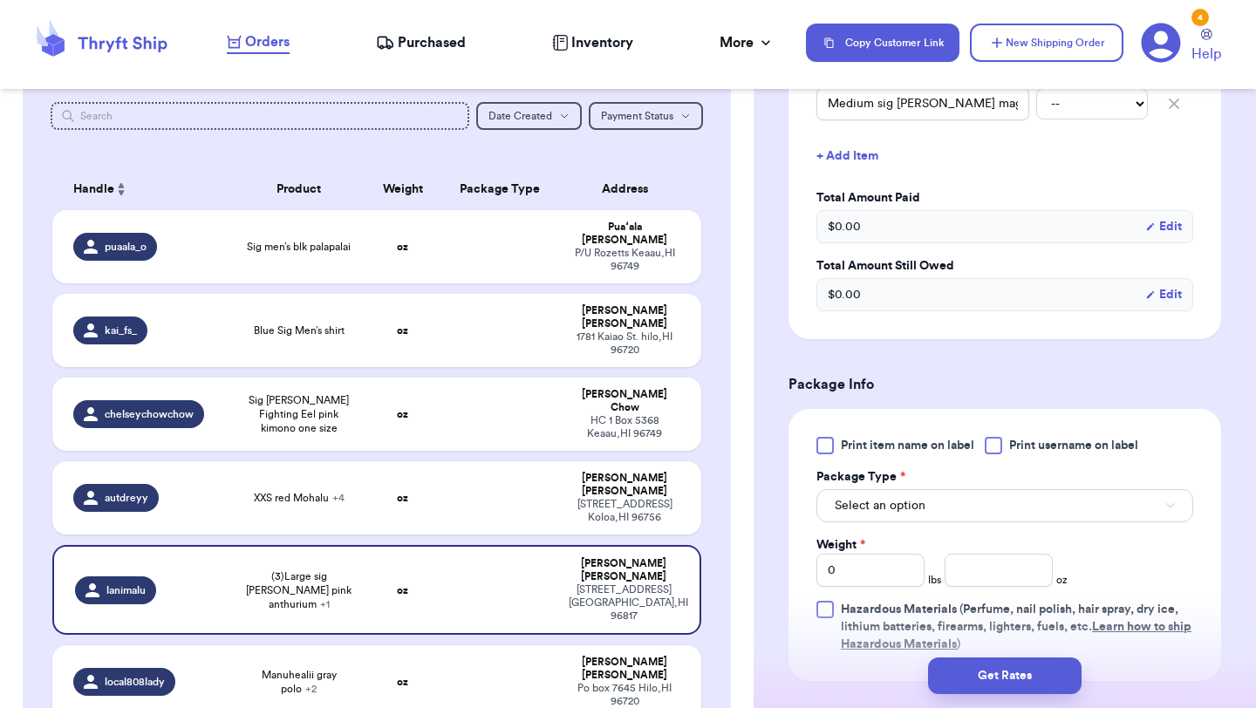
scroll to position [619, 0]
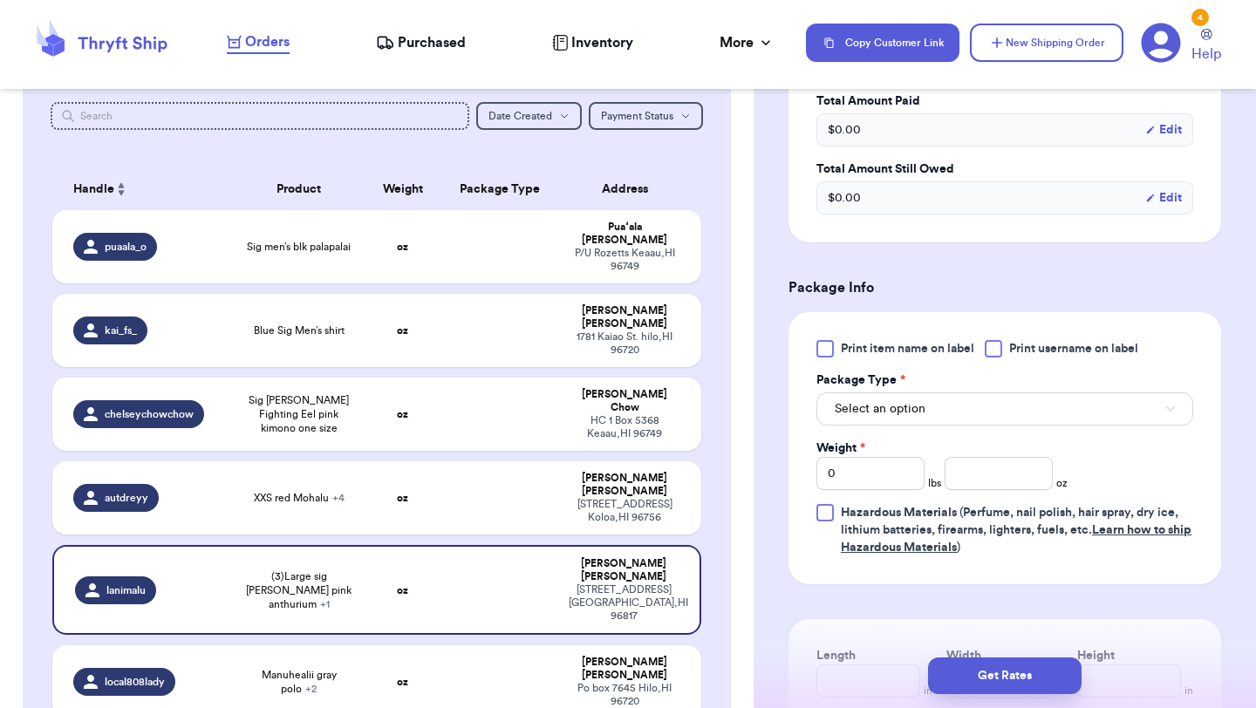
type input "(3)Large sig [PERSON_NAME] pink anthurium"
click at [844, 353] on span "Print item name on label" at bounding box center [907, 348] width 133 height 17
click at [0, 0] on input "Print item name on label" at bounding box center [0, 0] width 0 height 0
click at [850, 410] on span "Select an option" at bounding box center [879, 408] width 91 height 17
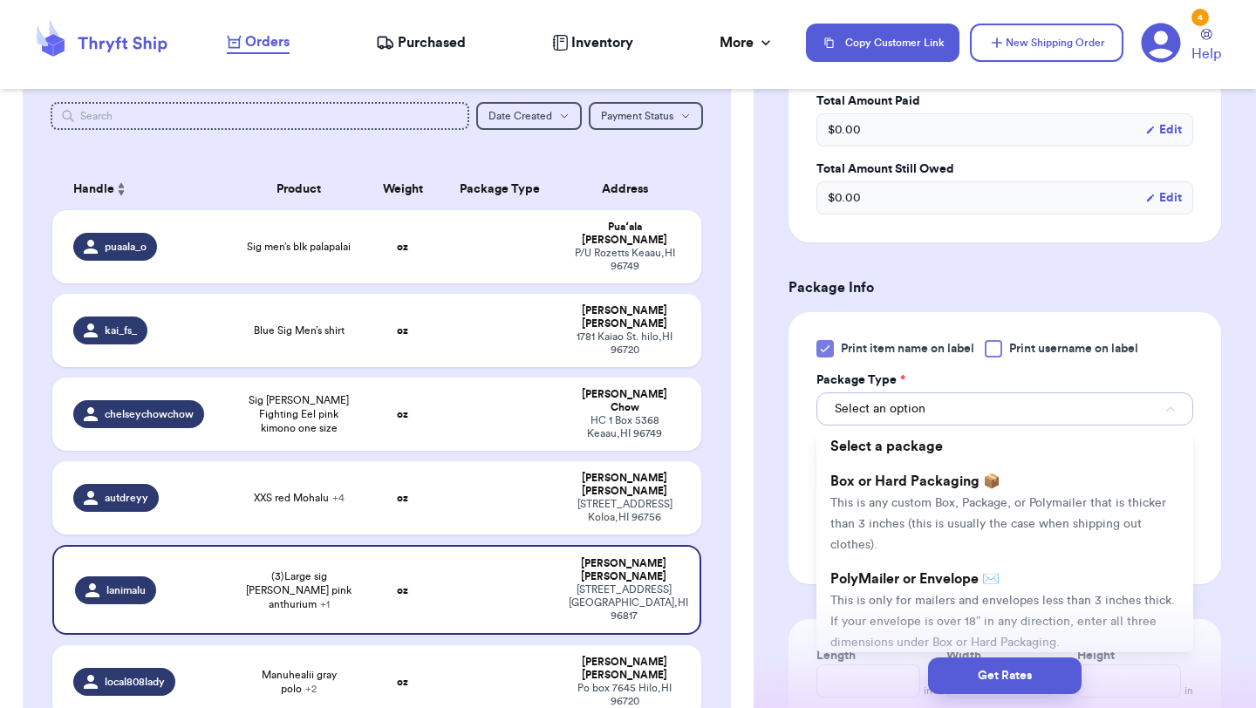
scroll to position [691, 0]
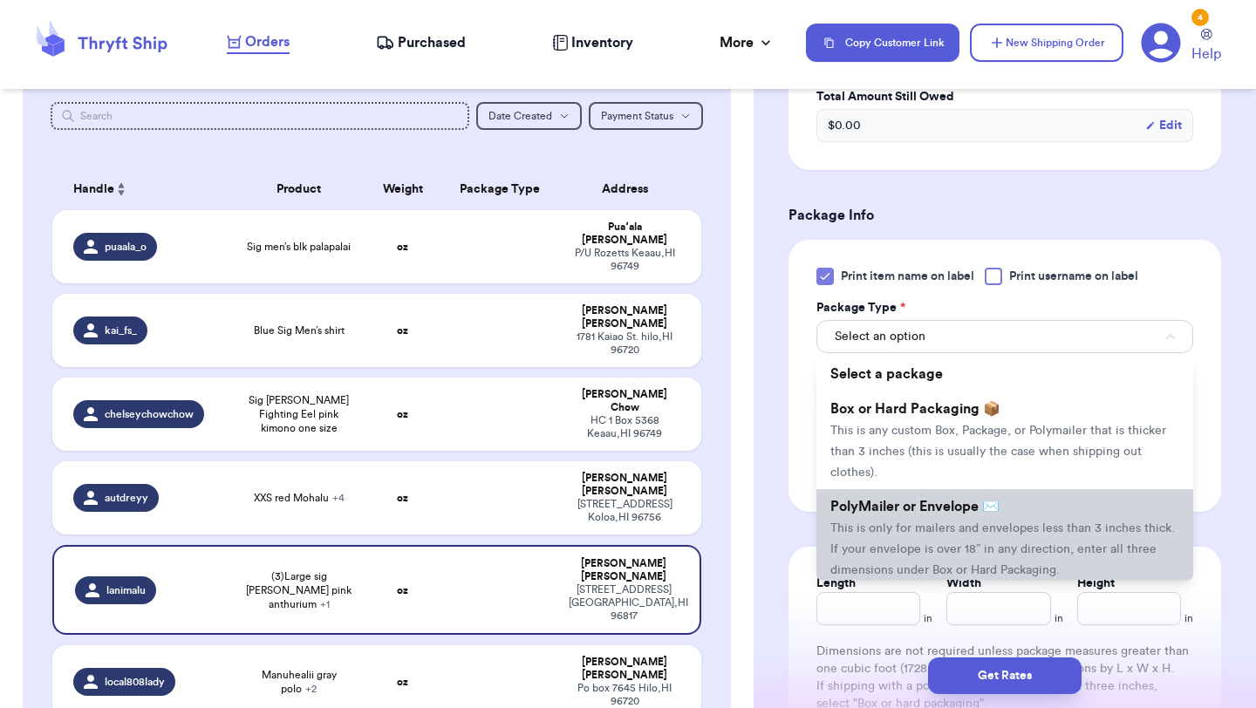
click at [894, 536] on li "PolyMailer or Envelope ✉️ This is only for mailers and envelopes less than 3 in…" at bounding box center [1004, 538] width 377 height 98
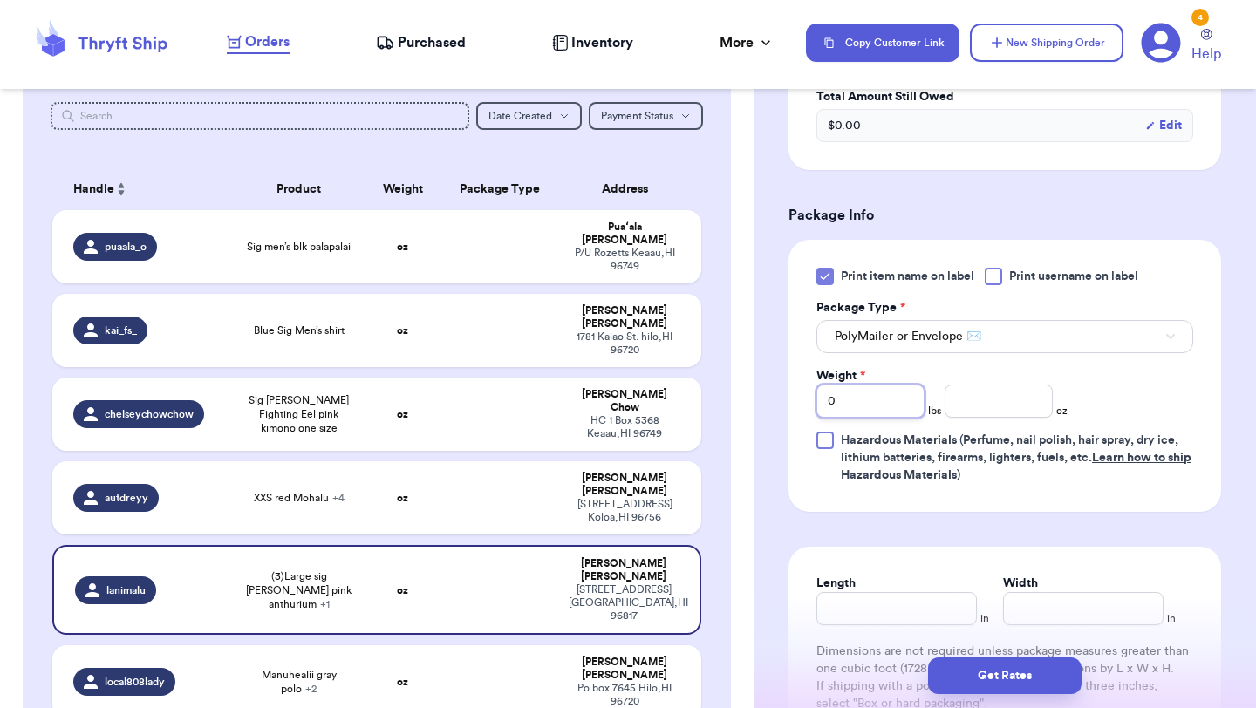
click at [891, 412] on input "0" at bounding box center [870, 401] width 108 height 33
type input "01"
click at [1049, 390] on input "number" at bounding box center [998, 401] width 108 height 33
type input "7.3"
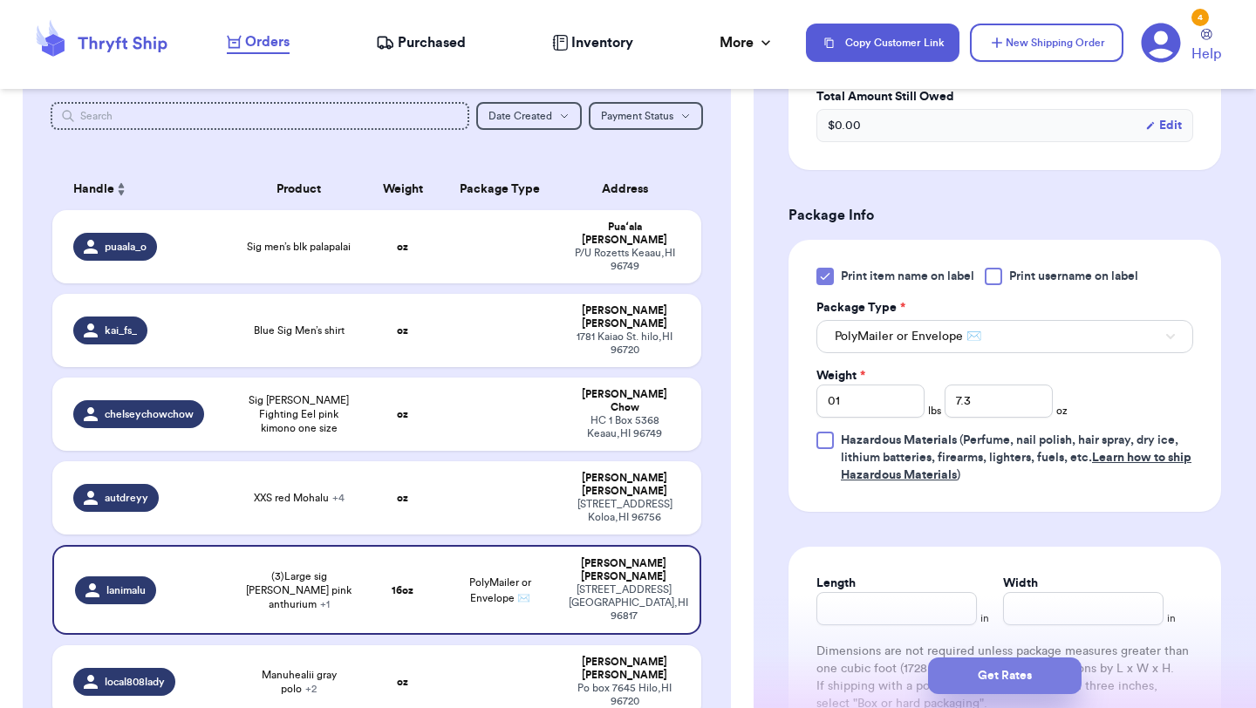
click at [1003, 665] on button "Get Rates" at bounding box center [1004, 675] width 153 height 37
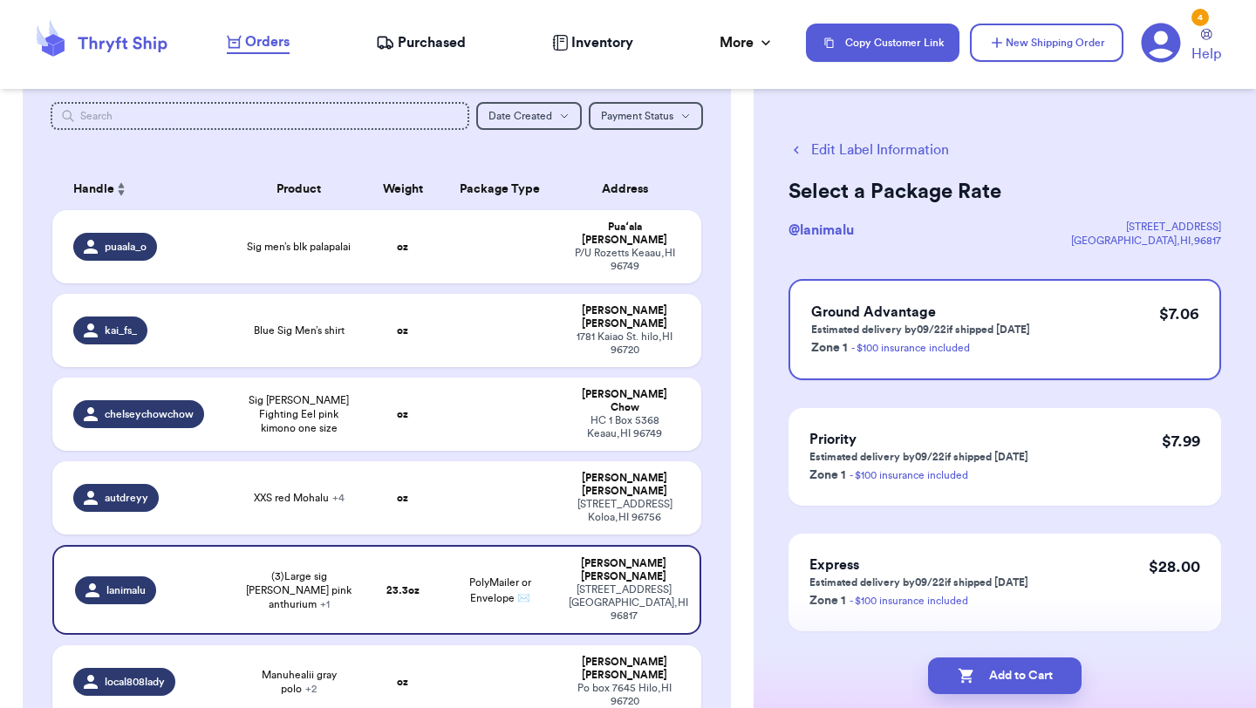
click at [1003, 665] on button "Add to Cart" at bounding box center [1004, 675] width 153 height 37
checkbox input "true"
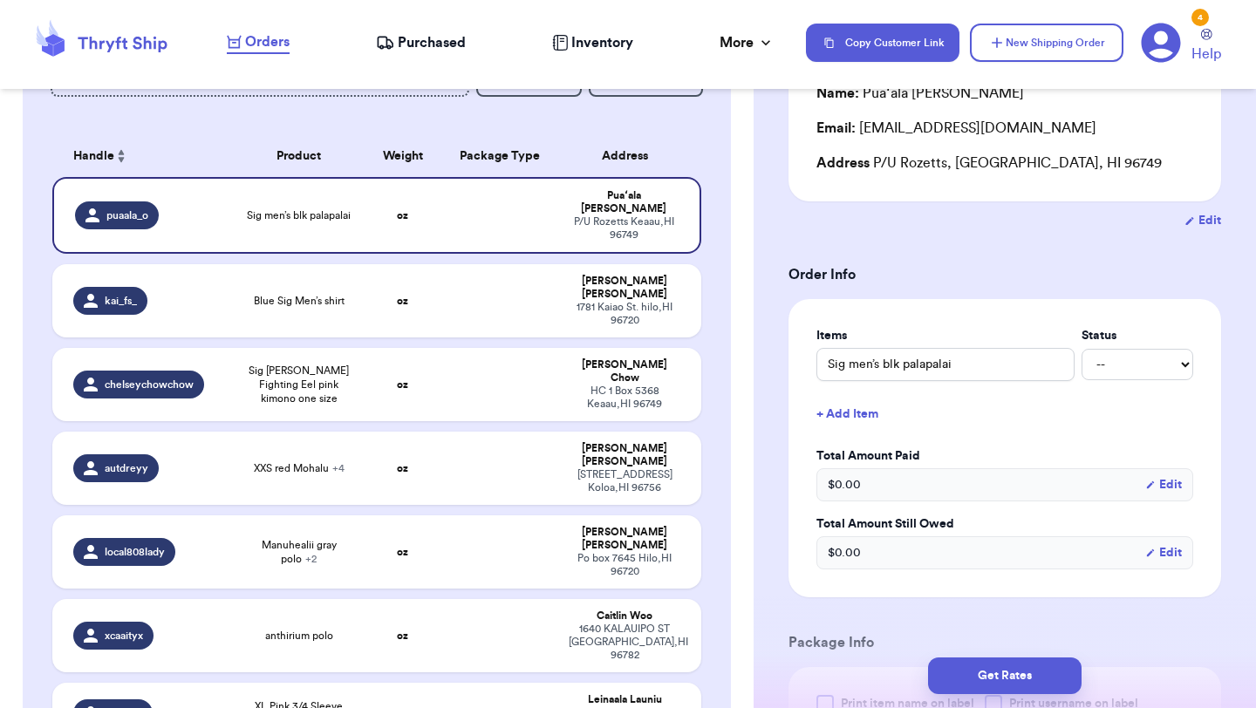
scroll to position [233, 0]
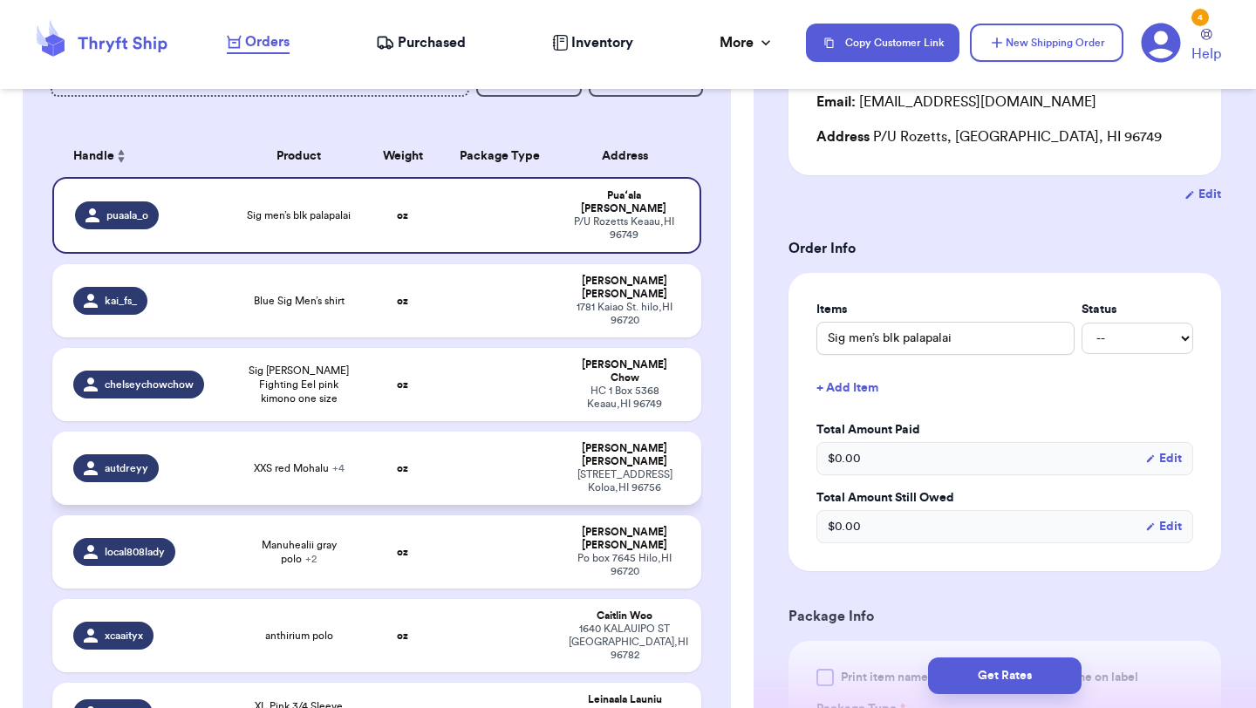
click at [337, 463] on span "+ 4" at bounding box center [338, 468] width 12 height 10
type input "Xxs [PERSON_NAME] button down"
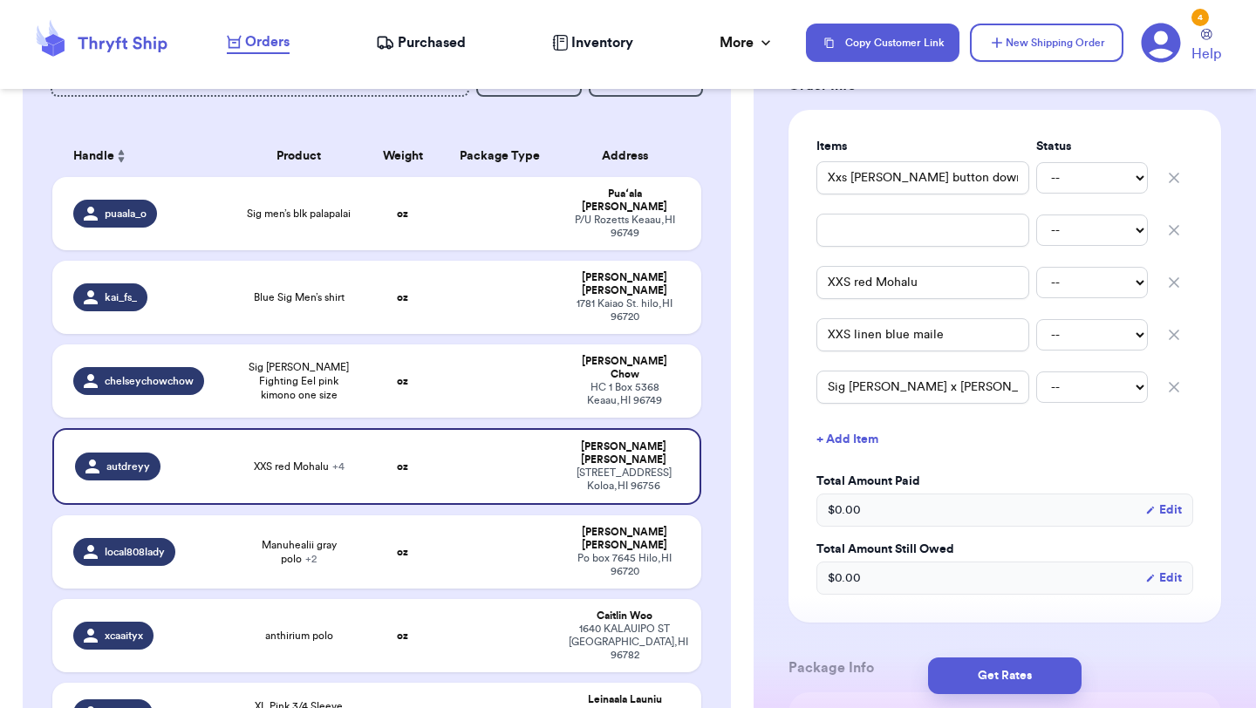
scroll to position [440, 0]
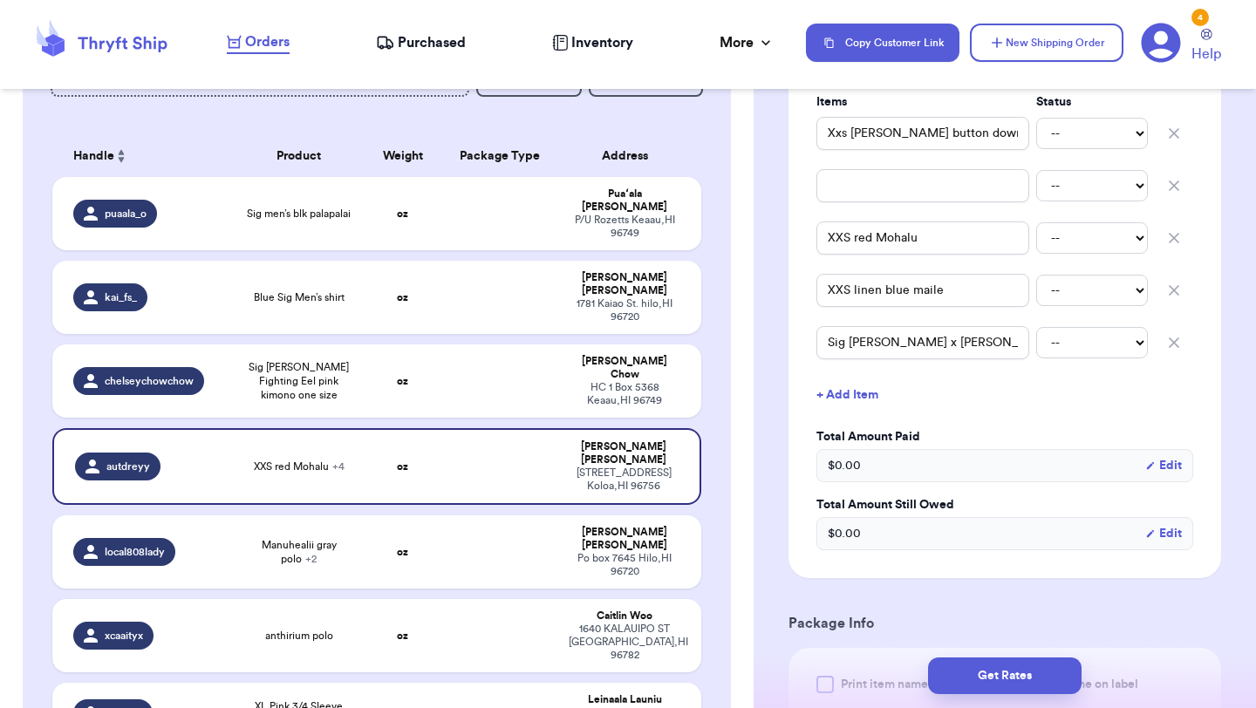
click at [1170, 182] on icon "button" at bounding box center [1173, 185] width 9 height 9
type input "XXS red Mohalu"
type input "XXS linen blue maile"
type input "Sig [PERSON_NAME] x [PERSON_NAME] top"
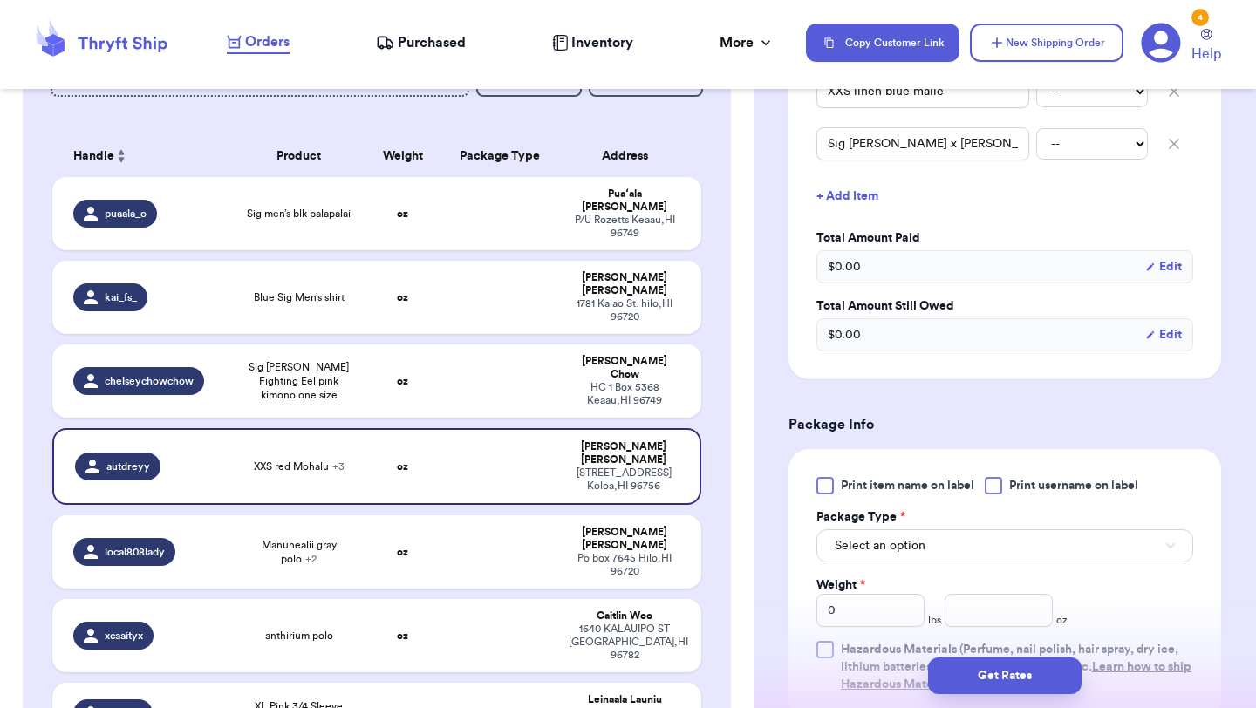
scroll to position [613, 0]
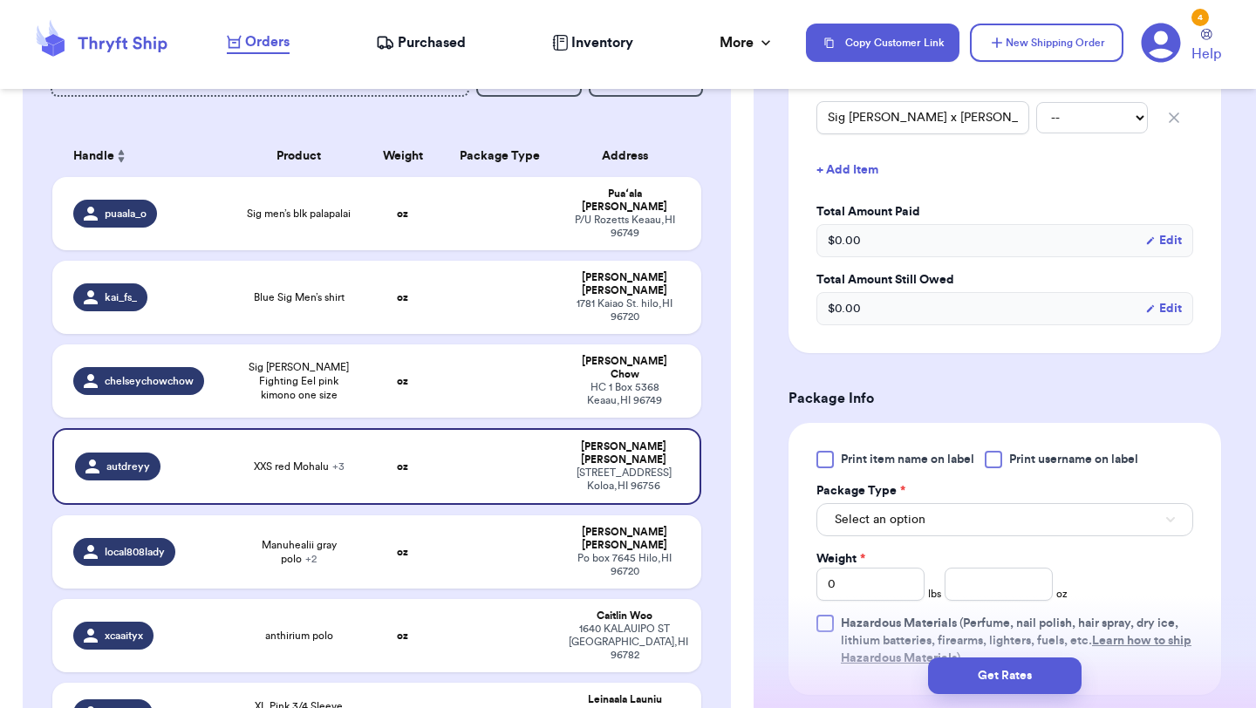
click at [820, 461] on div at bounding box center [824, 459] width 17 height 17
click at [0, 0] on input "Print item name on label" at bounding box center [0, 0] width 0 height 0
click at [855, 508] on button "Select an option" at bounding box center [1004, 519] width 377 height 33
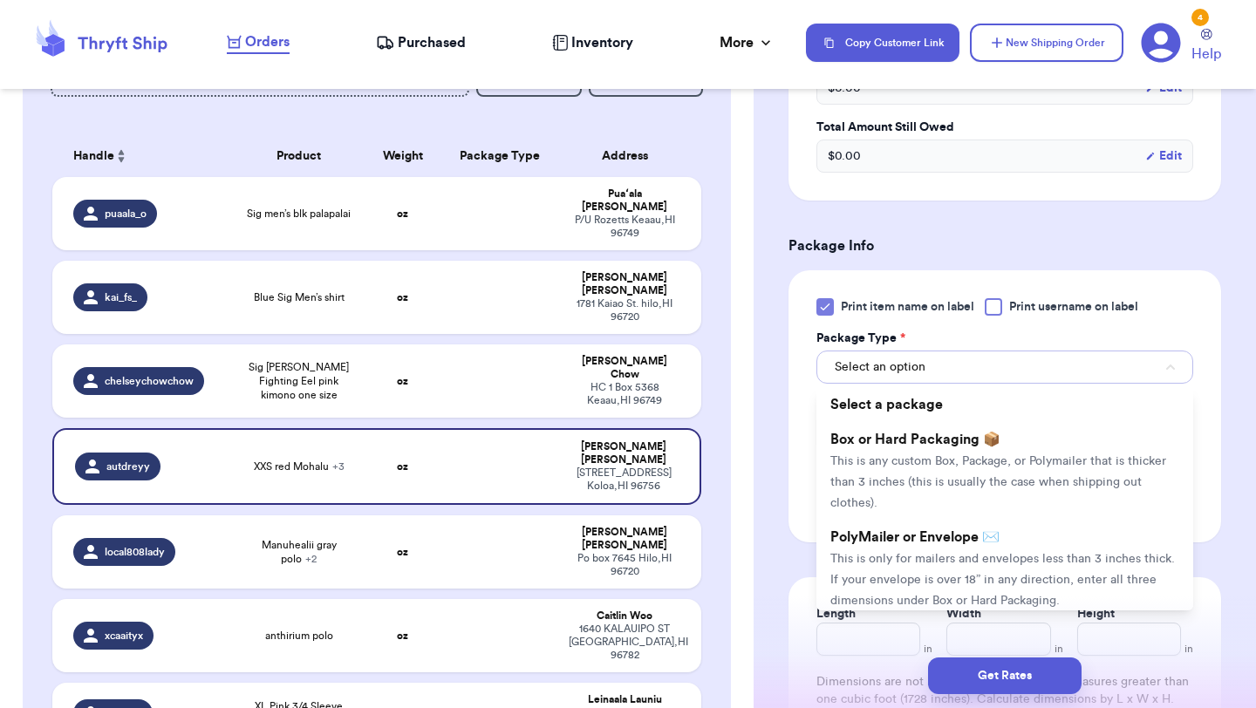
scroll to position [786, 0]
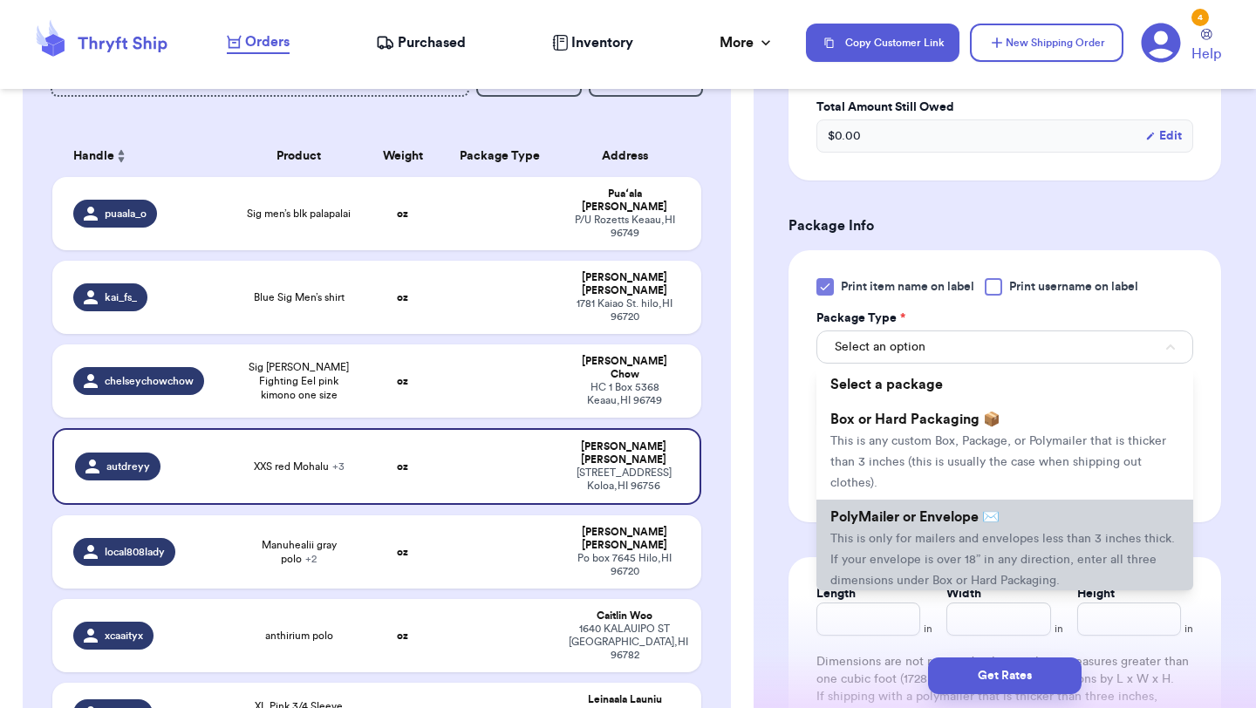
click at [860, 534] on span "This is only for mailers and envelopes less than 3 inches thick. If your envelo…" at bounding box center [1002, 560] width 344 height 54
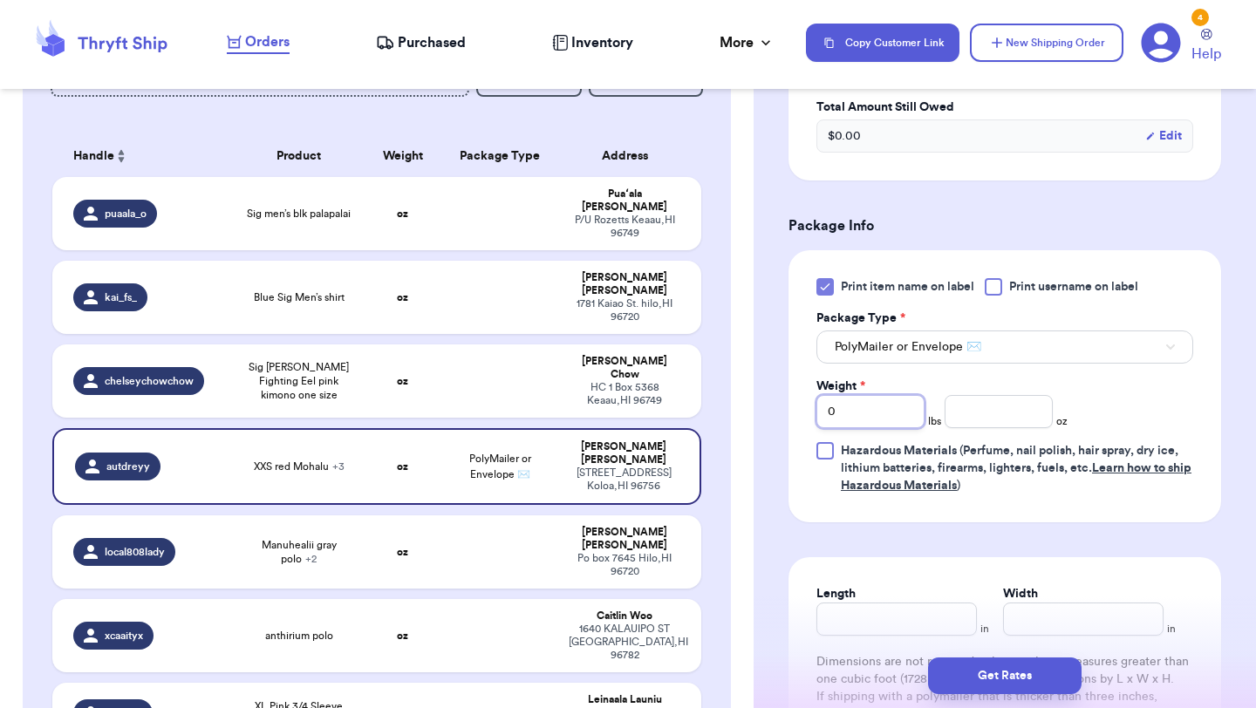
click at [855, 406] on input "0" at bounding box center [870, 411] width 108 height 33
type input "02"
click at [996, 680] on button "Get Rates" at bounding box center [1004, 675] width 153 height 37
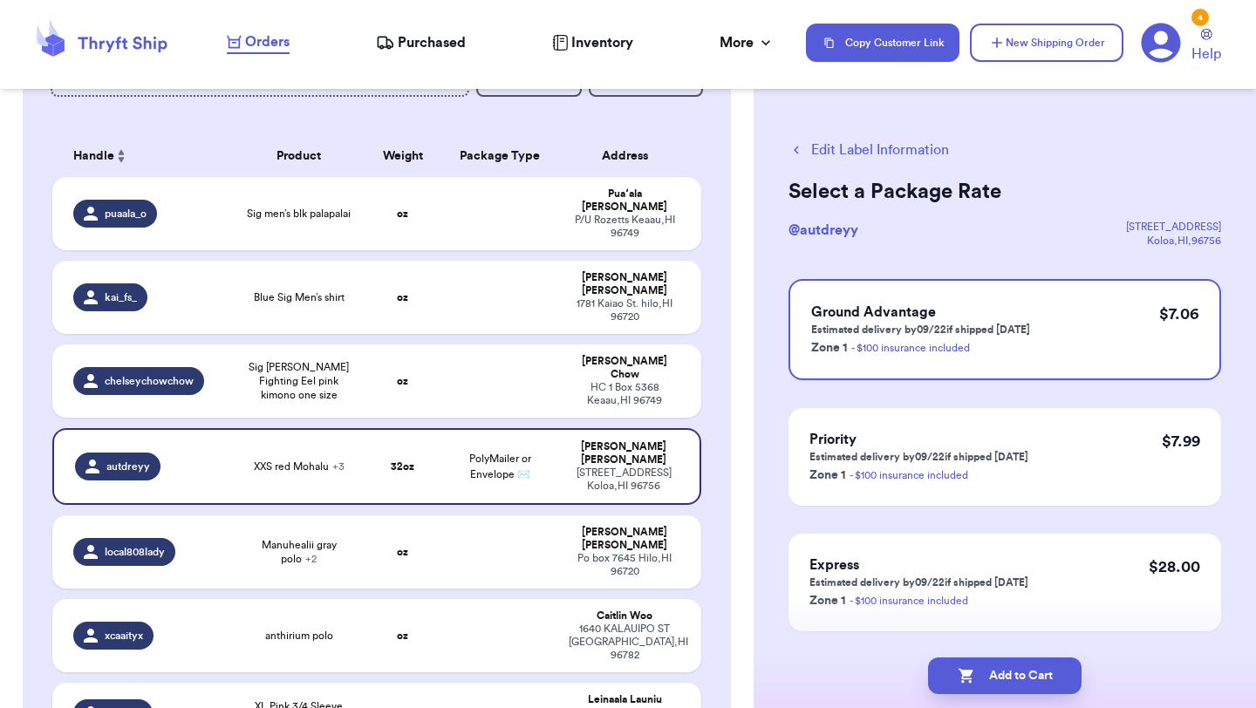
click at [996, 680] on button "Add to Cart" at bounding box center [1004, 675] width 153 height 37
checkbox input "true"
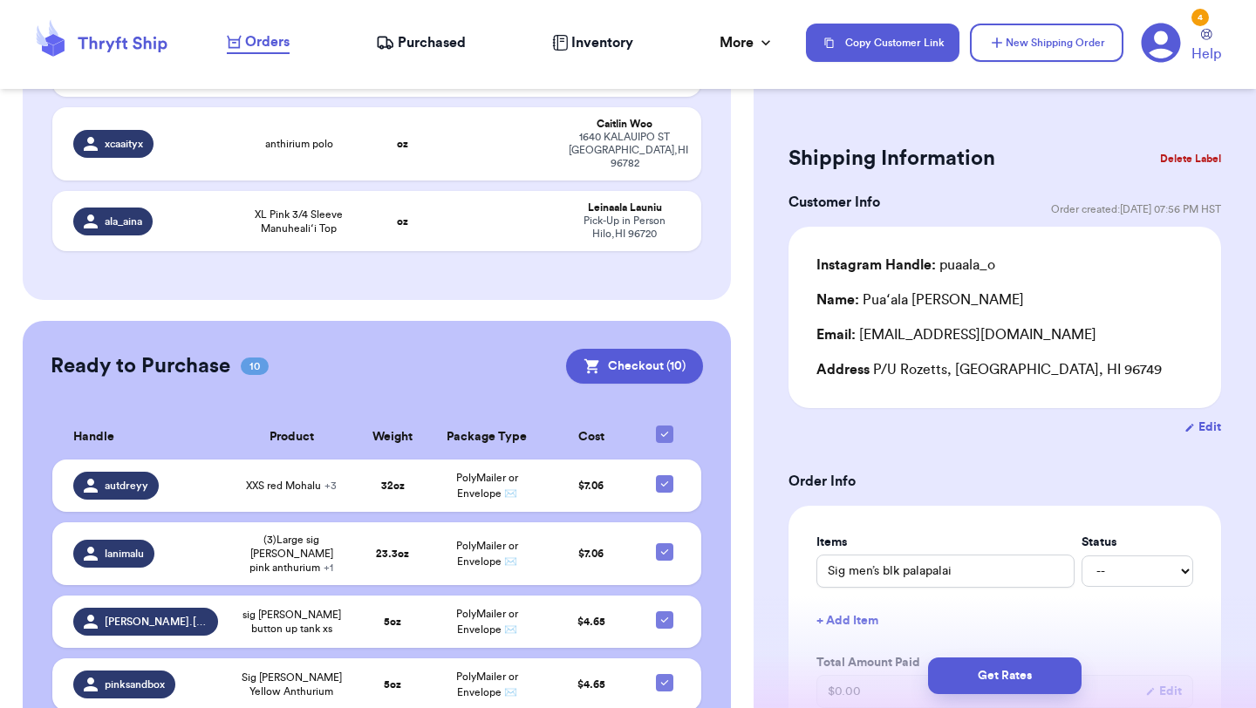
scroll to position [750, 0]
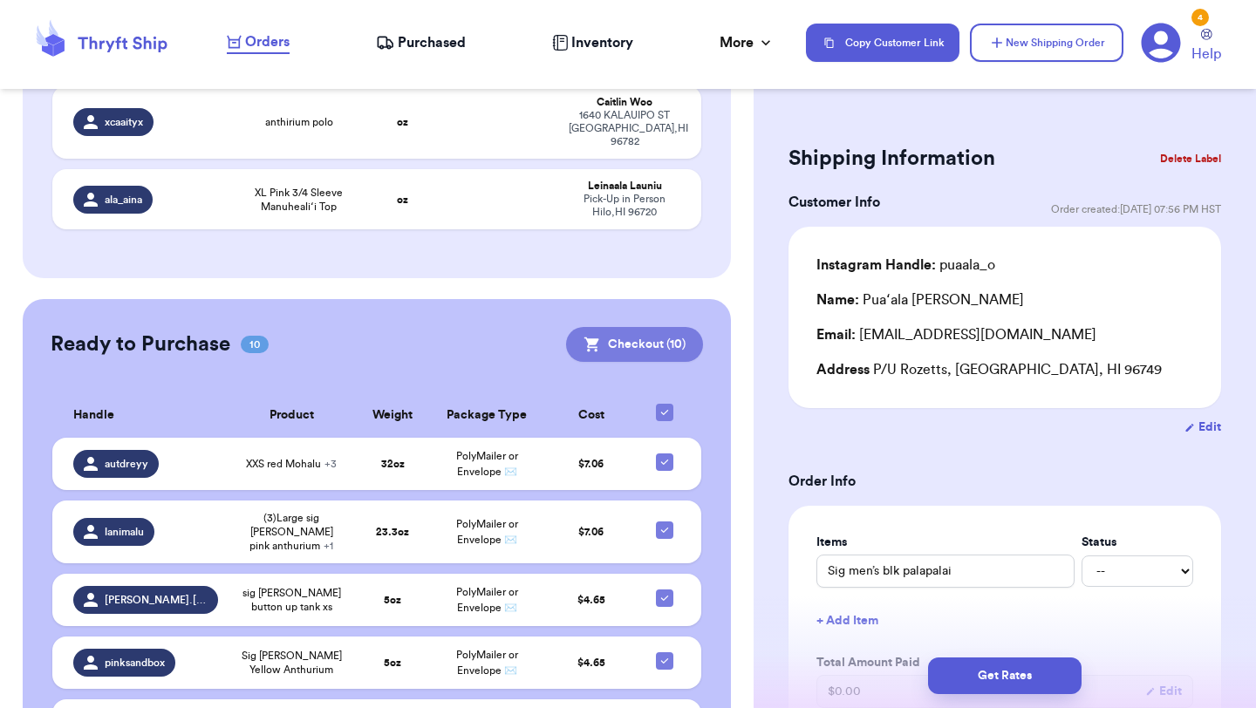
click at [638, 327] on button "Checkout ( 10 )" at bounding box center [634, 344] width 137 height 35
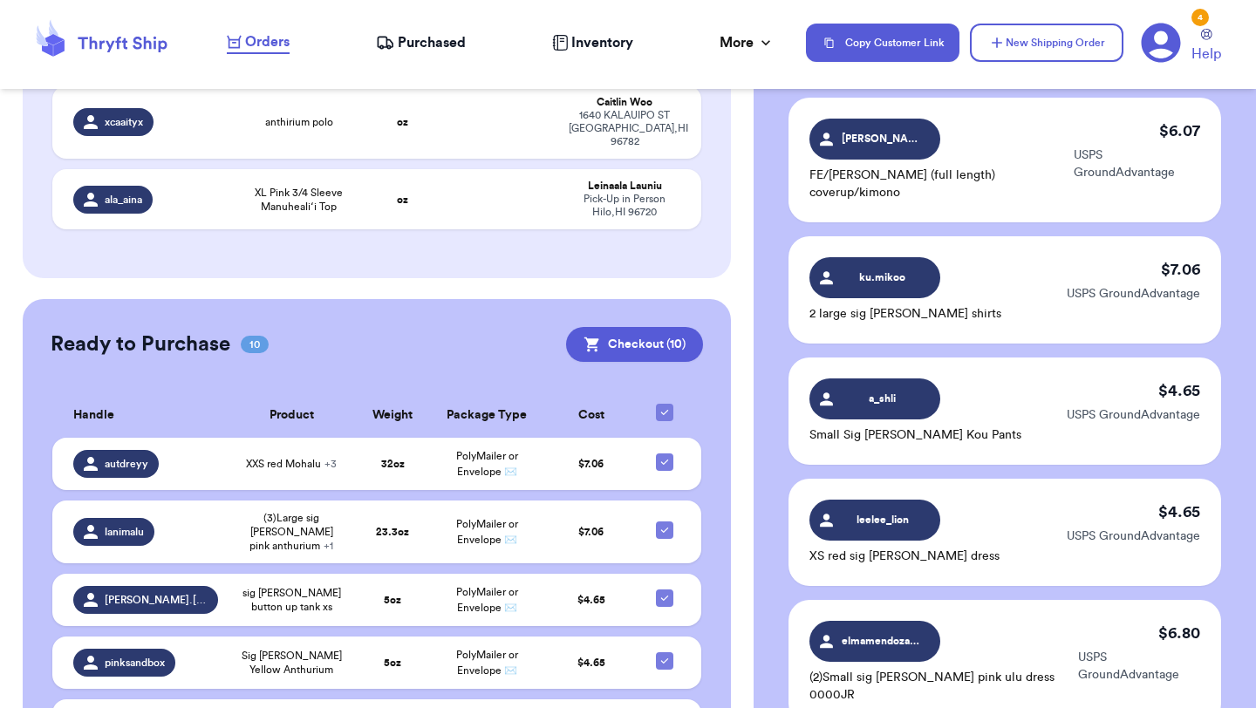
scroll to position [1180, 0]
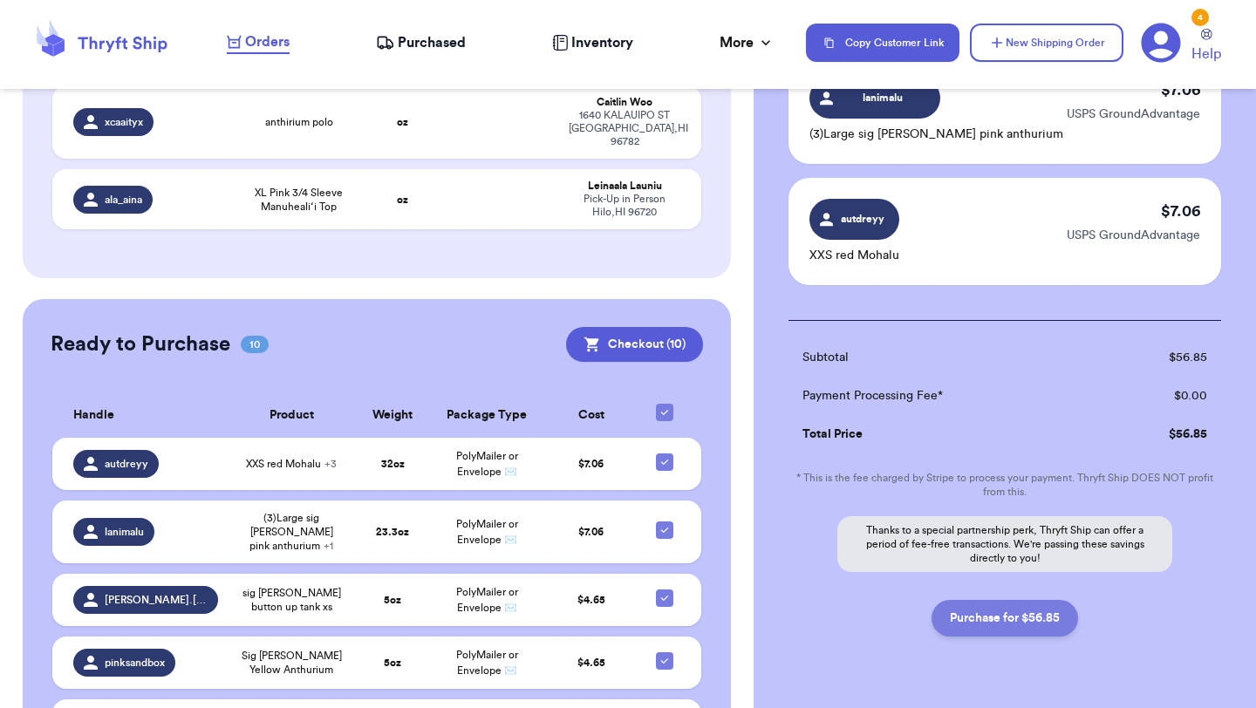
click at [1002, 600] on button "Purchase for $56.85" at bounding box center [1004, 618] width 146 height 37
checkbox input "false"
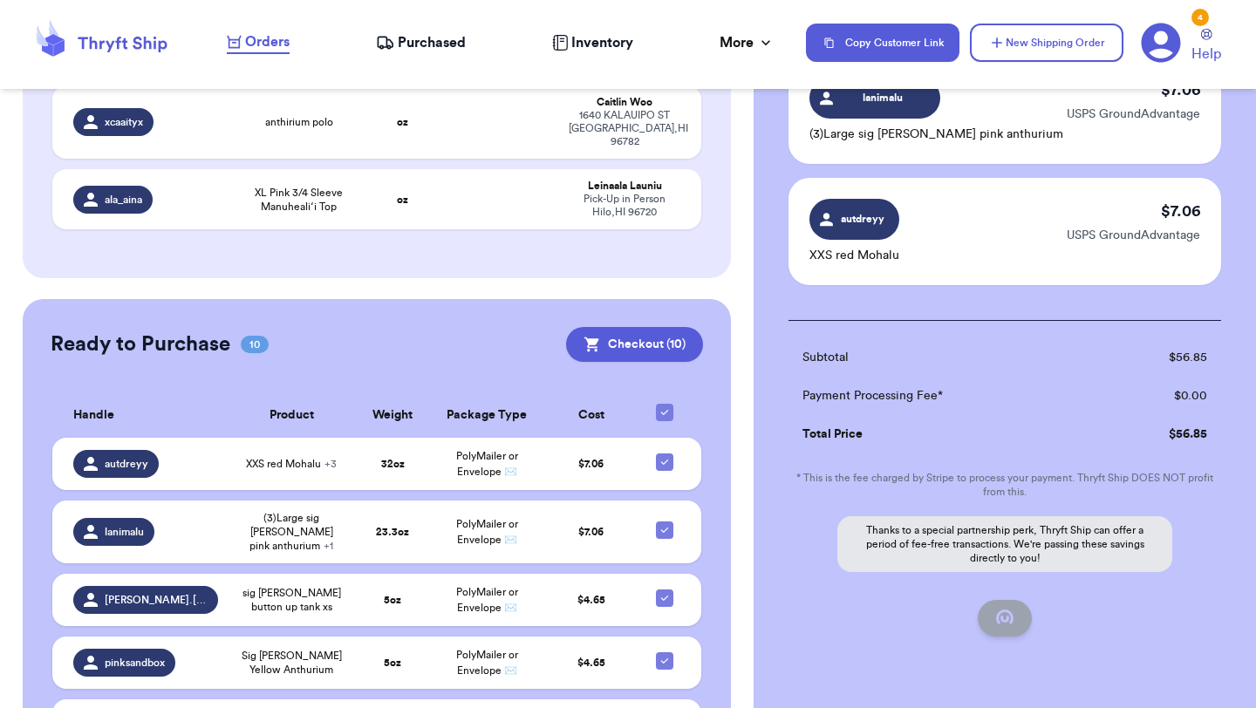
checkbox input "false"
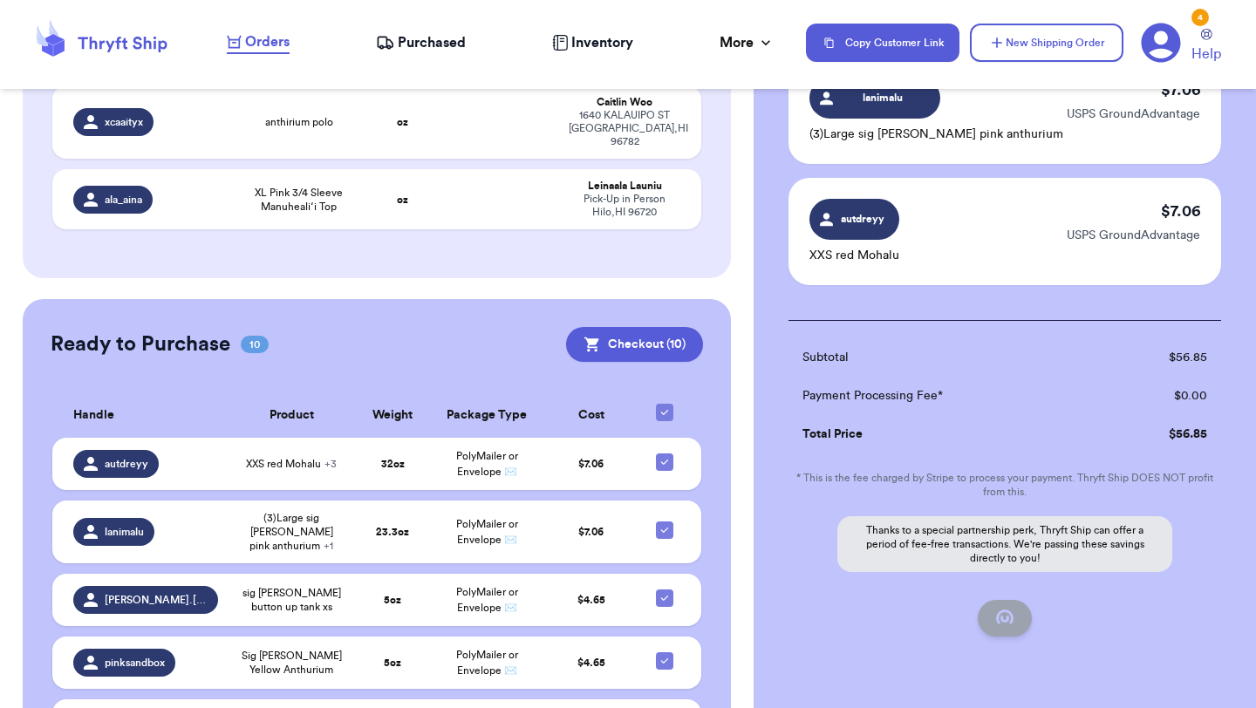
checkbox input "false"
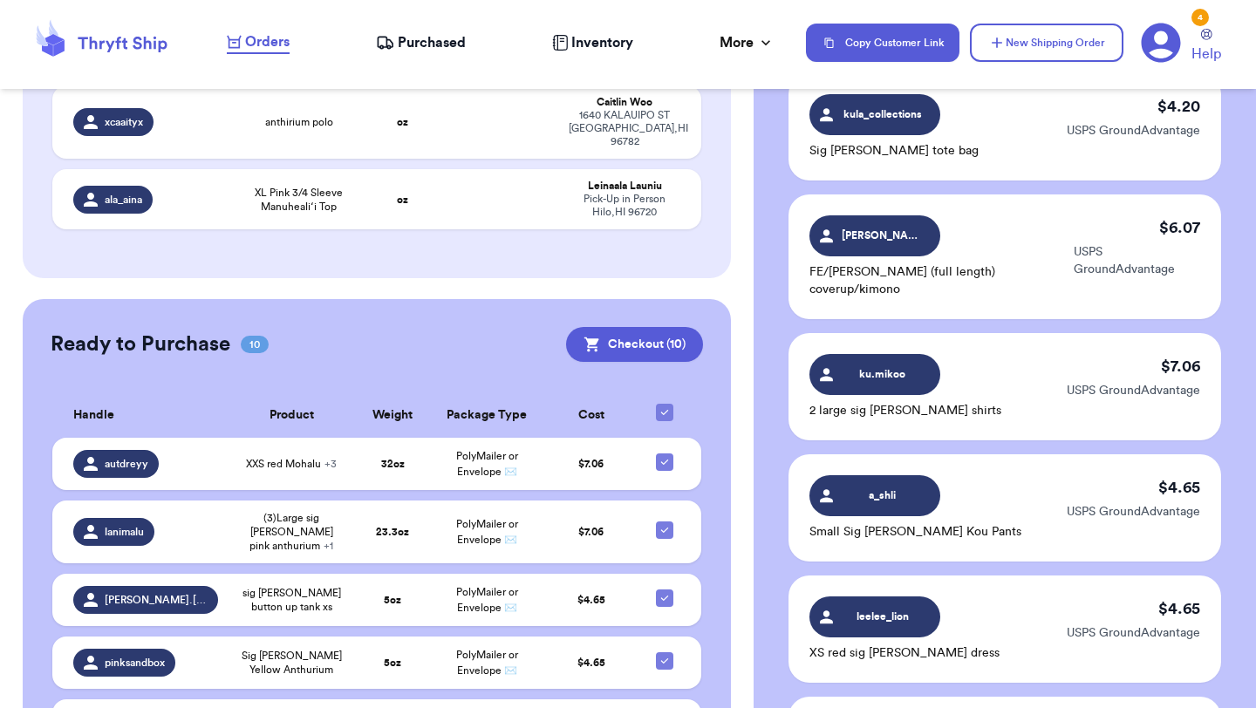
checkbox input "true"
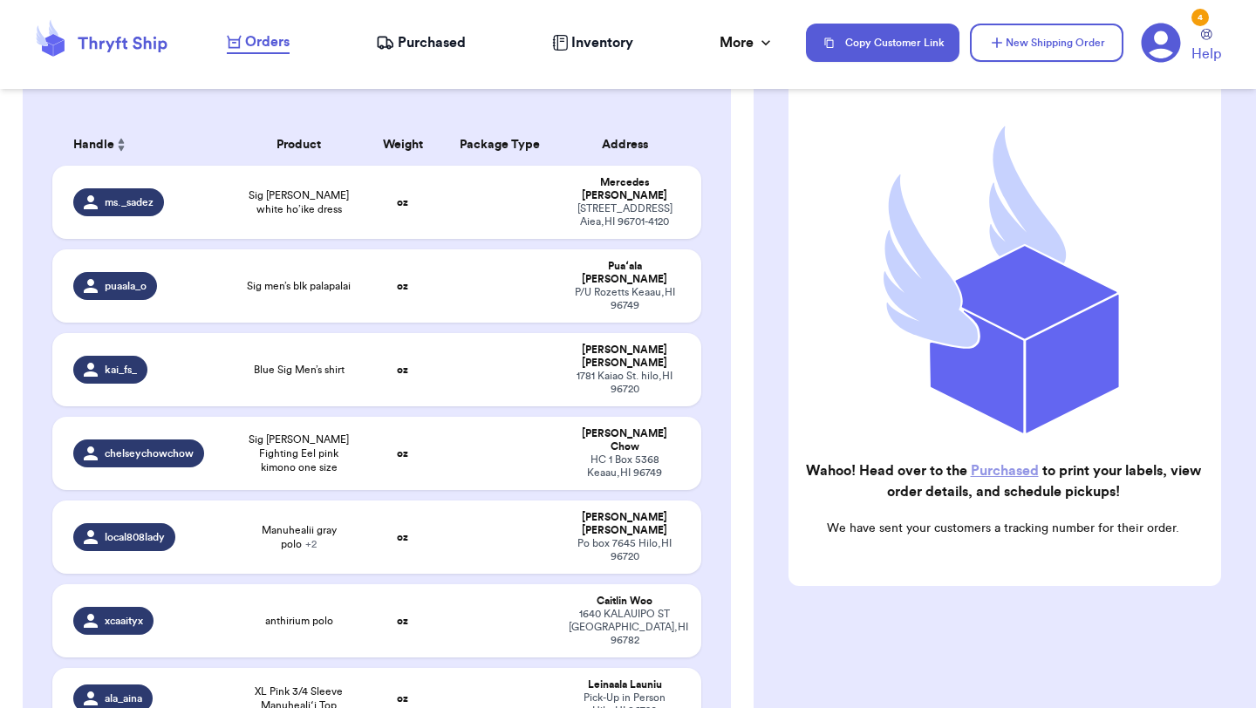
scroll to position [0, 0]
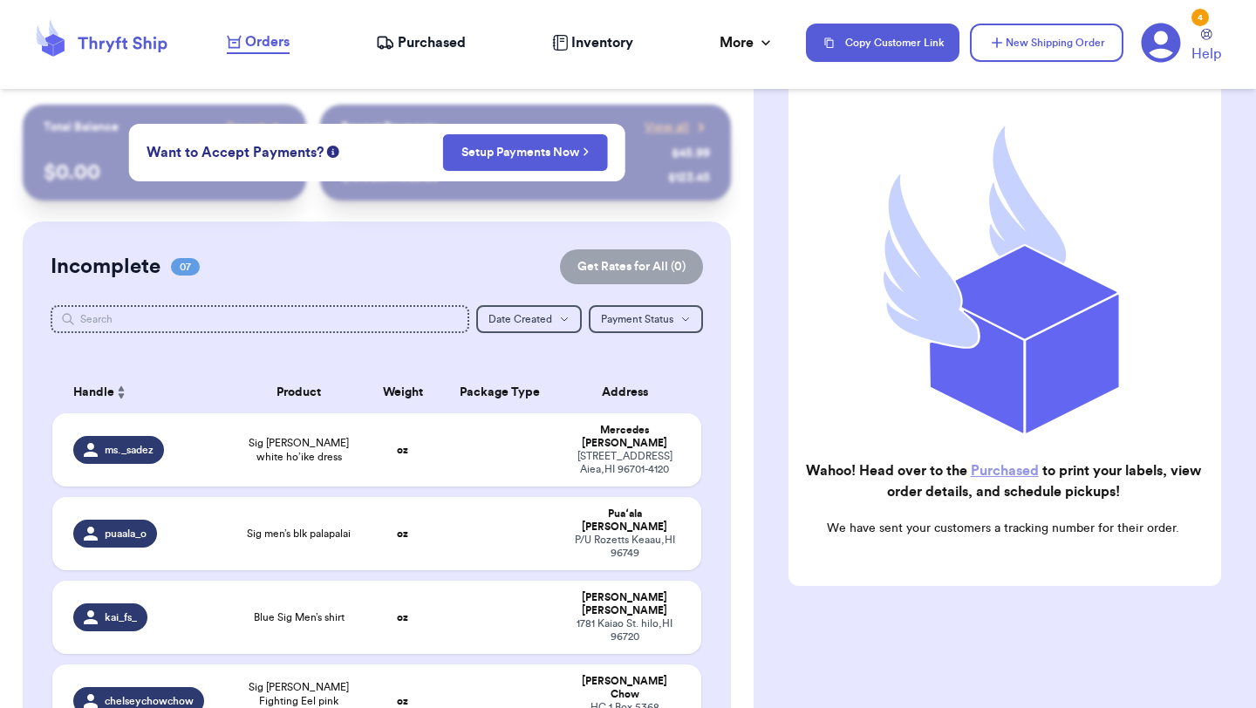
click at [419, 52] on span "Purchased" at bounding box center [432, 42] width 68 height 21
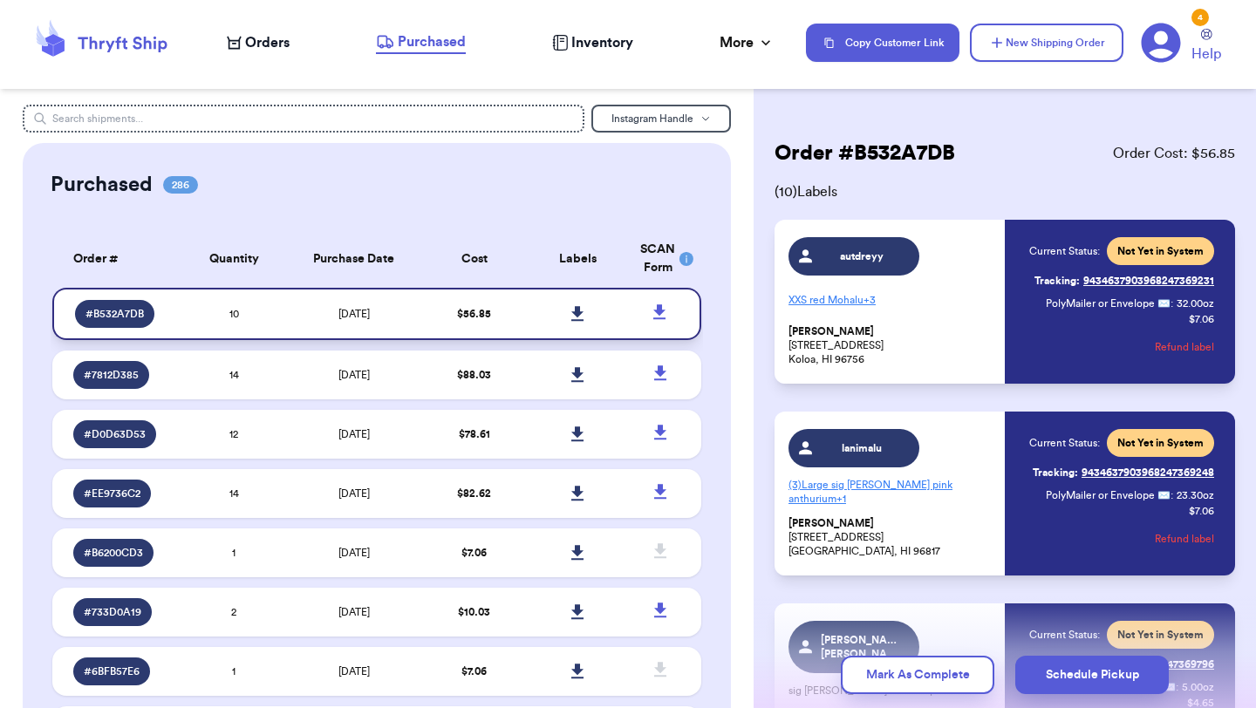
click at [584, 310] on link at bounding box center [578, 314] width 38 height 38
